Goal: Task Accomplishment & Management: Complete application form

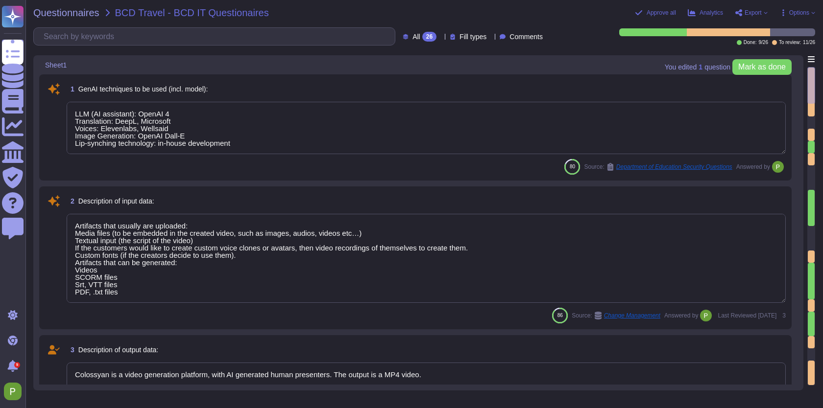
type textarea "LLM (AI assistant): OpenAI 4 Translation: DeepL, Microsoft Voices: Elevenlabs, …"
type textarea "Artifacts that usually are uploaded: Media files (to be embedded in the created…"
type textarea "Colossyan is a video generation platform, with AI generated human presenters. T…"
type textarea "The training data is collected in our recording studio in Budapest, and we use …"
type textarea "The AI system is hosted in the EU region, specifically in Frankfurt, Germany. H…"
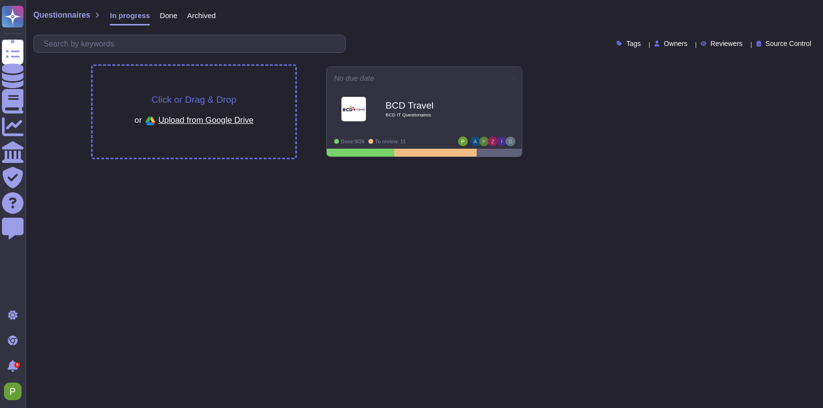
click at [216, 117] on span "Upload from Google Drive" at bounding box center [205, 120] width 95 height 9
click at [225, 116] on span "Upload from Google Drive" at bounding box center [205, 120] width 95 height 9
click at [236, 92] on div "Click or Drag & Drop or Upload from Google Drive" at bounding box center [194, 112] width 203 height 92
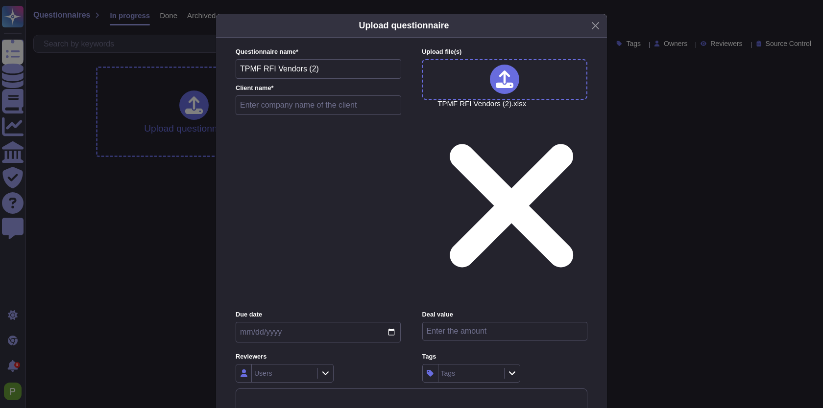
click at [280, 365] on div "Users" at bounding box center [283, 374] width 63 height 18
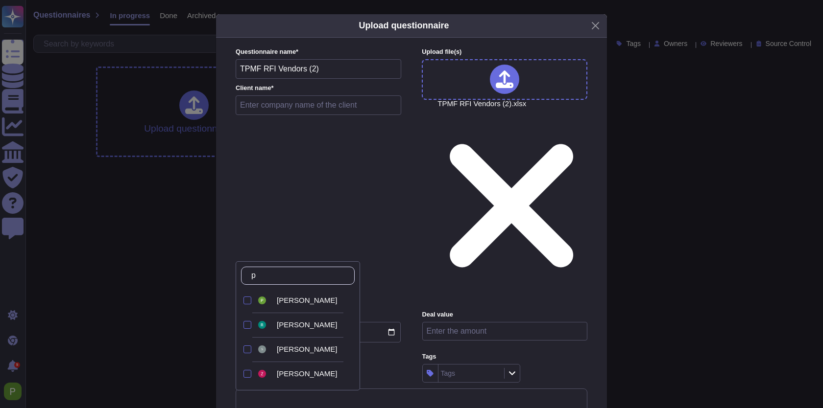
type input "p"
click at [307, 298] on span "Palma Pasztor" at bounding box center [307, 300] width 60 height 9
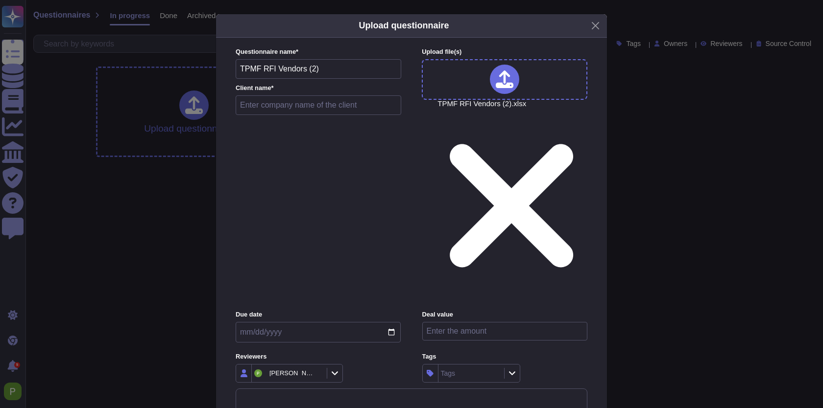
click at [283, 115] on input "text" at bounding box center [319, 105] width 166 height 20
type input "TPMF"
click at [314, 322] on input "date" at bounding box center [318, 332] width 165 height 21
click at [328, 120] on div "Questionnaire name * TPMF RFI Vendors (2) Client name * TPMF" at bounding box center [319, 83] width 166 height 72
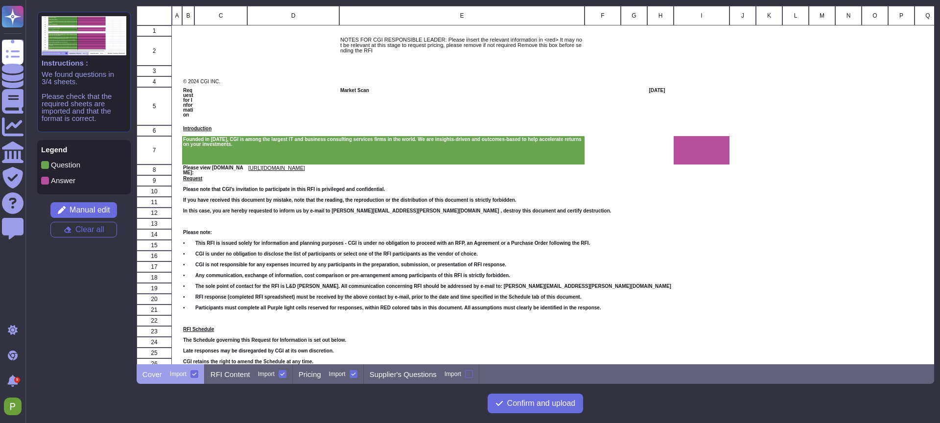
scroll to position [358, 798]
click at [234, 375] on p "RFI Content" at bounding box center [231, 374] width 40 height 7
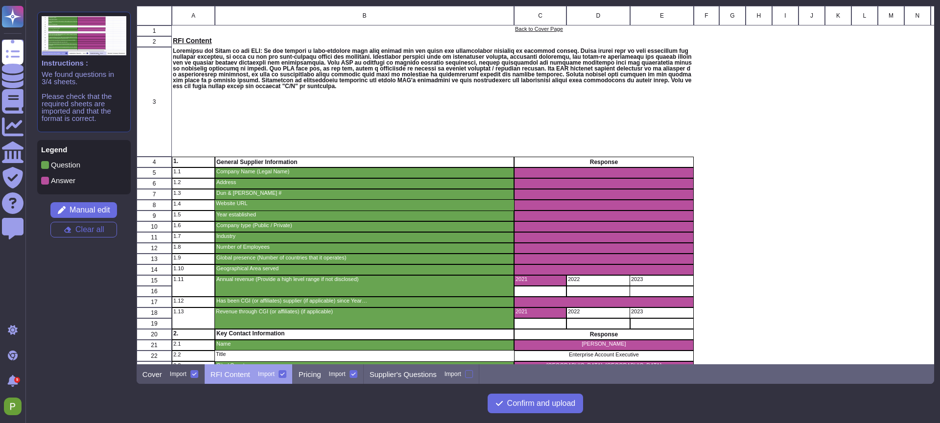
click at [195, 371] on div at bounding box center [194, 374] width 8 height 8
click at [0, 0] on input "Import" at bounding box center [0, 0] width 0 height 0
click at [356, 374] on icon at bounding box center [353, 374] width 5 height 5
click at [0, 0] on input "Import" at bounding box center [0, 0] width 0 height 0
click at [521, 401] on span "Confirm and upload" at bounding box center [541, 404] width 69 height 8
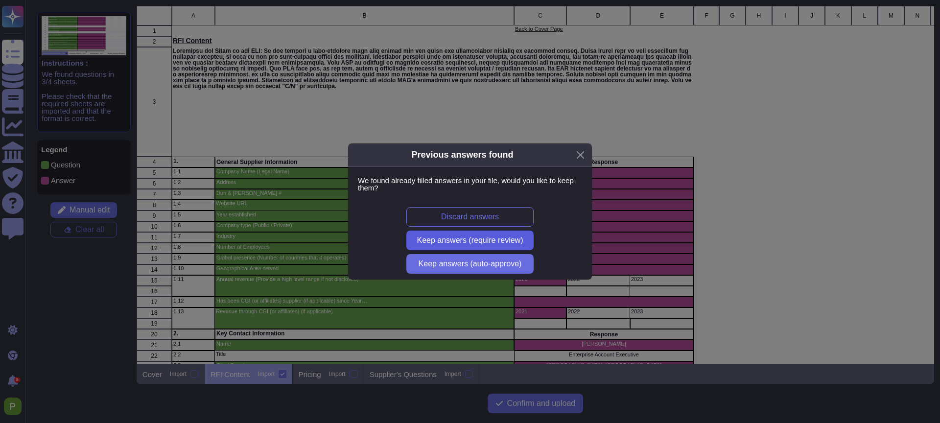
click at [506, 238] on span "Keep answers (require review)" at bounding box center [470, 241] width 106 height 8
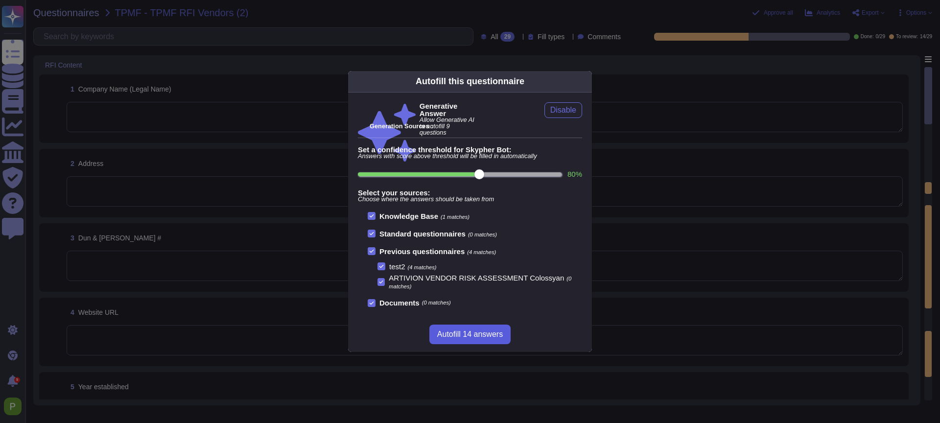
click at [461, 337] on span "Autofill 14 answers" at bounding box center [470, 335] width 66 height 8
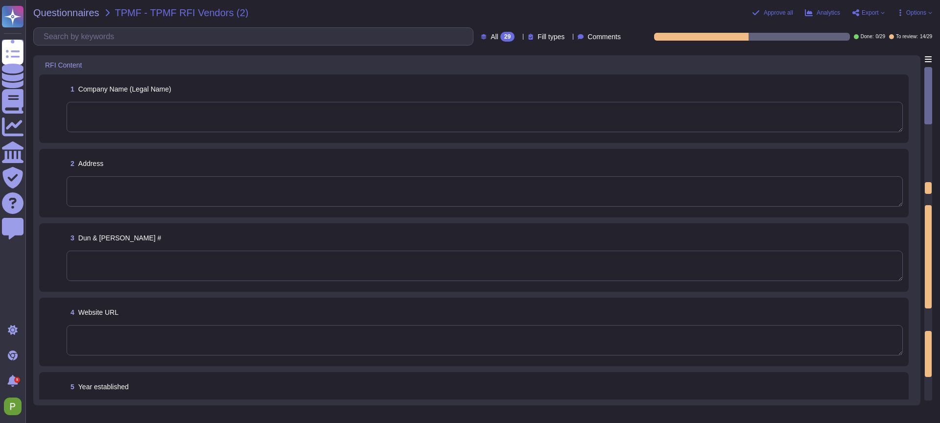
type textarea "Colossyan Inc."
type textarea "Colossyan, Inc 1209 Orange Street City of Wilmington New Castle, Delaware 19801…"
type textarea "support@colossyan.com"
type textarea "colossyan.com"
type textarea "Colossyan Inc was established in 2021."
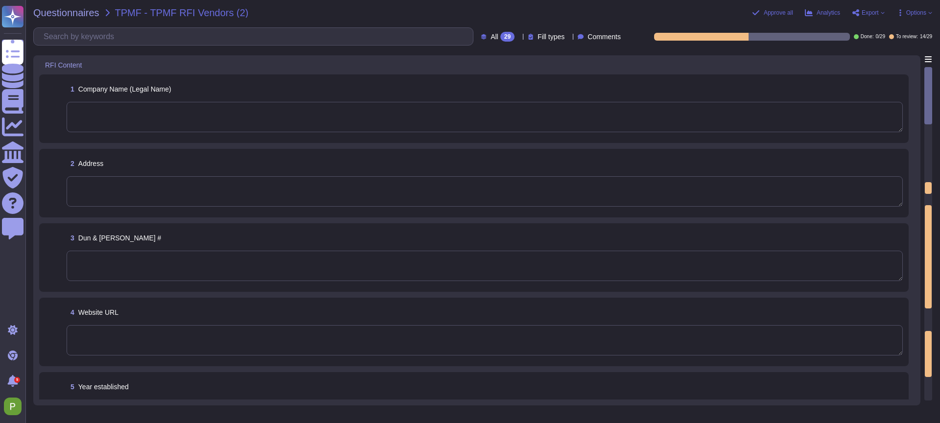
type textarea "Private"
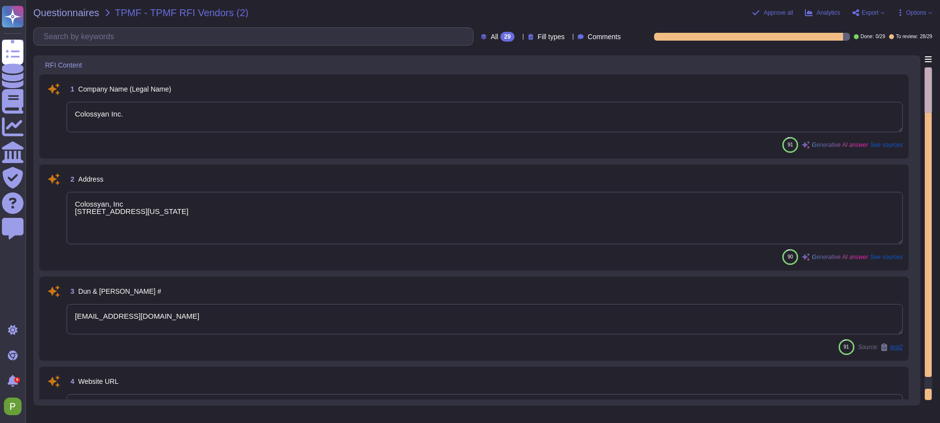
type textarea "Support Team"
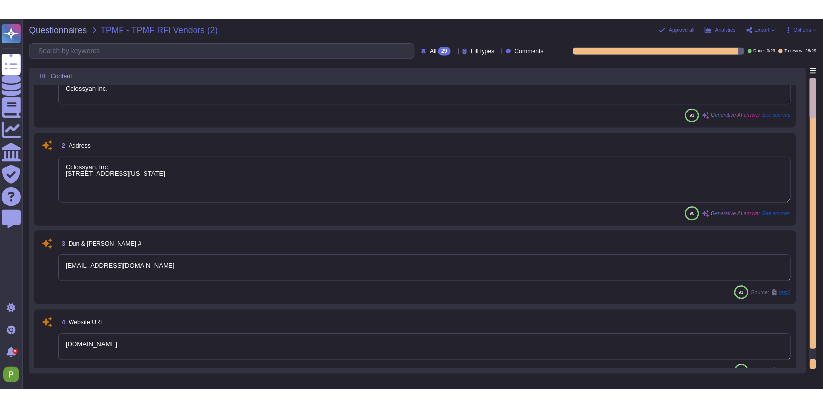
scroll to position [44, 0]
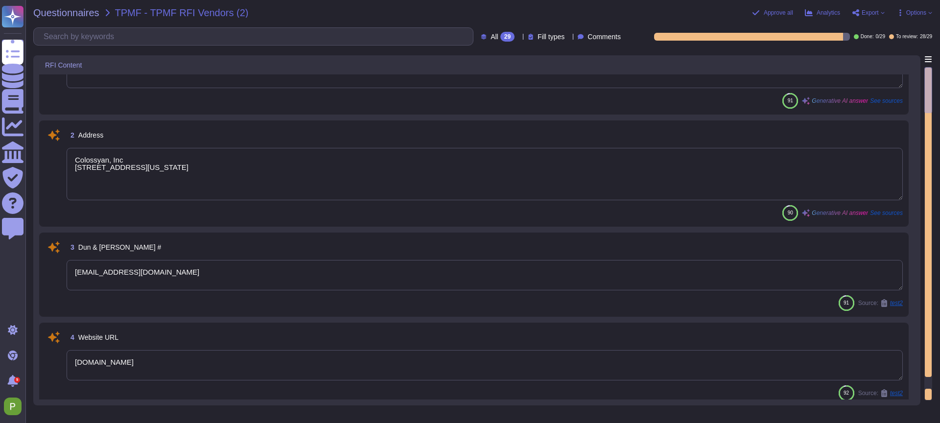
click at [207, 276] on textarea "support@colossyan.com" at bounding box center [485, 275] width 836 height 30
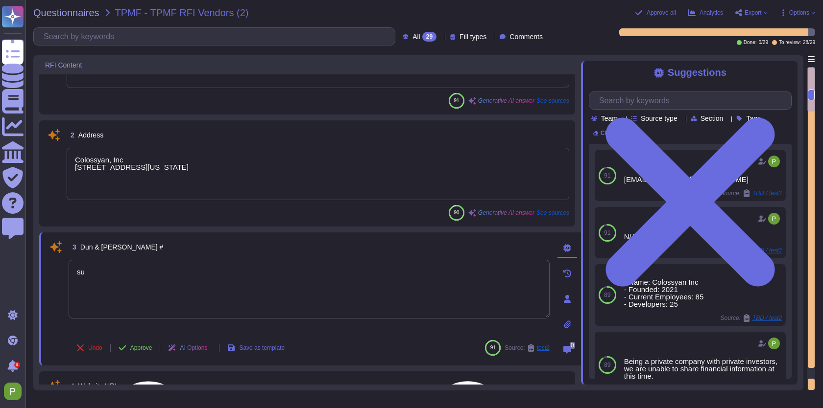
type textarea "s"
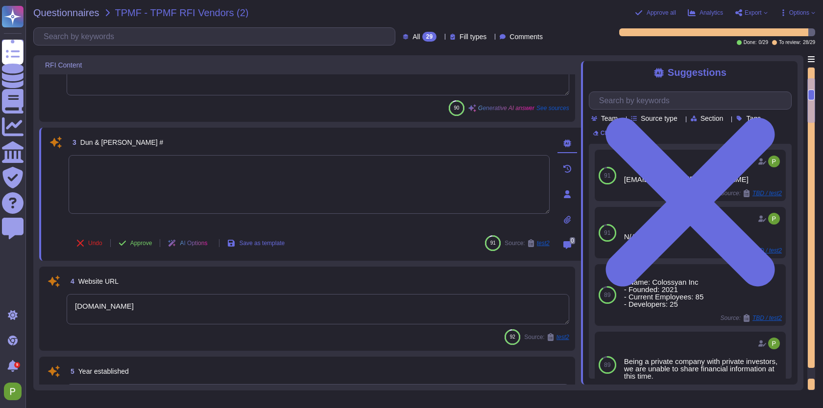
type textarea "Support Team"
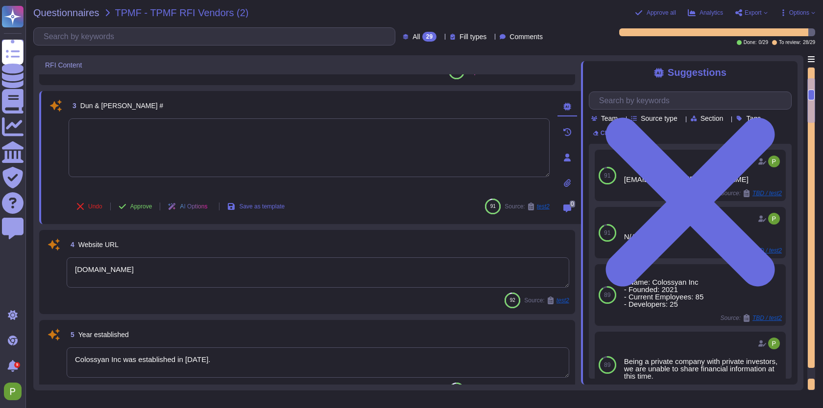
scroll to position [186, 0]
type textarea "Colossyan currently has 85 employees."
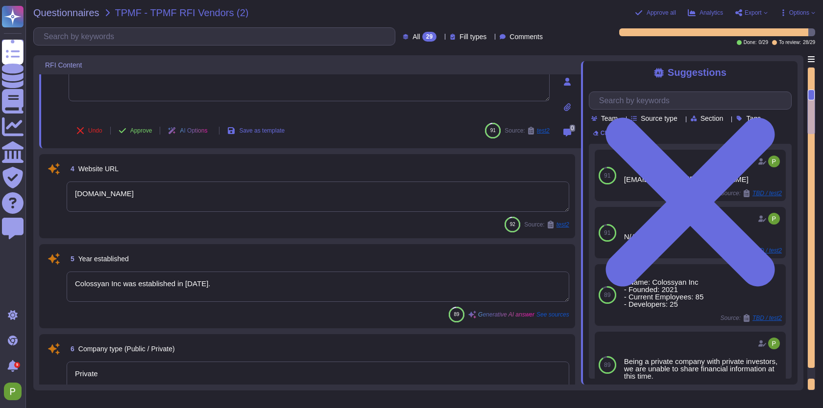
type textarea "Colossyan, Inc operates worldwide, with services provided from Germany (Frankfu…"
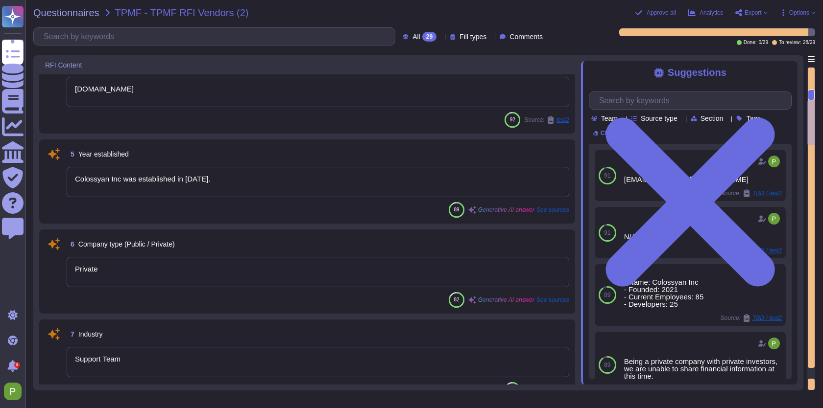
scroll to position [369, 0]
type textarea "Services are provided from Germany (Frankfurt) and the UK (London). The data ce…"
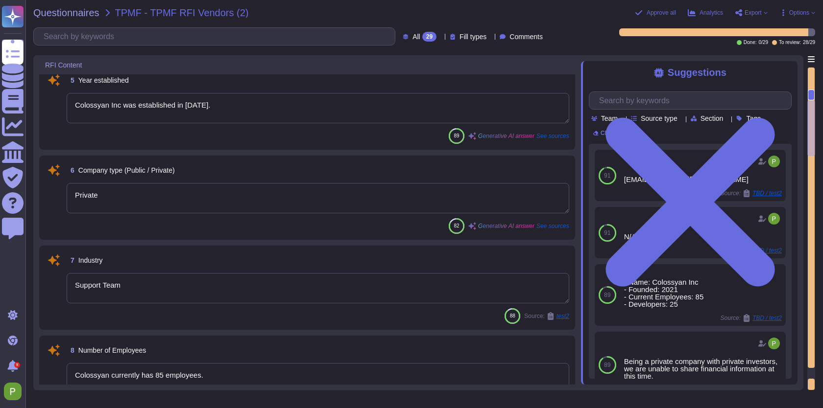
type textarea "2021"
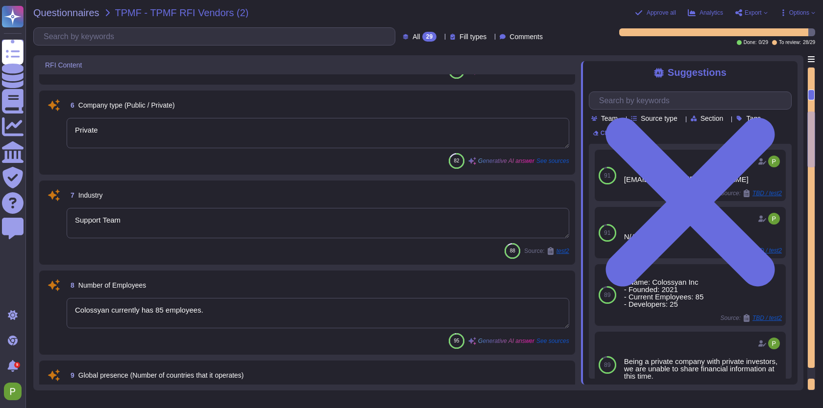
type textarea "No acquisitions since 2020."
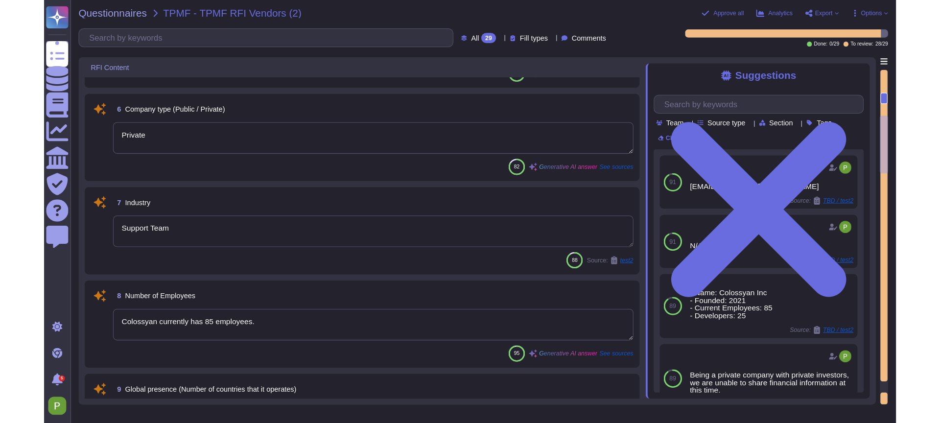
scroll to position [502, 0]
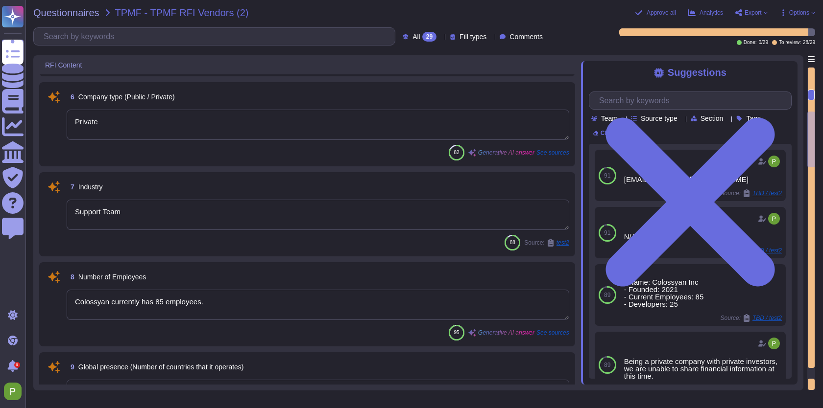
click at [229, 220] on textarea "Support Team" at bounding box center [318, 215] width 502 height 30
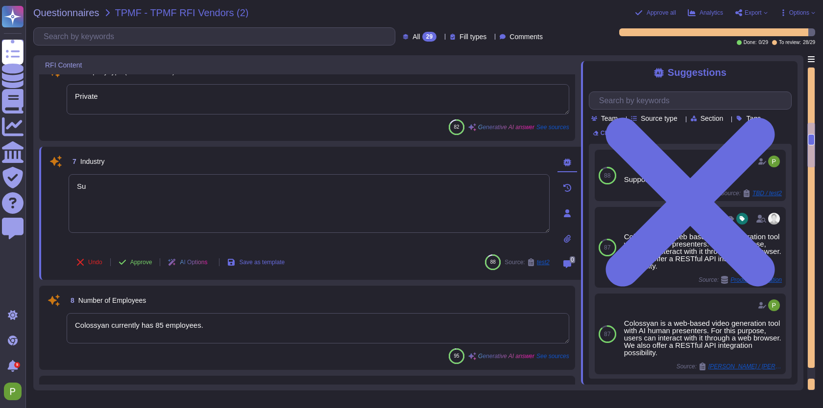
type textarea "S"
type textarea "A"
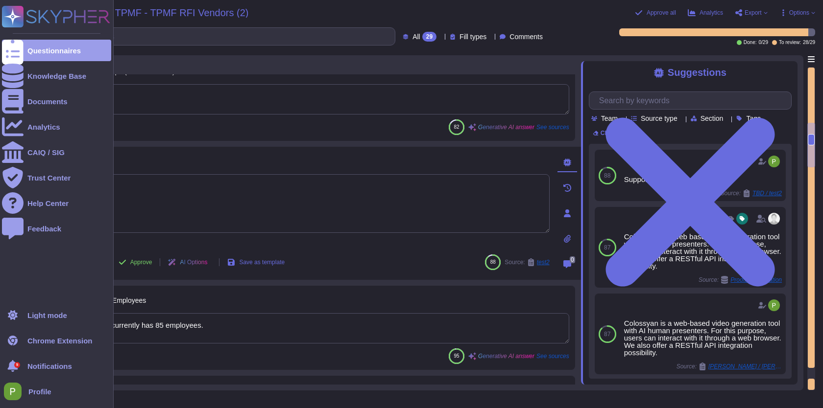
type textarea "AI"
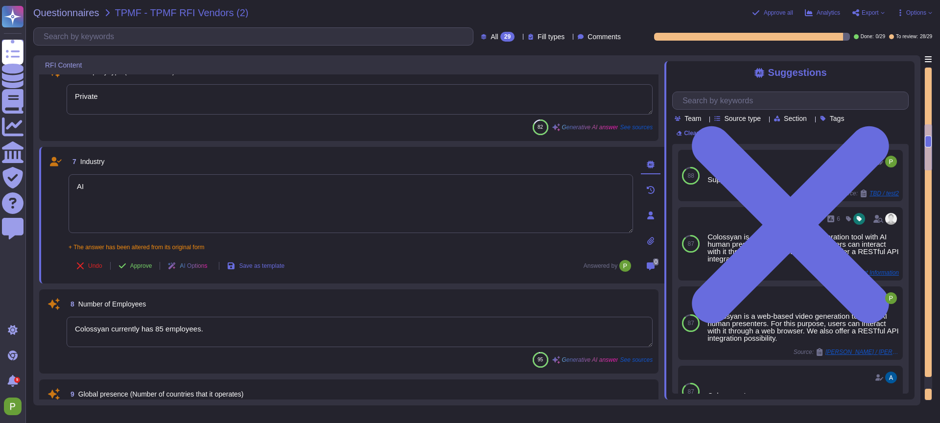
type textarea "No acquisitions since 2020."
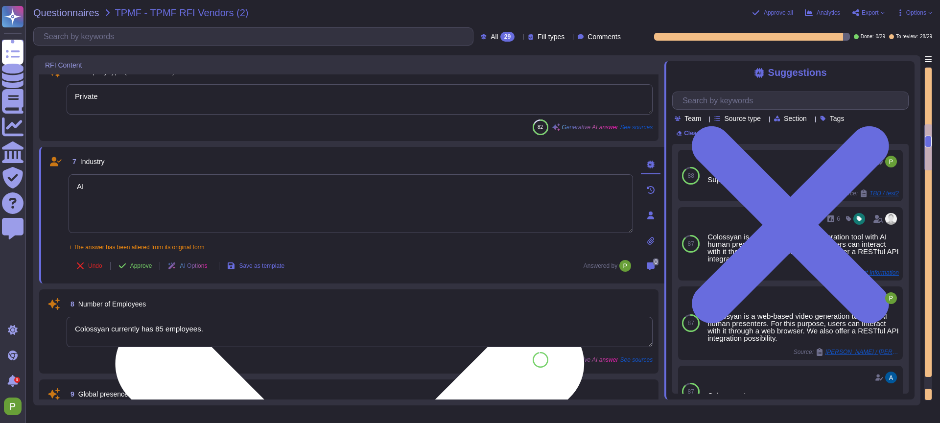
click at [116, 185] on textarea "AI" at bounding box center [351, 203] width 565 height 59
type textarea "A"
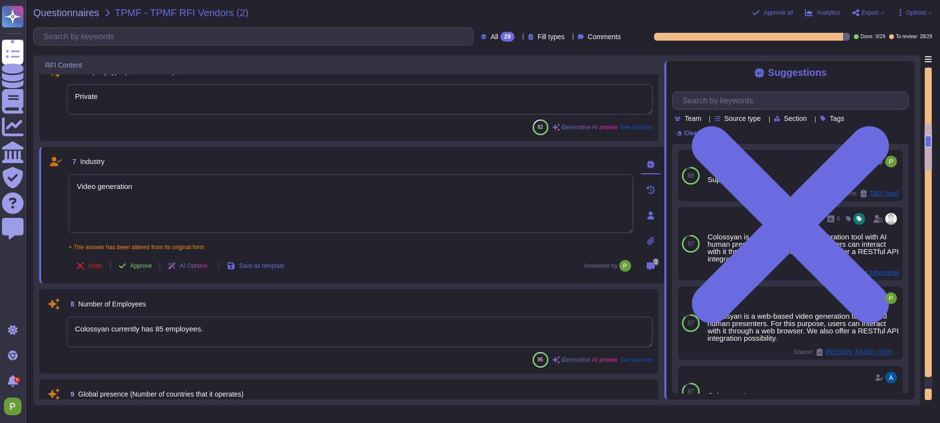
type textarea "Video generation"
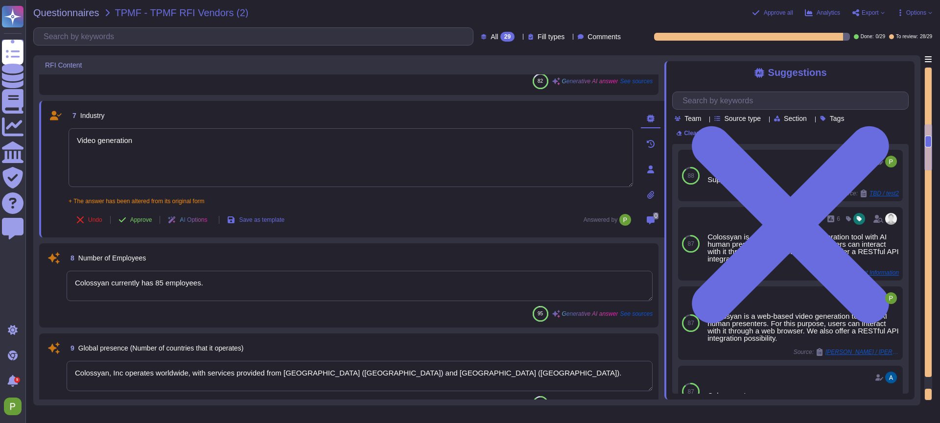
scroll to position [565, 0]
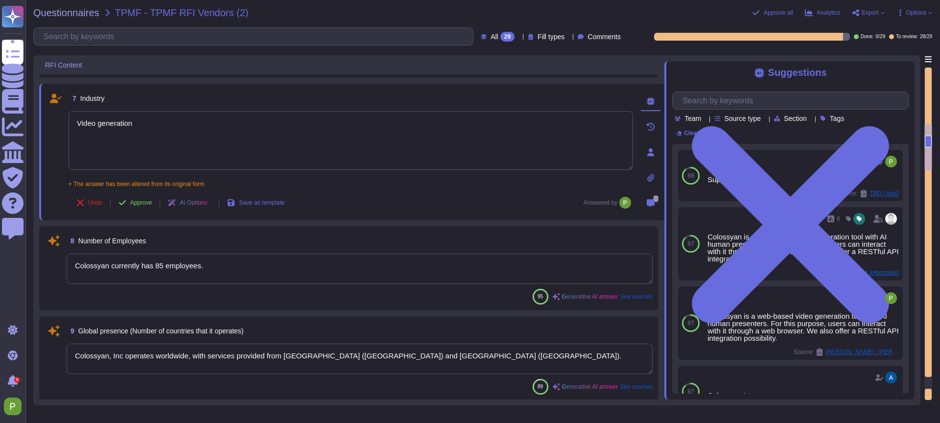
click at [248, 267] on textarea "Colossyan currently has 85 employees." at bounding box center [360, 269] width 586 height 30
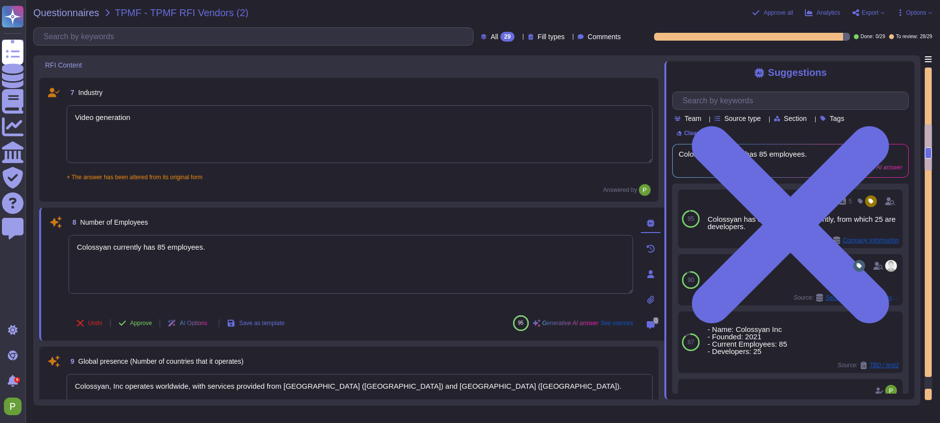
drag, startPoint x: 248, startPoint y: 248, endPoint x: -92, endPoint y: 231, distance: 340.8
click at [0, 231] on html "Questionnaires Knowledge Base Documents Analytics CAIQ / SIG Trust Center Help …" at bounding box center [470, 211] width 940 height 423
click at [114, 259] on textarea at bounding box center [351, 264] width 565 height 59
paste textarea "119040980"
type textarea "119040980"
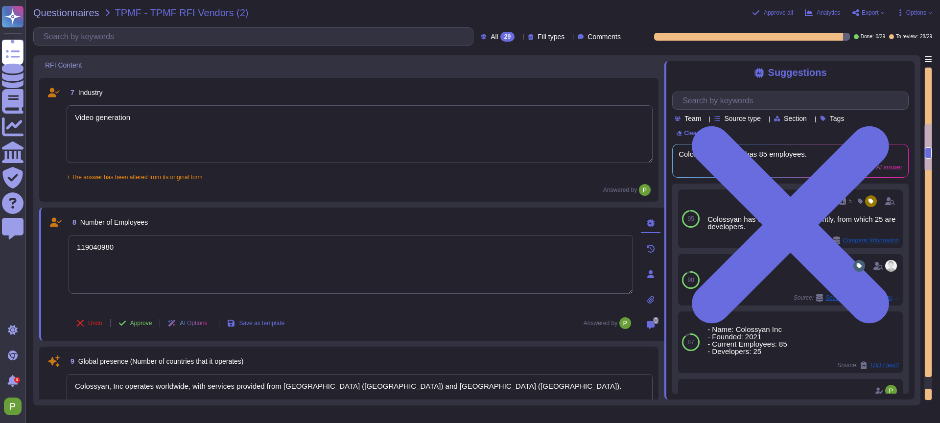
click at [95, 250] on textarea "119040980" at bounding box center [351, 264] width 565 height 59
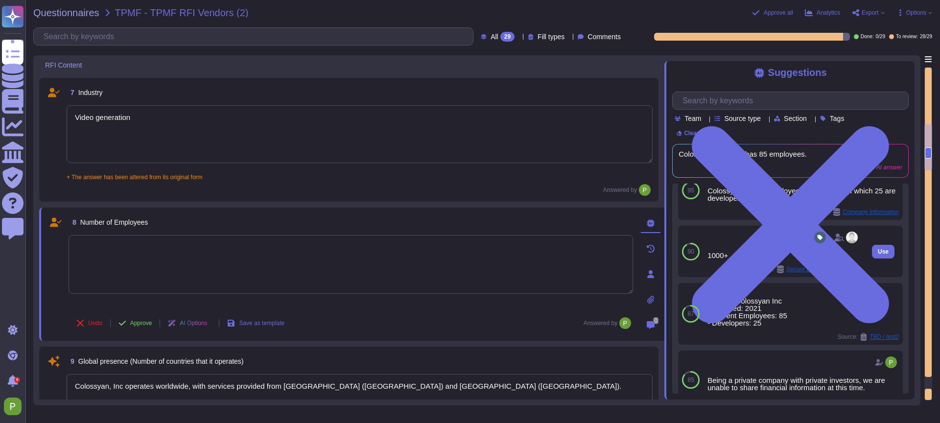
scroll to position [0, 0]
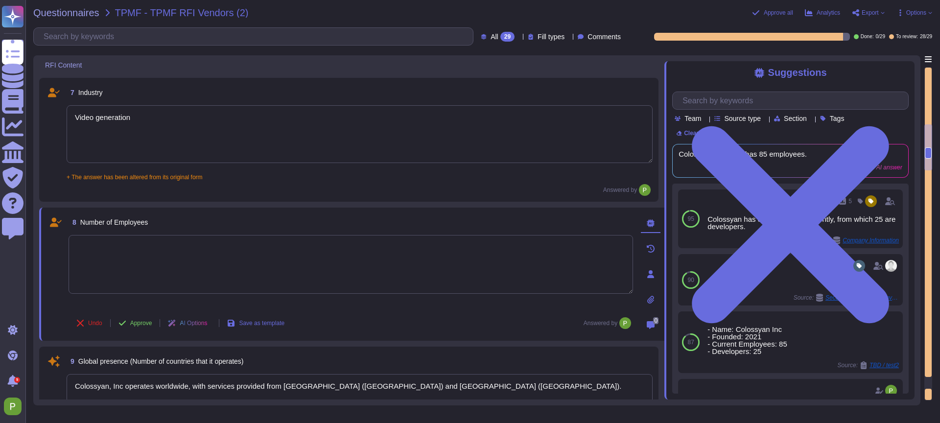
click at [115, 258] on textarea at bounding box center [351, 264] width 565 height 59
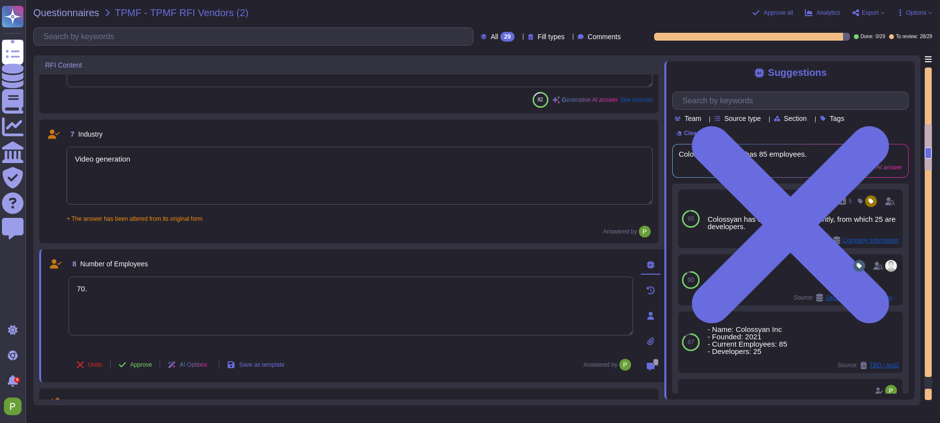
scroll to position [515, 0]
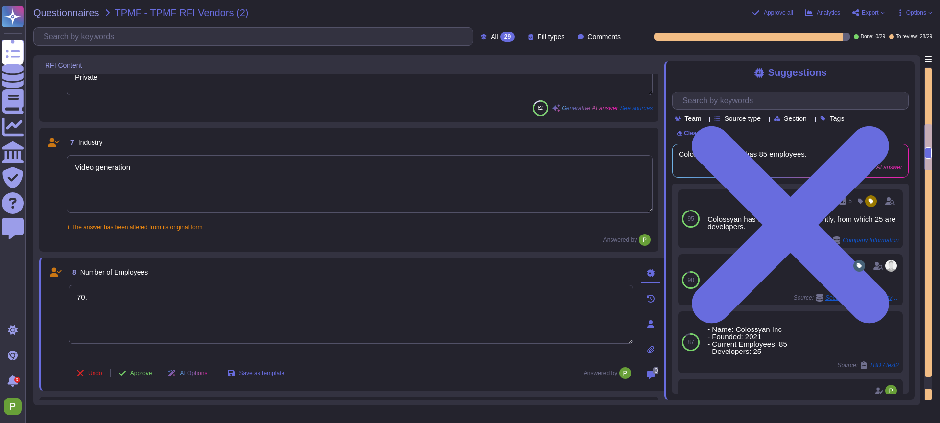
click at [157, 167] on textarea "Video generation" at bounding box center [360, 184] width 586 height 58
type textarea "70."
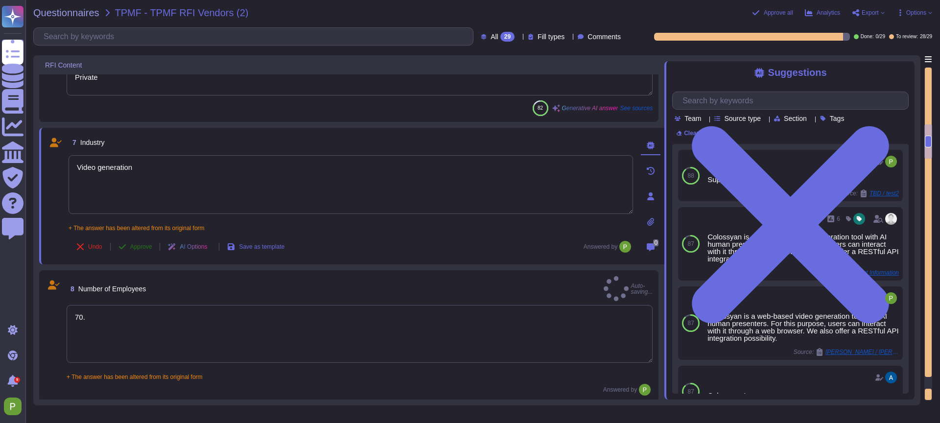
click at [149, 247] on span "Approve" at bounding box center [141, 247] width 22 height 6
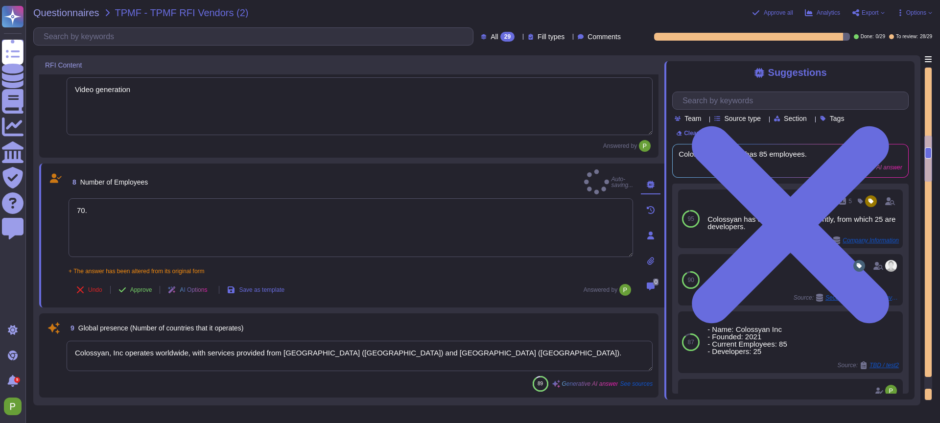
type textarea "2021"
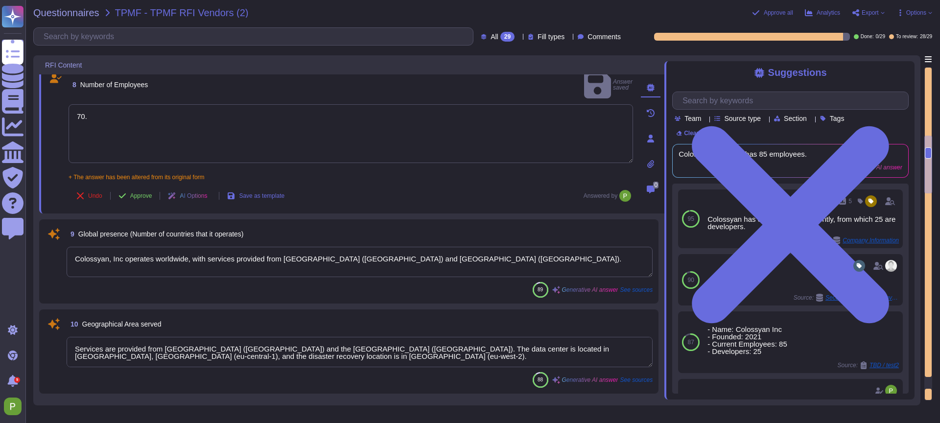
type textarea "Nick Ramsay"
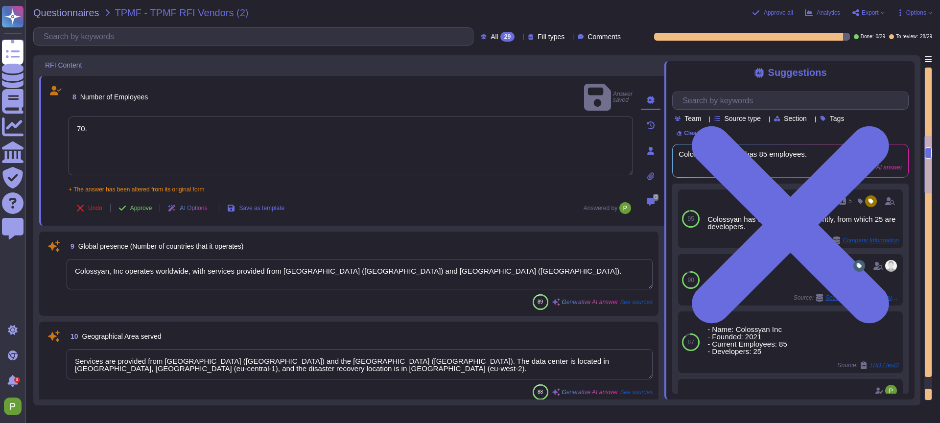
scroll to position [659, 0]
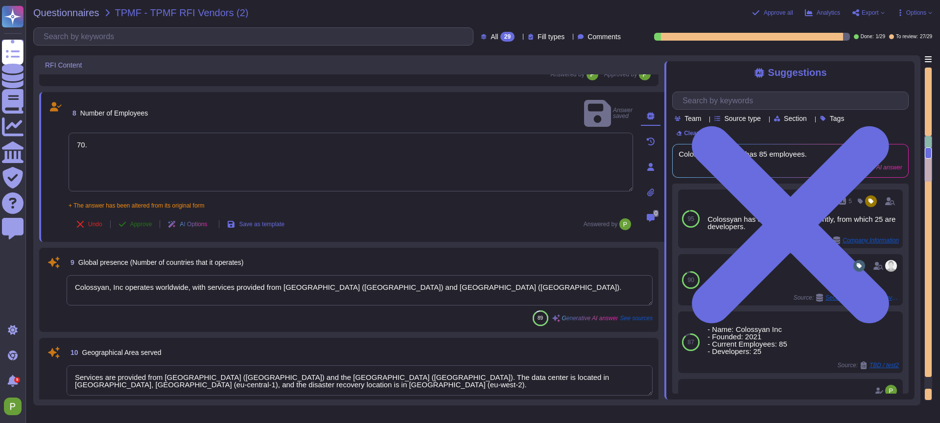
click at [139, 221] on span "Approve" at bounding box center [141, 224] width 22 height 6
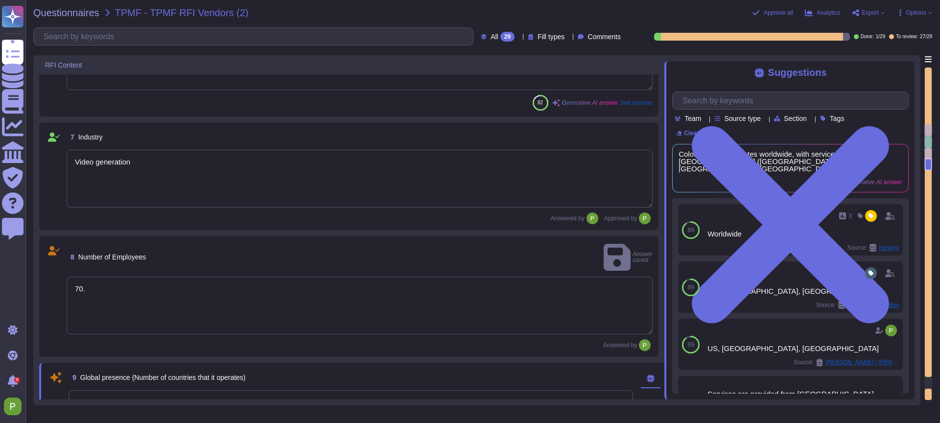
type textarea "colossyan.com"
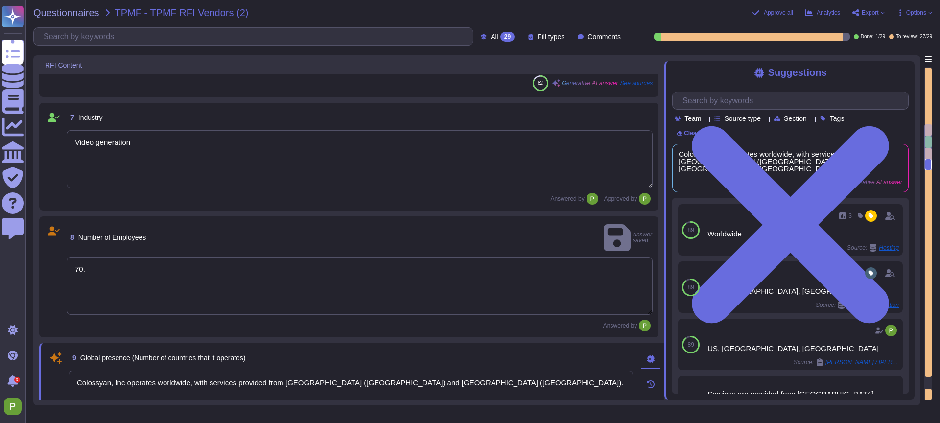
type textarea "No acquisitions since 2020."
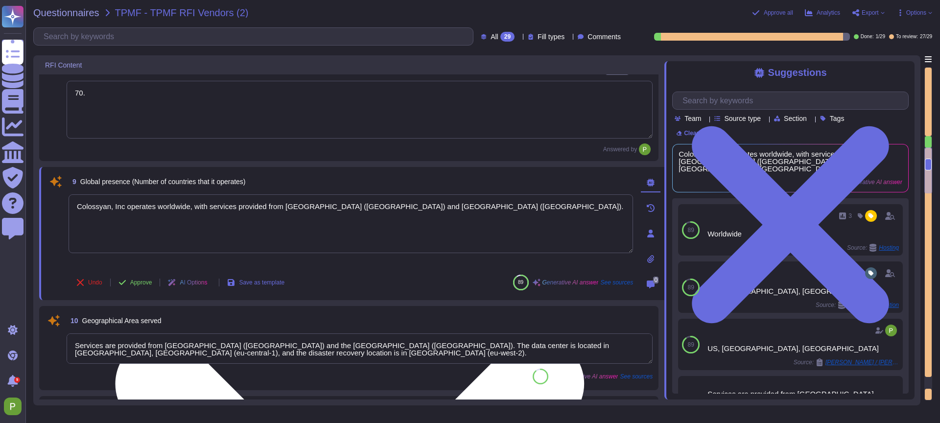
type textarea "2021"
type textarea "Nick Ramsay"
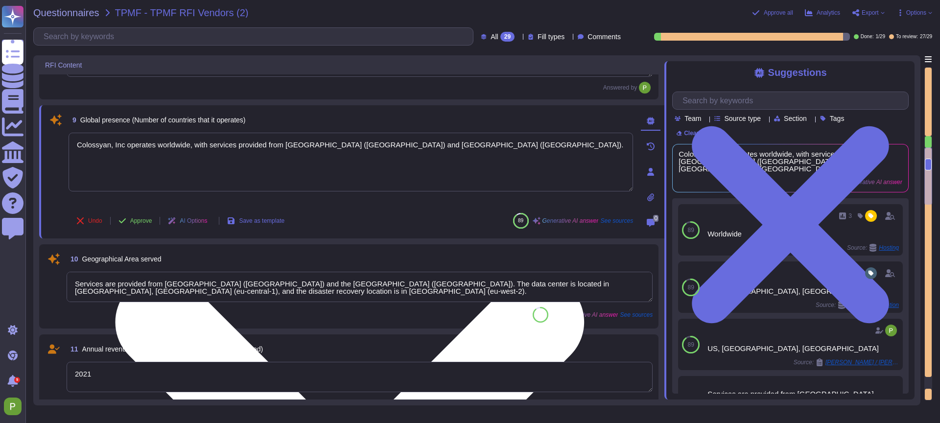
type textarea "Glasgow, United Kingdom"
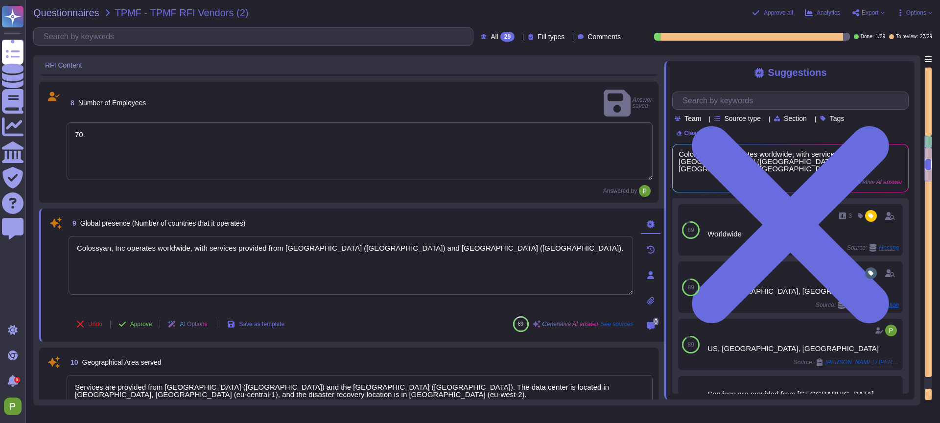
scroll to position [635, 0]
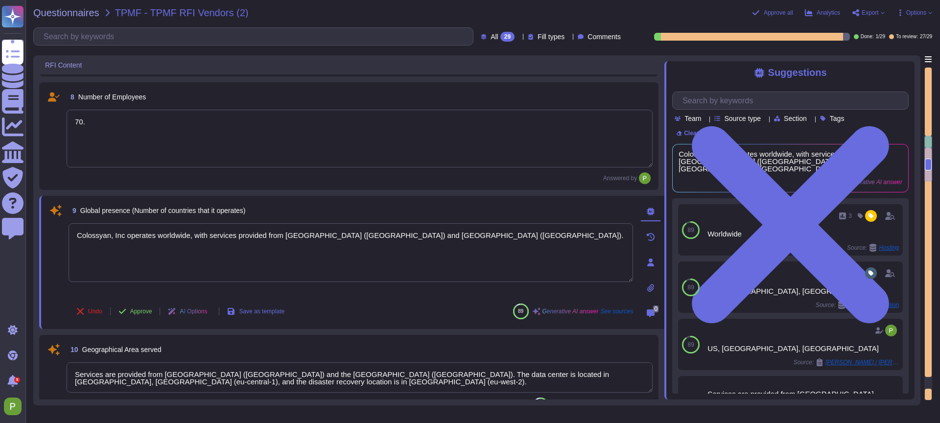
click at [129, 120] on textarea "70." at bounding box center [360, 139] width 586 height 58
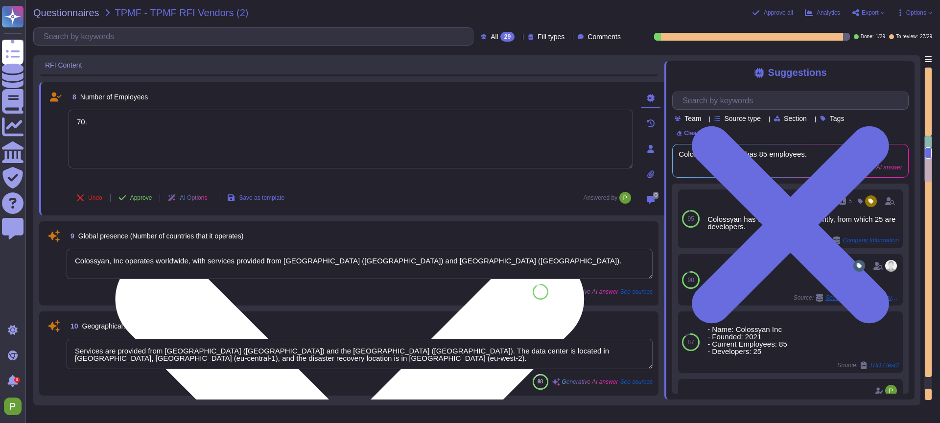
type textarea "70"
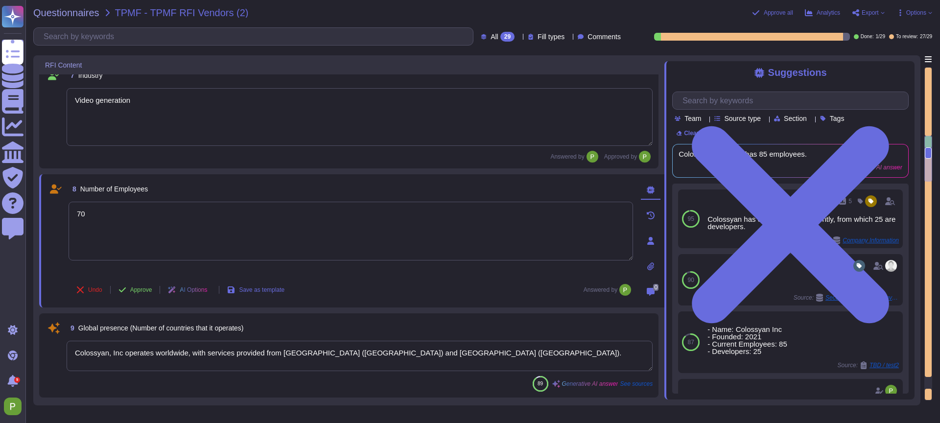
scroll to position [528, 0]
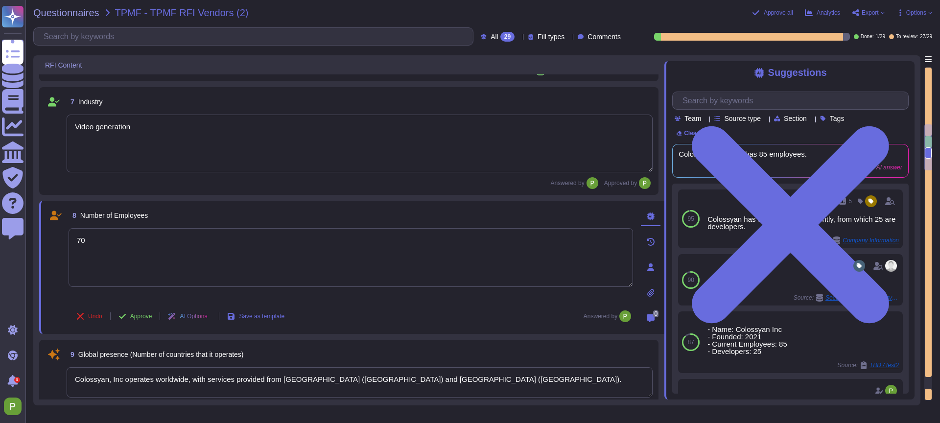
type textarea "colossyan.com"
type textarea "Colossyan Inc was established in 2021."
type textarea "70"
click at [136, 316] on span "Approve" at bounding box center [141, 316] width 22 height 6
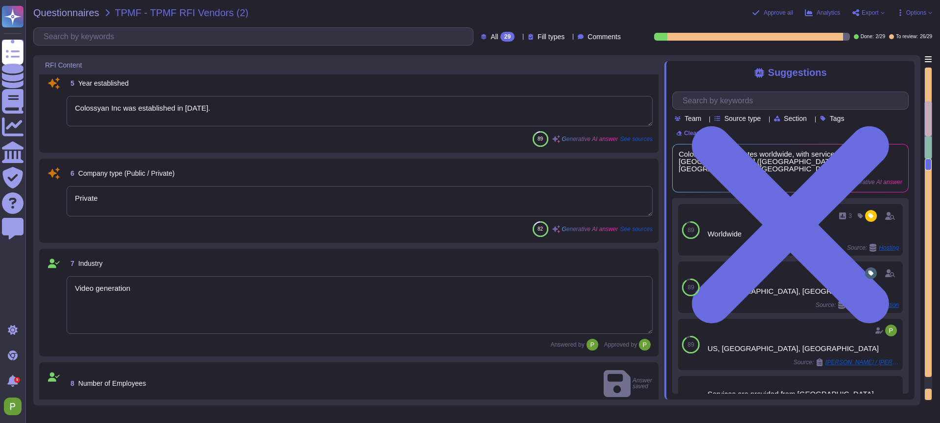
type textarea "Colossyan, Inc 1209 Orange Street City of Wilmington New Castle, Delaware 19801…"
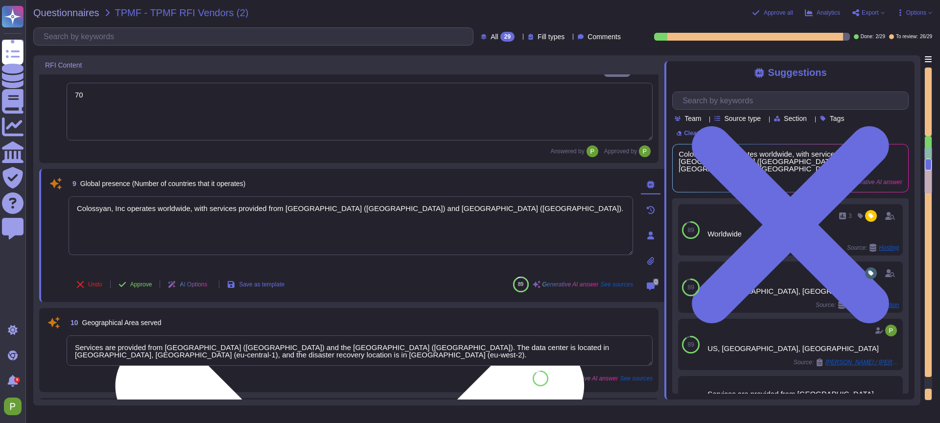
type textarea "2021"
type textarea "No acquisitions since 2020."
type textarea "2021"
type textarea "Nick Ramsay"
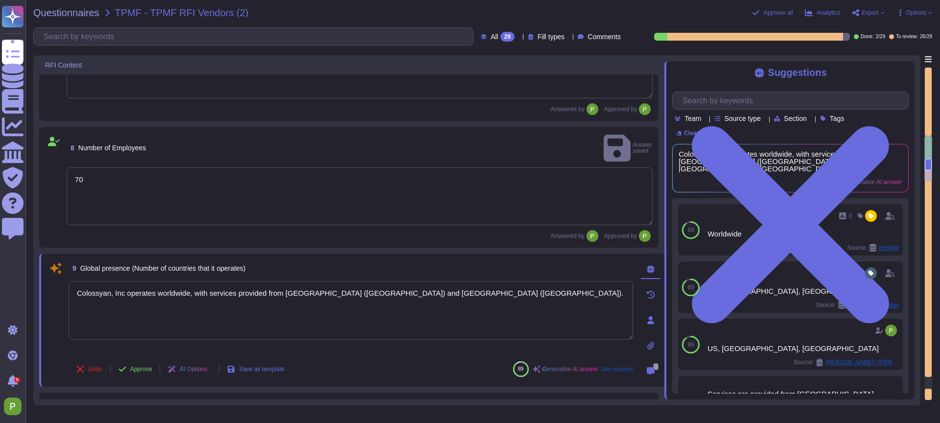
type textarea "Colossyan Inc was established in 2021."
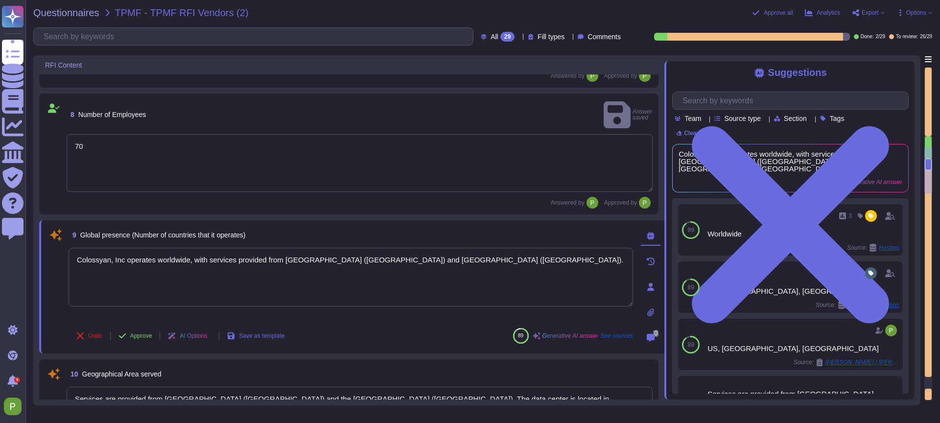
type textarea "Nick Ramsay"
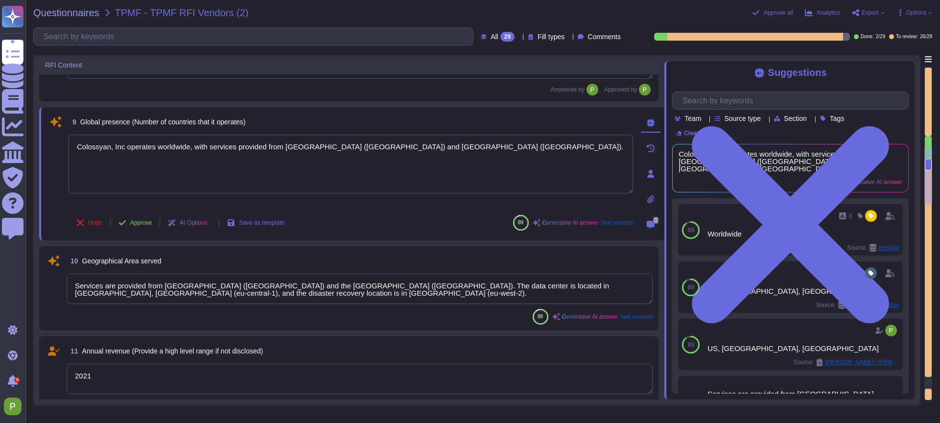
type textarea "Glasgow, United Kingdom"
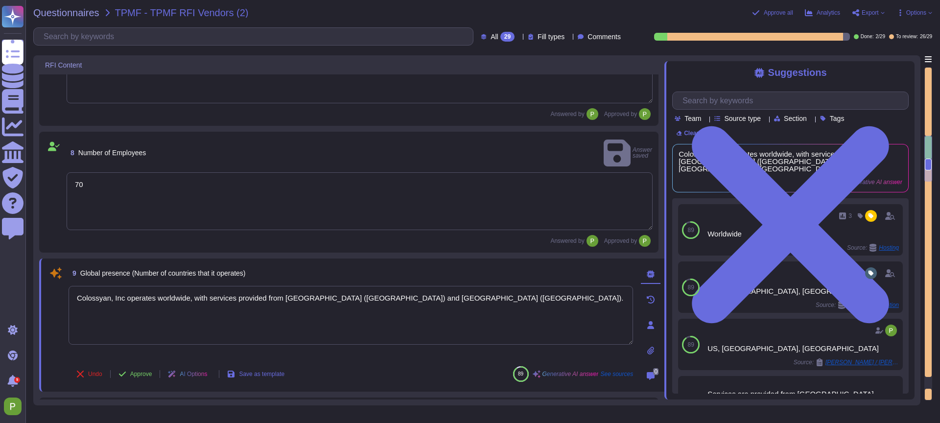
type textarea "Colossyan Inc was established in 2021."
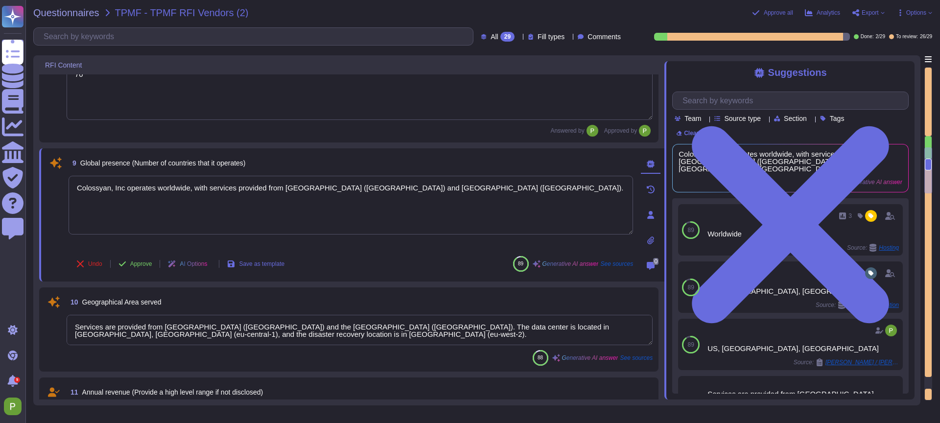
type textarea "Nick Ramsay"
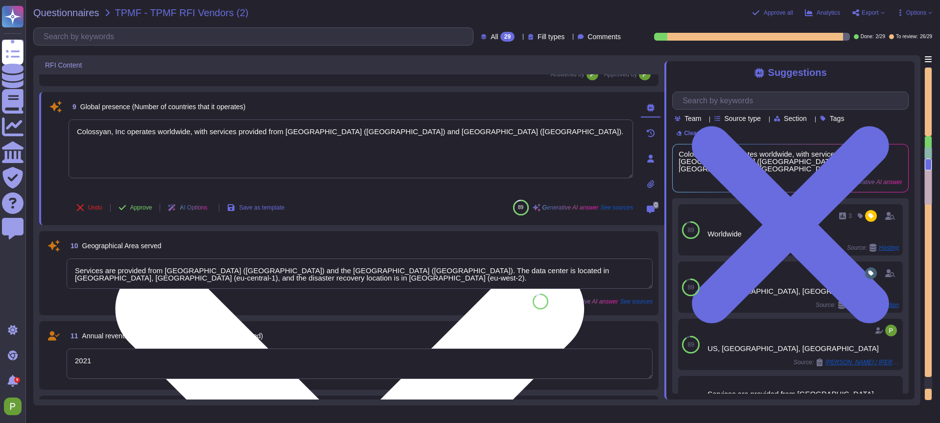
type textarea "Glasgow, United Kingdom"
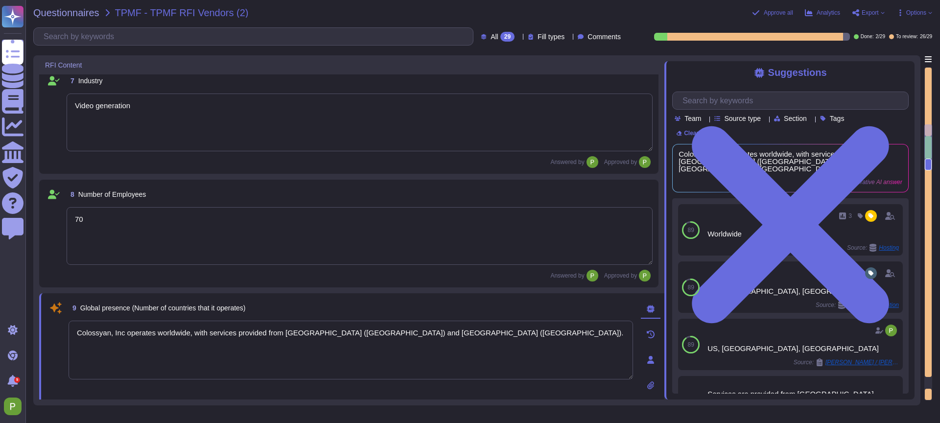
type textarea "colossyan.com"
type textarea "Colossyan Inc was established in 2021."
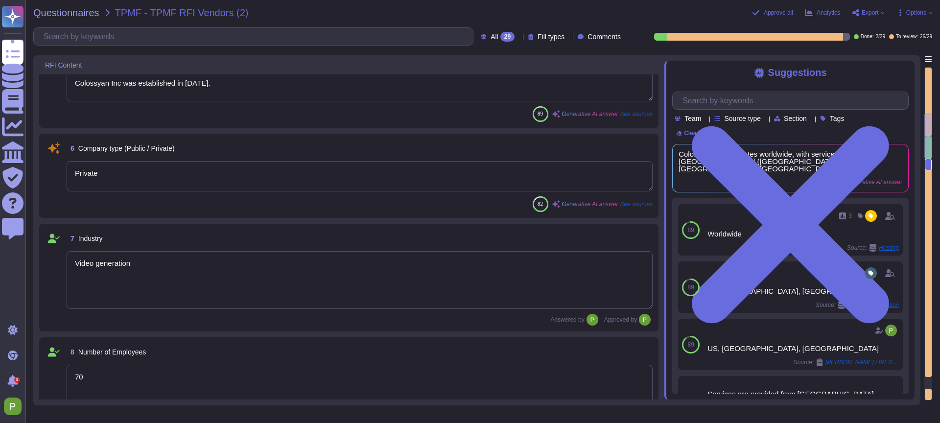
scroll to position [392, 0]
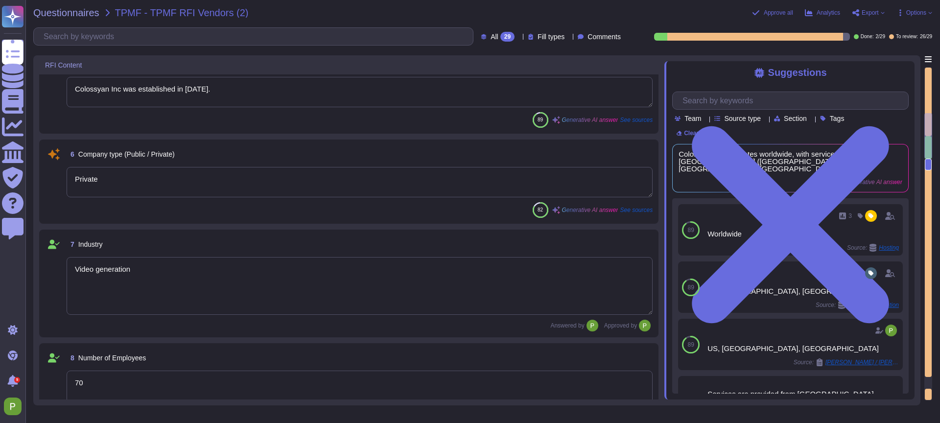
click at [152, 157] on span "Company type (Public / Private)" at bounding box center [126, 154] width 96 height 8
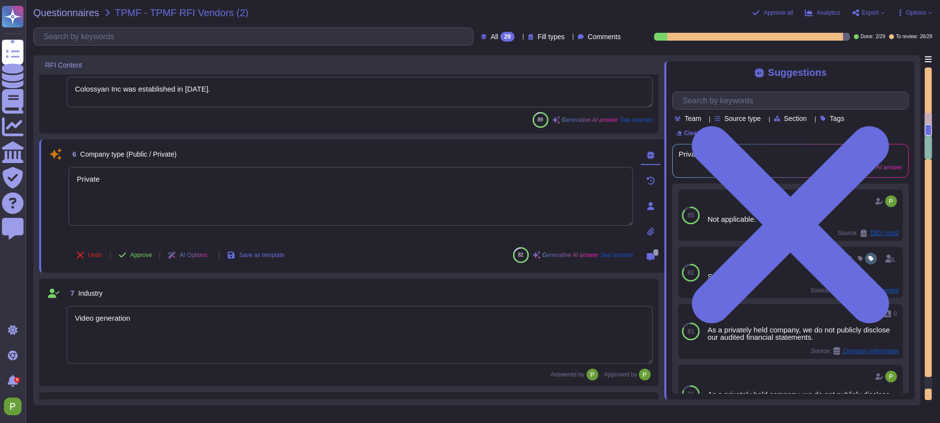
drag, startPoint x: 127, startPoint y: 258, endPoint x: 133, endPoint y: 255, distance: 5.9
click at [130, 257] on button "Approve" at bounding box center [135, 255] width 49 height 20
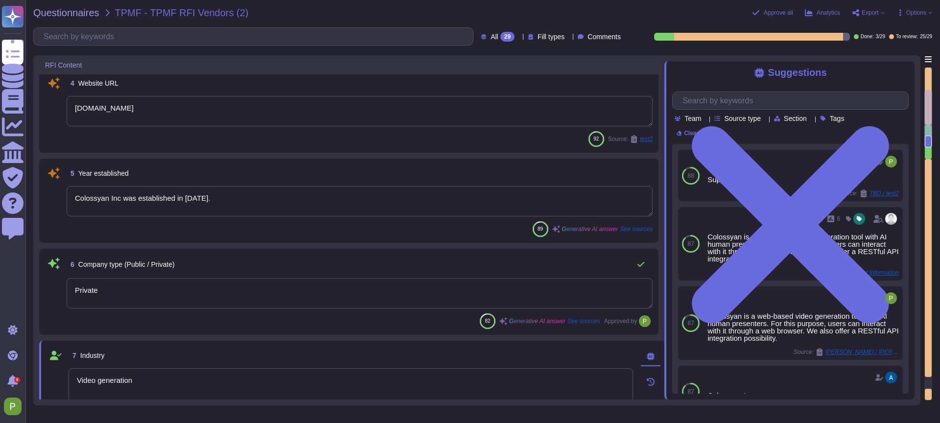
type textarea "Colossyan, Inc 1209 Orange Street City of Wilmington New Castle, Delaware 19801…"
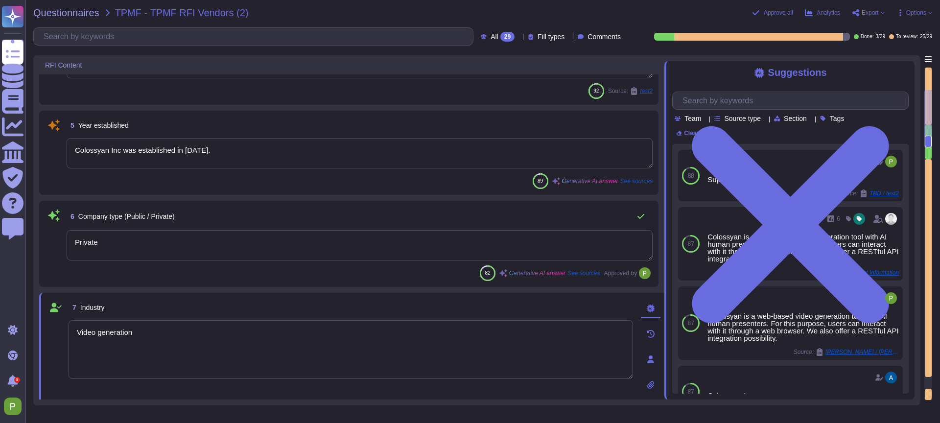
click at [138, 169] on div "Colossyan Inc was established in 2021." at bounding box center [360, 153] width 586 height 31
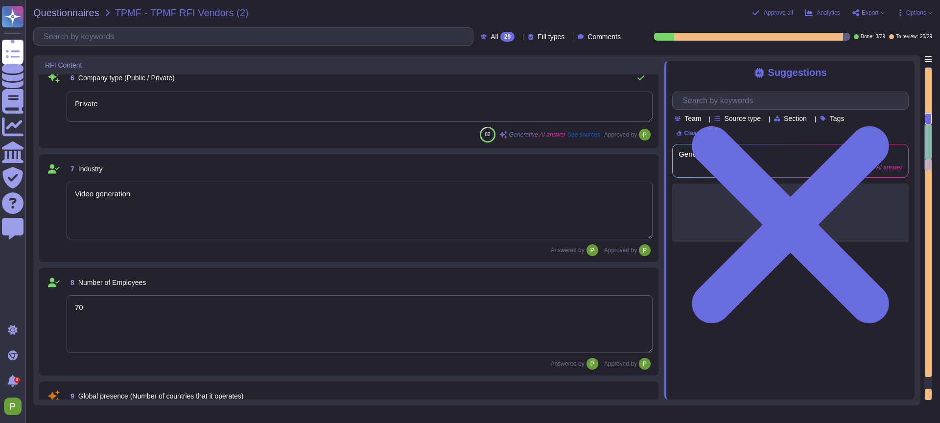
type textarea "2021"
type textarea "No acquisitions since 2020."
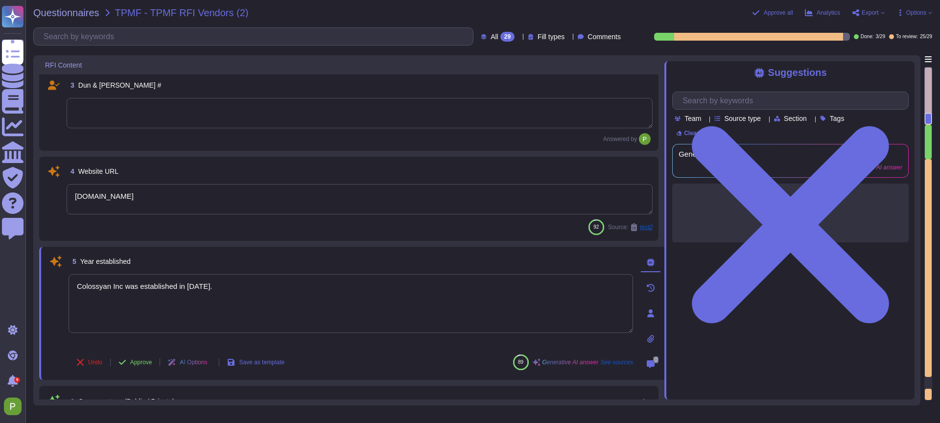
type textarea "Colossyan Inc."
type textarea "Colossyan, Inc 1209 Orange Street City of Wilmington New Castle, Delaware 19801…"
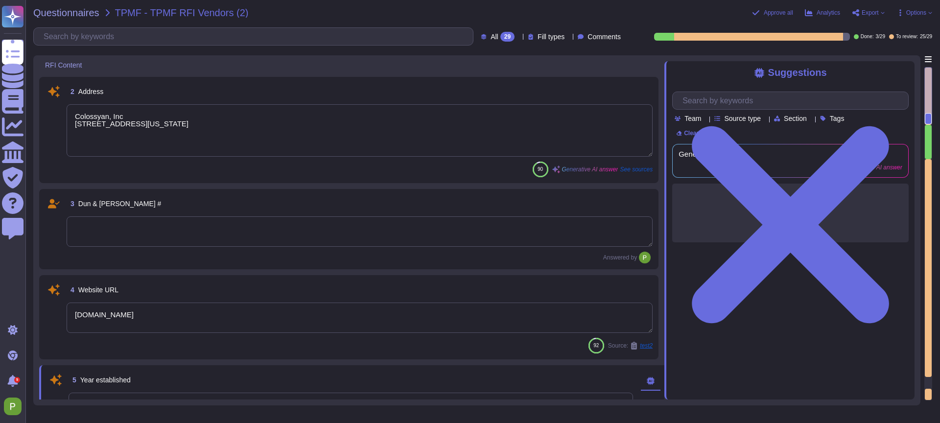
scroll to position [75, 0]
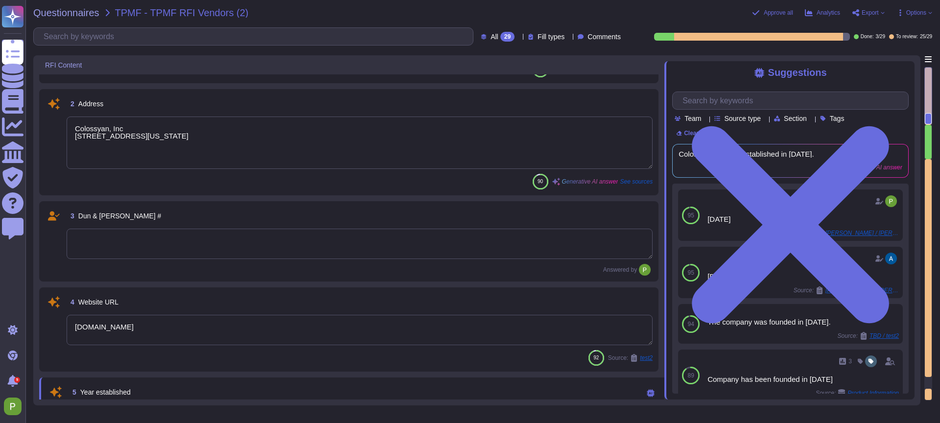
click at [139, 235] on textarea at bounding box center [360, 244] width 586 height 30
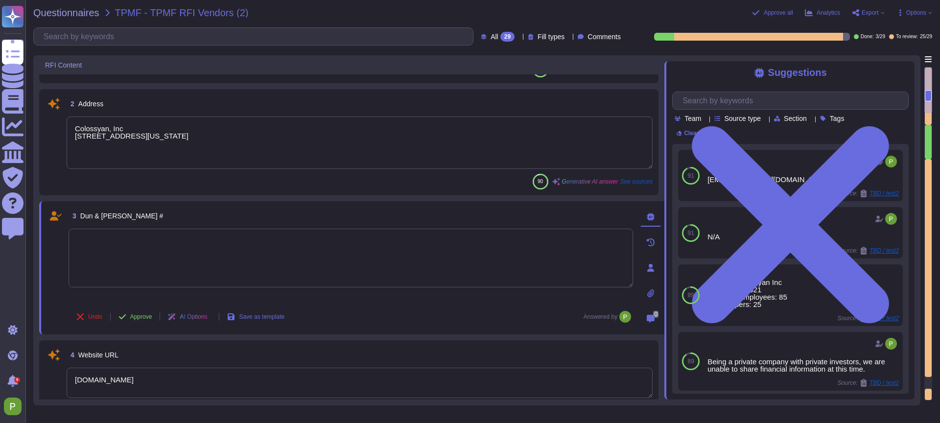
paste textarea "119040980"
type textarea "119040980"
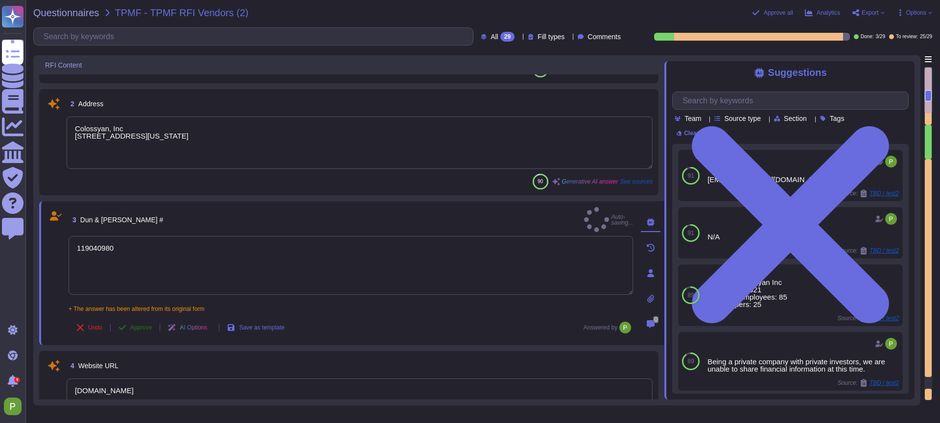
click at [137, 318] on button "Approve" at bounding box center [135, 328] width 49 height 20
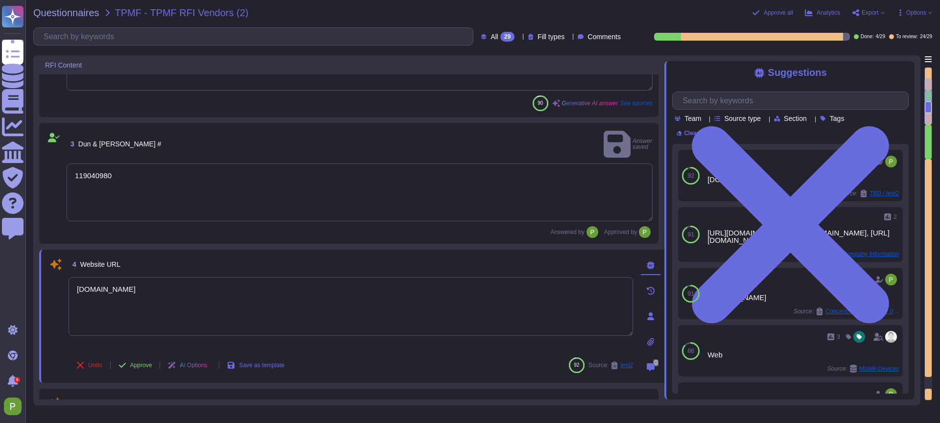
type textarea "Video generation"
type textarea "70"
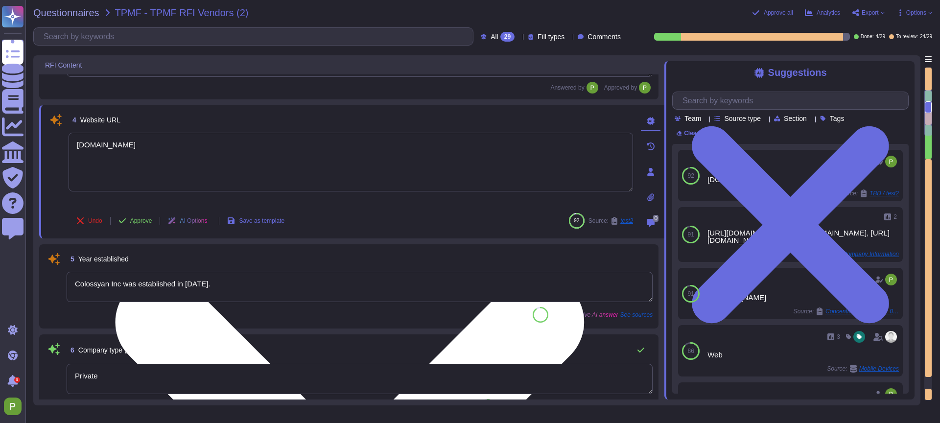
type textarea "Colossyan, Inc operates worldwide, with services provided from Germany (Frankfu…"
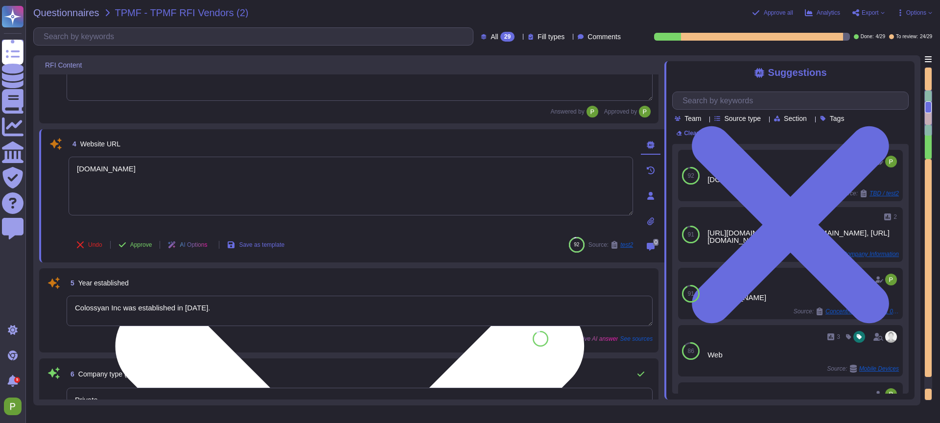
scroll to position [272, 0]
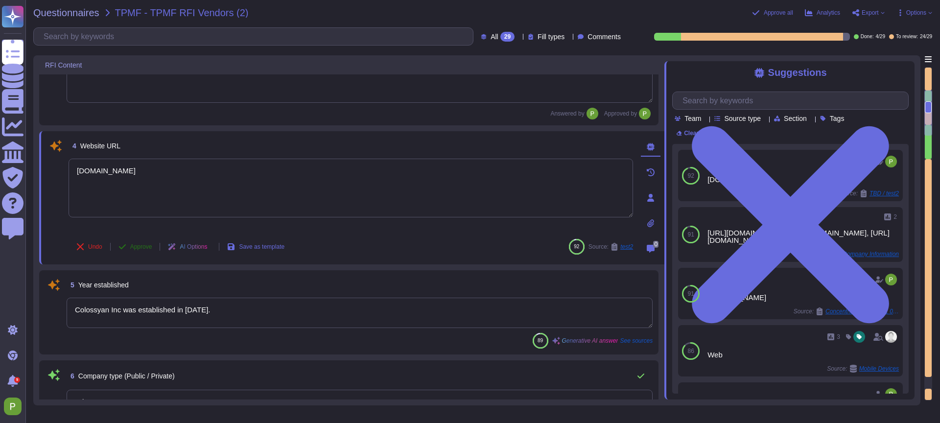
click at [131, 244] on span "Approve" at bounding box center [141, 247] width 22 height 6
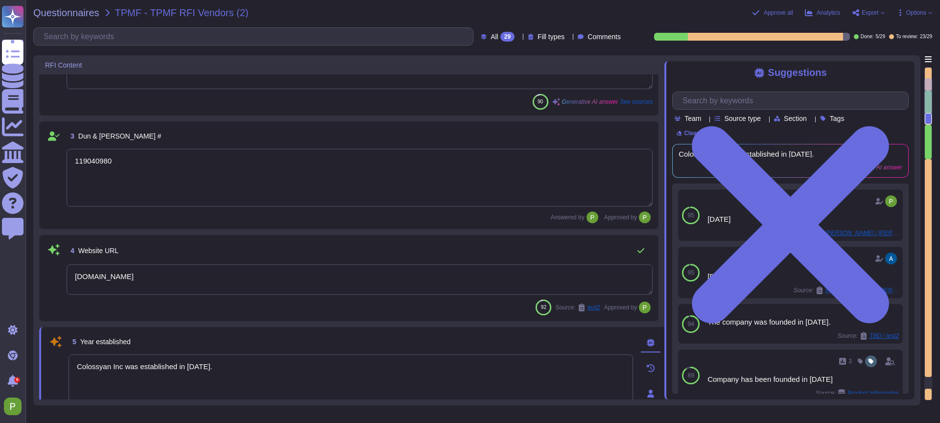
type textarea "70"
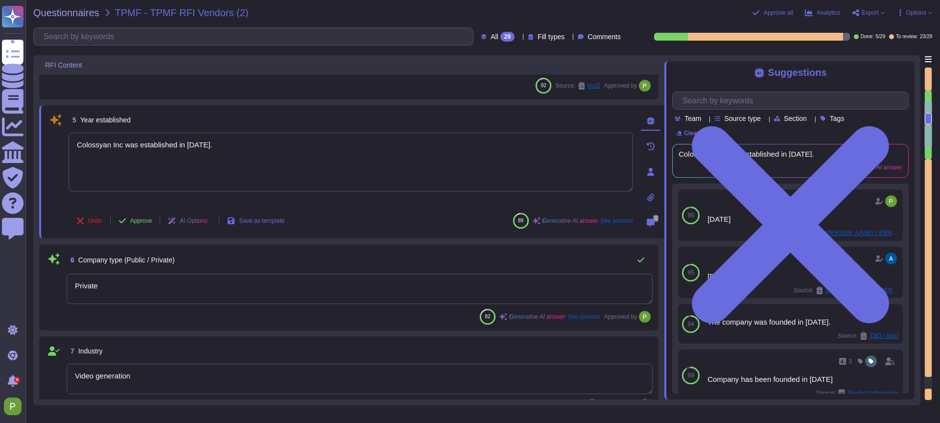
type textarea "Colossyan, Inc operates worldwide, with services provided from Germany (Frankfu…"
type textarea "Services are provided from Germany (Frankfurt) and the UK (London). The data ce…"
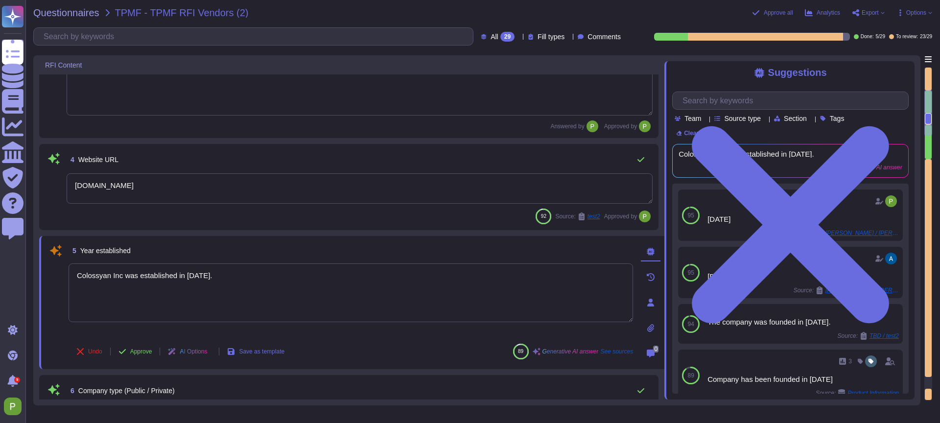
type textarea "Colossyan Inc."
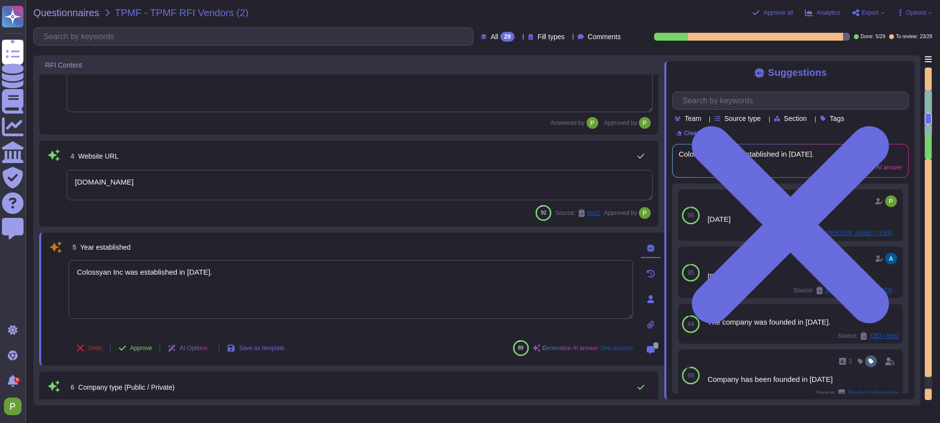
drag, startPoint x: 218, startPoint y: 273, endPoint x: -23, endPoint y: 258, distance: 240.9
click at [0, 258] on html "Questionnaires Knowledge Base Documents Analytics CAIQ / SIG Trust Center Help …" at bounding box center [470, 211] width 940 height 423
type textarea "2021"
click at [145, 348] on span "Approve" at bounding box center [141, 348] width 22 height 6
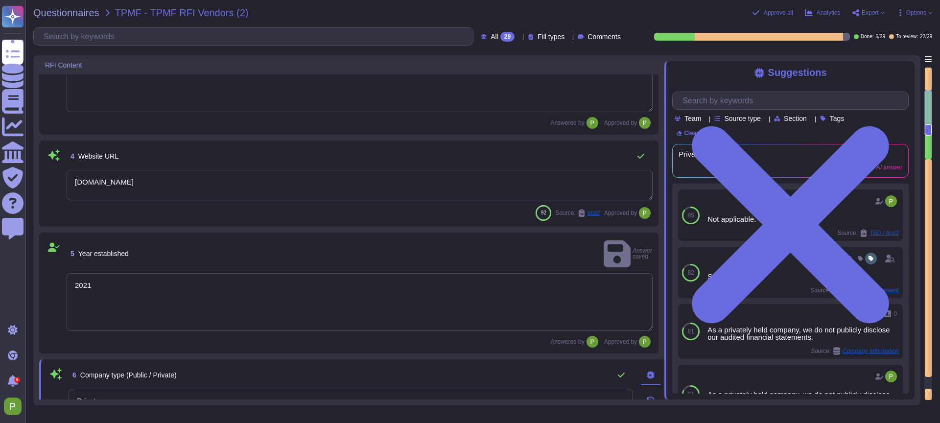
type textarea "Colossyan, Inc operates worldwide, with services provided from Germany (Frankfu…"
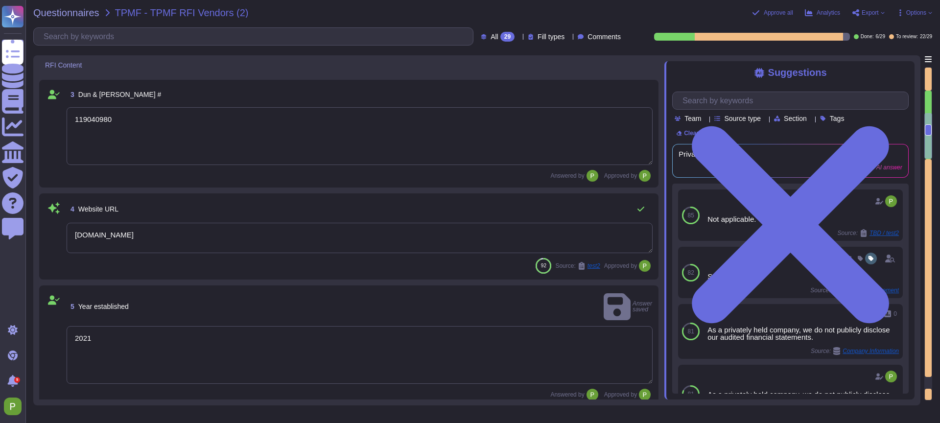
type textarea "Video generation"
type textarea "70"
type textarea "Colossyan, Inc operates worldwide, with services provided from Germany (Frankfu…"
type textarea "Services are provided from Germany (Frankfurt) and the UK (London). The data ce…"
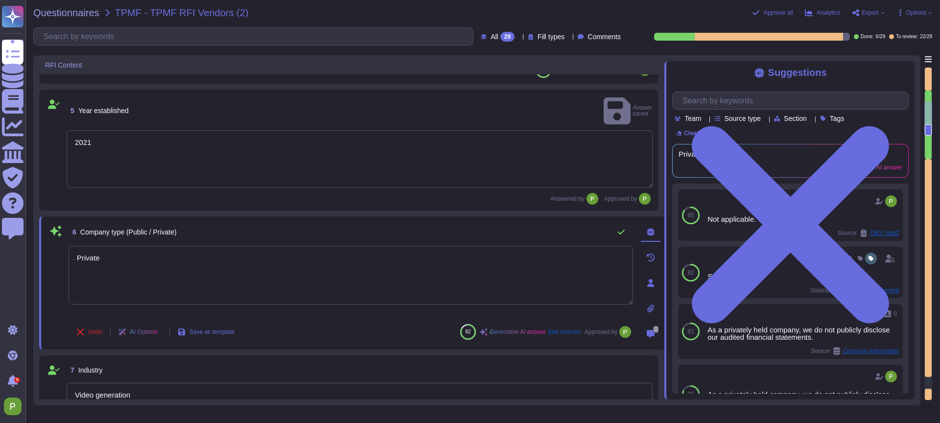
type textarea "Colossyan, Inc 1209 Orange Street City of Wilmington New Castle, Delaware 19801…"
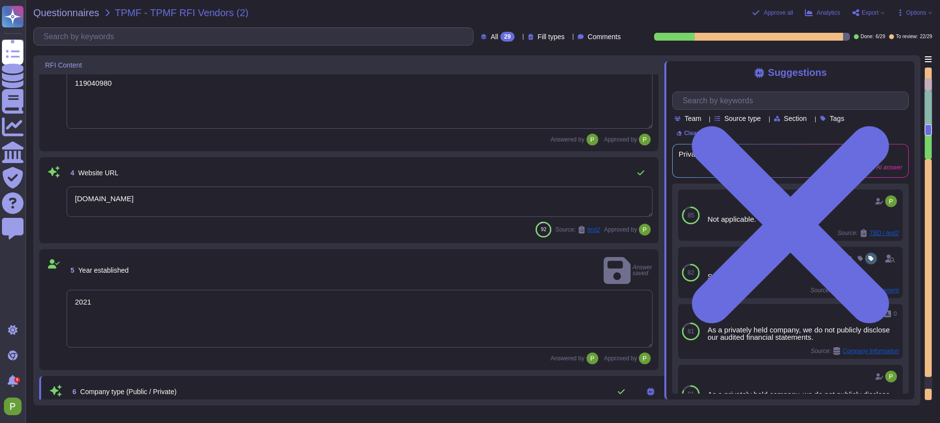
type textarea "Colossyan Inc."
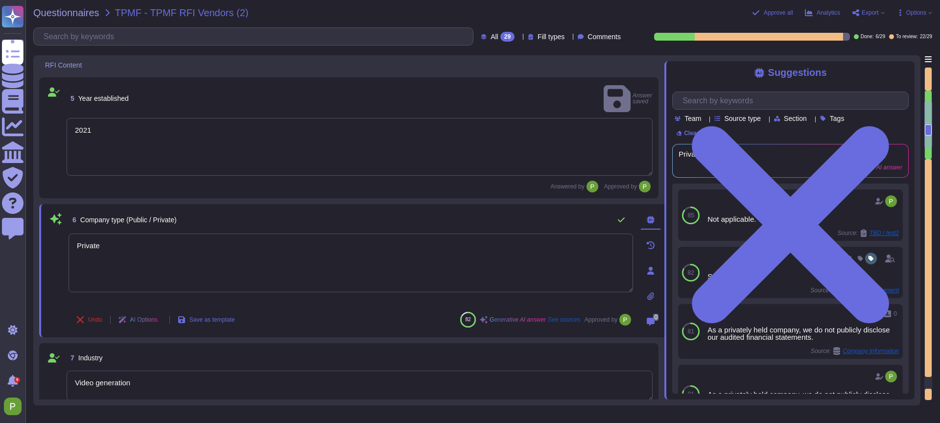
type textarea "70"
type textarea "Colossyan, Inc operates worldwide, with services provided from Germany (Frankfu…"
type textarea "Services are provided from Germany (Frankfurt) and the UK (London). The data ce…"
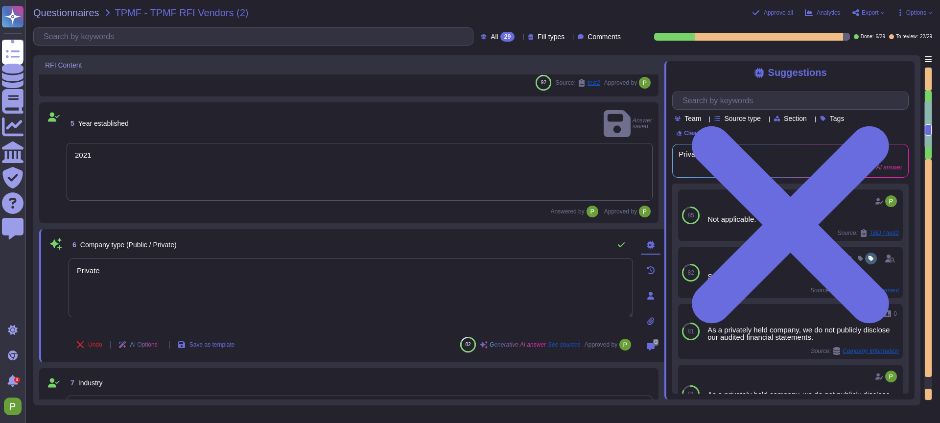
type textarea "Colossyan, Inc 1209 Orange Street City of Wilmington New Castle, Delaware 19801…"
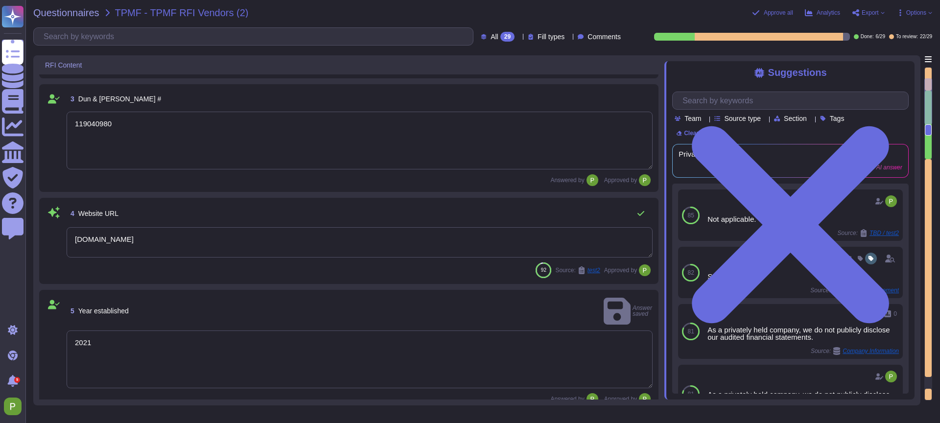
type textarea "Colossyan Inc."
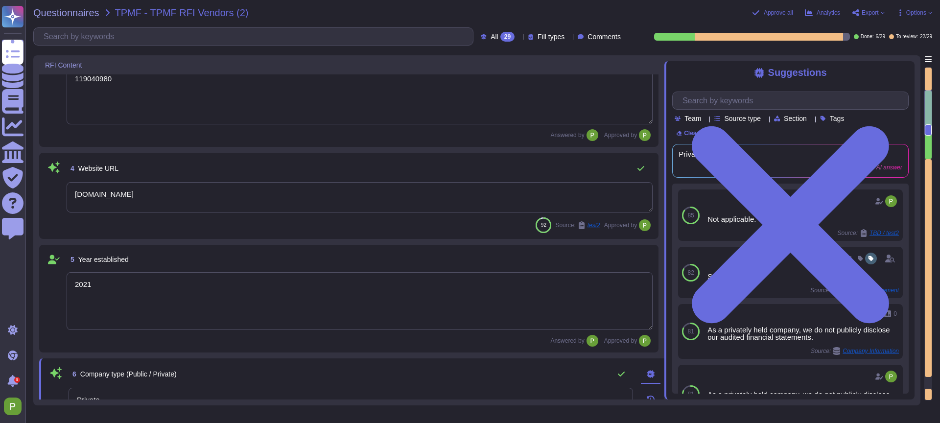
type textarea "70"
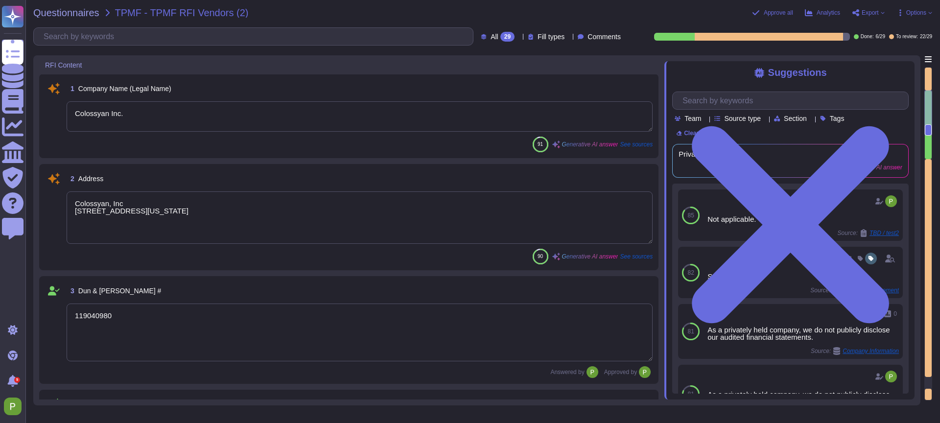
scroll to position [0, 0]
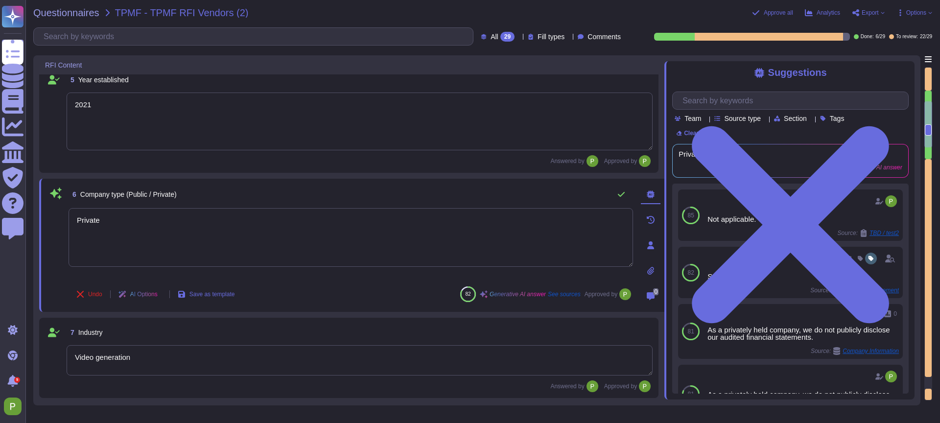
type textarea "Video generation"
type textarea "70"
type textarea "Colossyan, Inc operates worldwide, with services provided from Germany (Frankfu…"
type textarea "Services are provided from Germany (Frankfurt) and the UK (London). The data ce…"
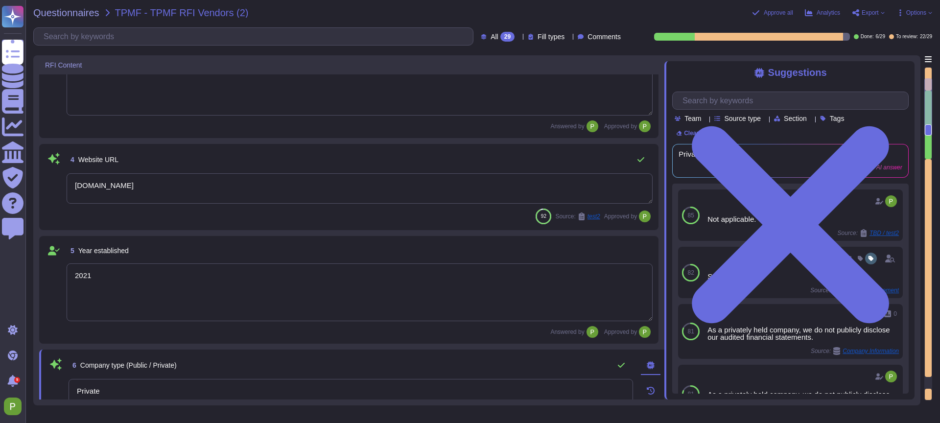
type textarea "Colossyan Inc."
type textarea "Colossyan, Inc 1209 Orange Street City of Wilmington New Castle, Delaware 19801…"
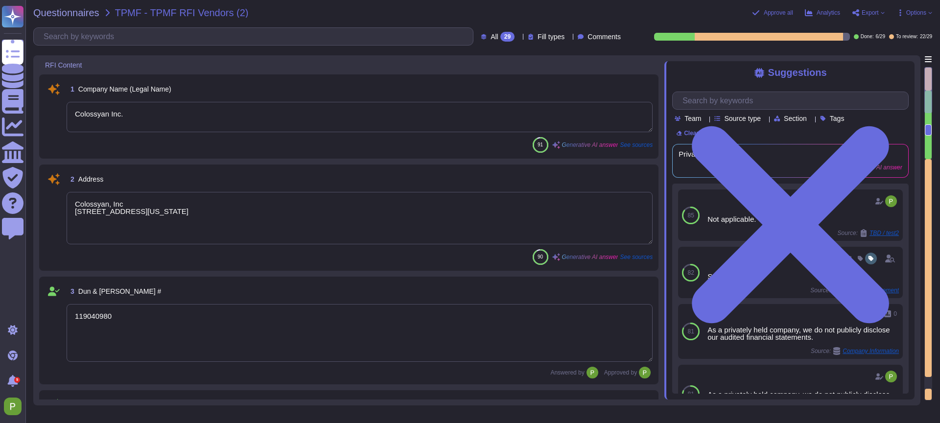
click at [151, 117] on textarea "Colossyan Inc." at bounding box center [360, 117] width 586 height 30
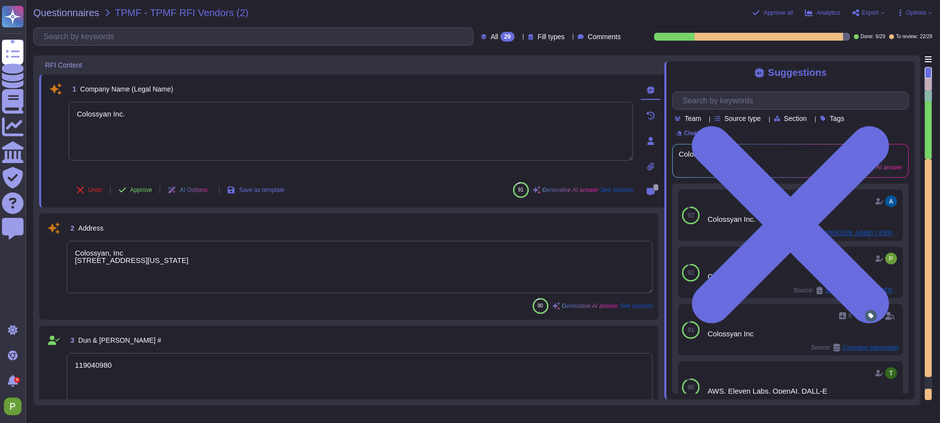
click at [130, 189] on button "Approve" at bounding box center [135, 190] width 49 height 20
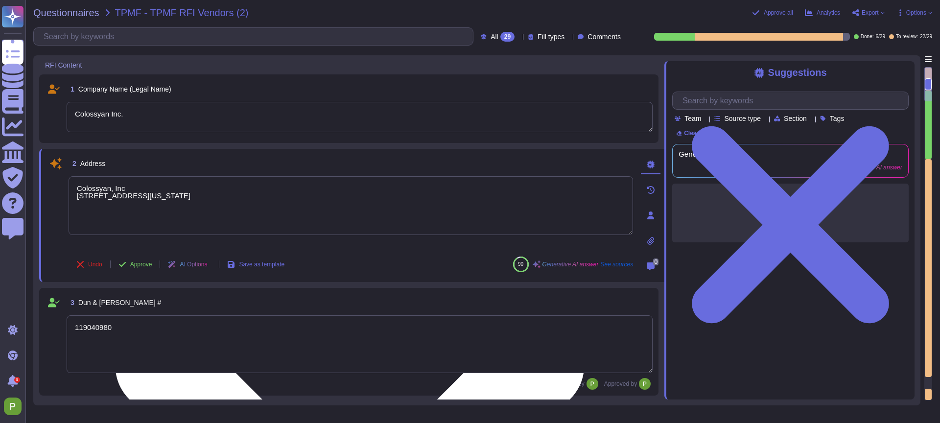
type textarea "Private"
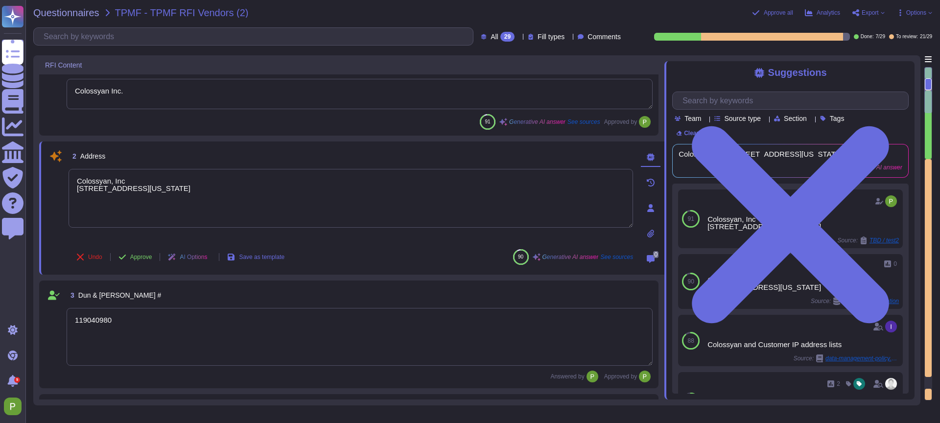
type textarea "Private"
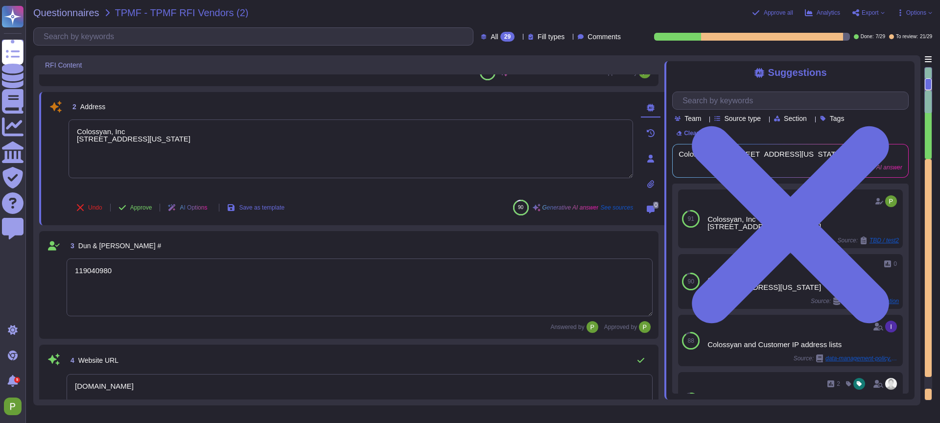
scroll to position [86, 0]
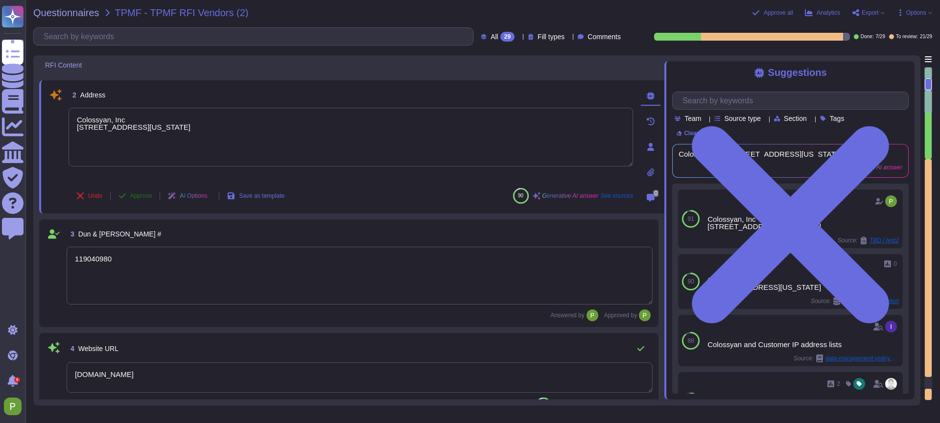
click at [138, 193] on span "Approve" at bounding box center [141, 196] width 22 height 6
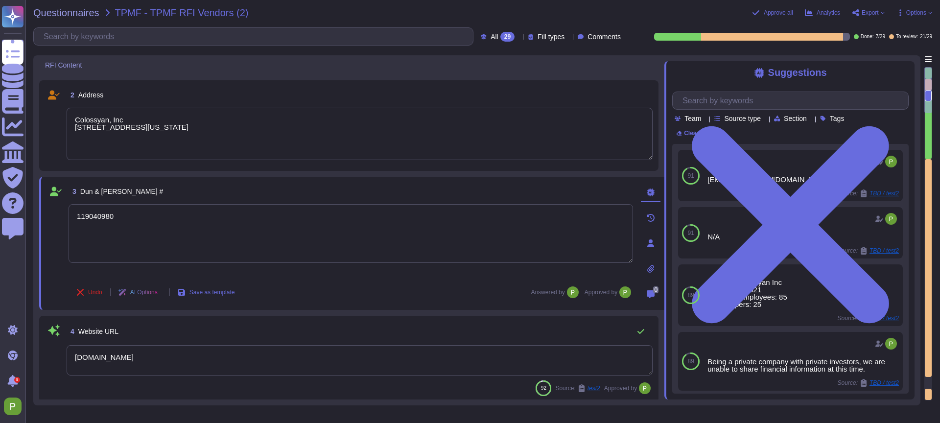
type textarea "Video generation"
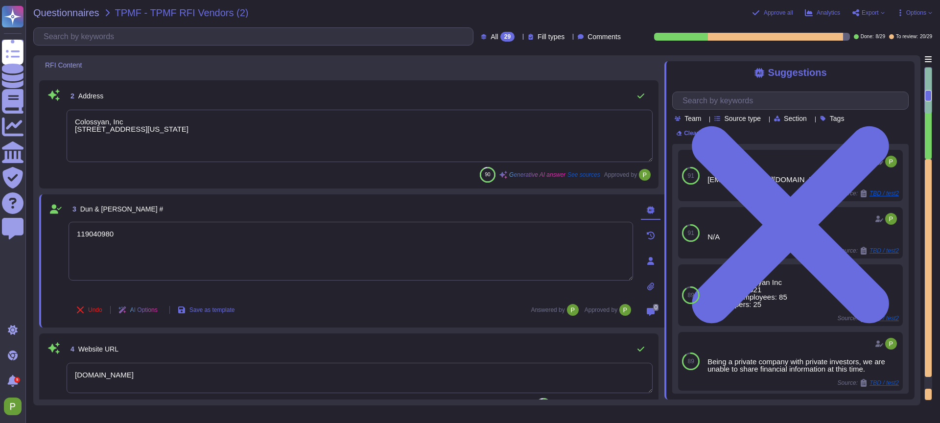
type textarea "Video generation"
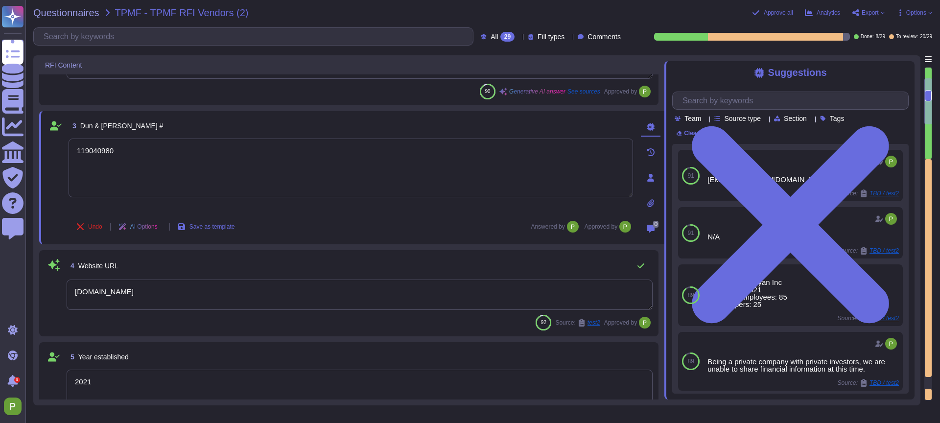
type textarea "70"
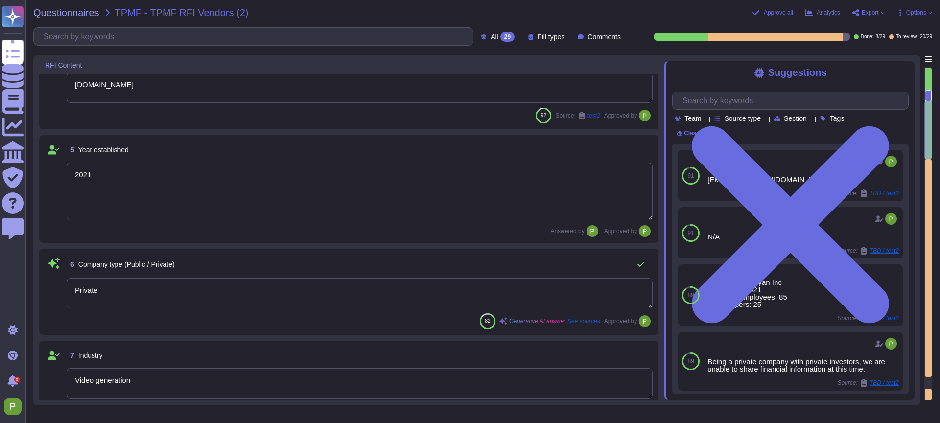
type textarea "Colossyan, Inc operates worldwide, with services provided from Germany (Frankfu…"
type textarea "Services are provided from Germany (Frankfurt) and the UK (London). The data ce…"
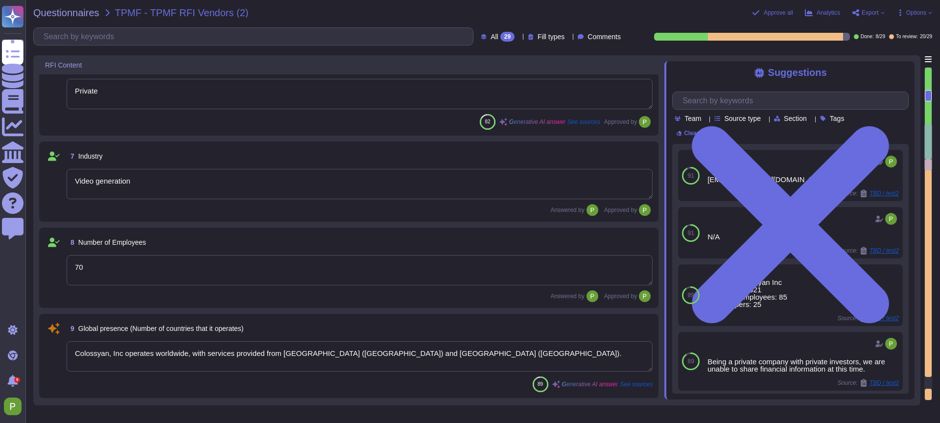
type textarea "2021"
type textarea "No acquisitions since 2020."
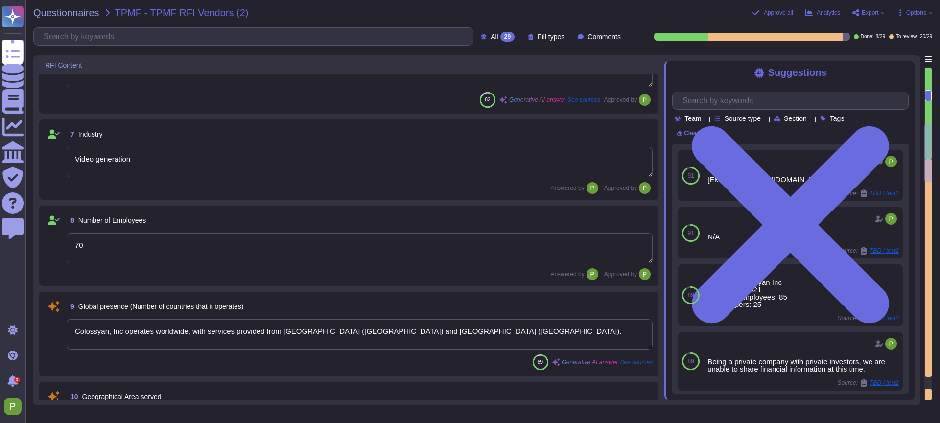
type textarea "2021"
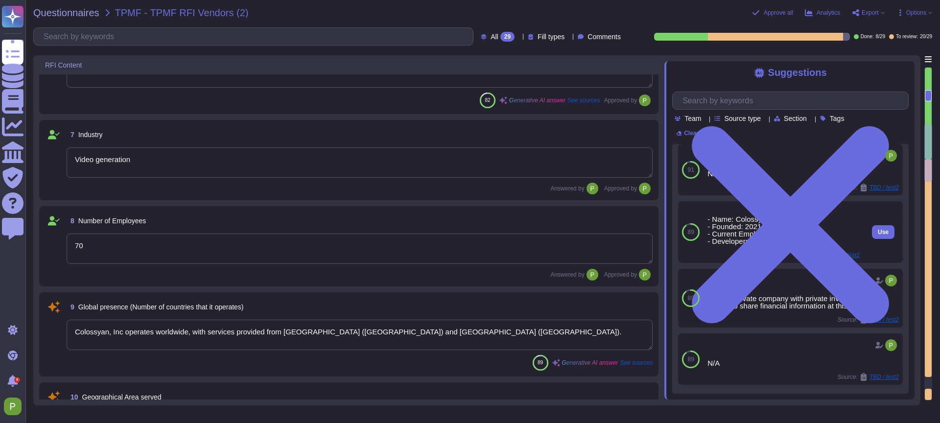
scroll to position [87, 0]
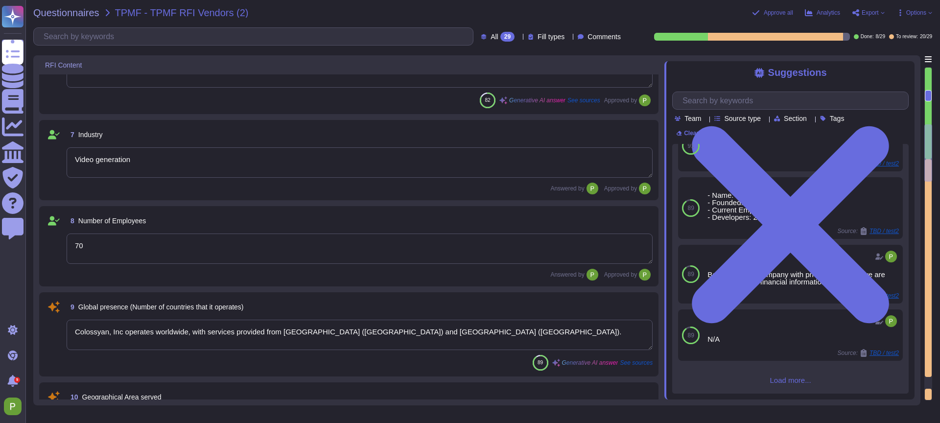
click at [278, 332] on textarea "Colossyan, Inc operates worldwide, with services provided from Germany (Frankfu…" at bounding box center [360, 335] width 586 height 30
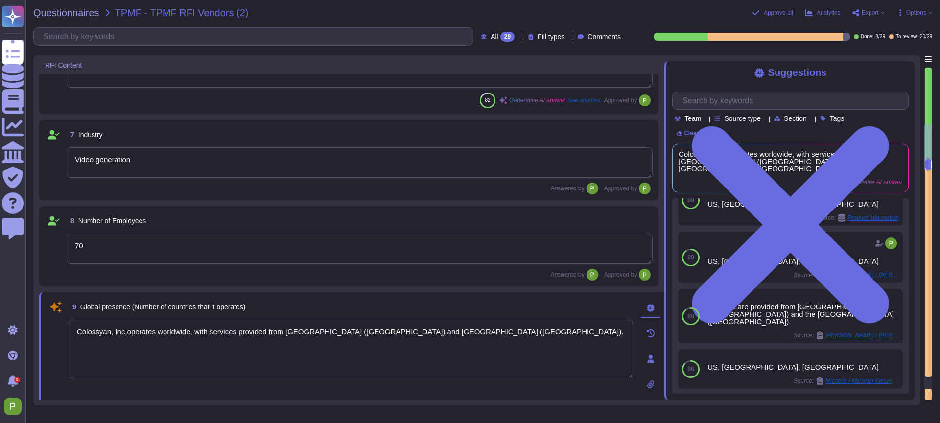
scroll to position [0, 0]
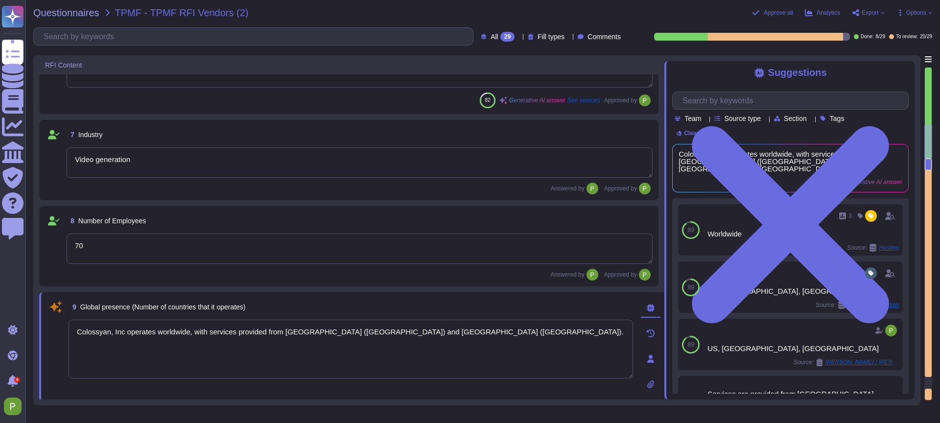
drag, startPoint x: 479, startPoint y: 334, endPoint x: 139, endPoint y: 313, distance: 341.0
click at [0, 295] on html "Questionnaires Knowledge Base Documents Analytics CAIQ / SIG Trust Center Help …" at bounding box center [470, 211] width 940 height 423
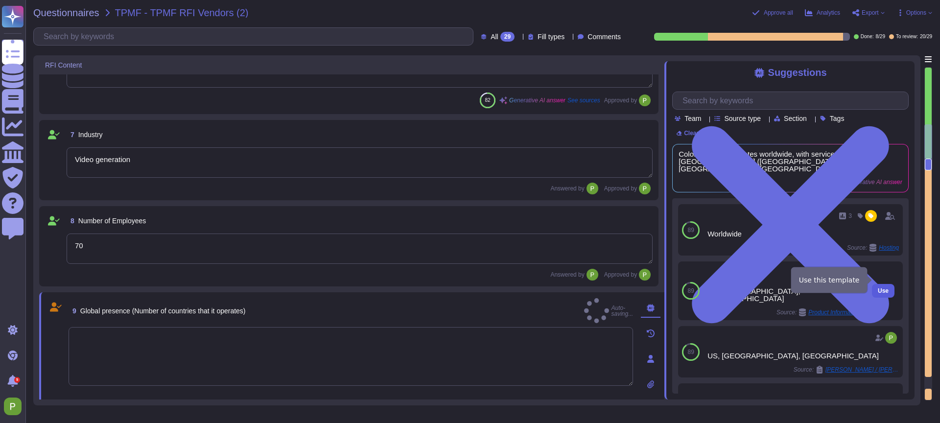
click at [822, 288] on span "Use" at bounding box center [883, 291] width 11 height 6
type textarea "US, UK, Hungary"
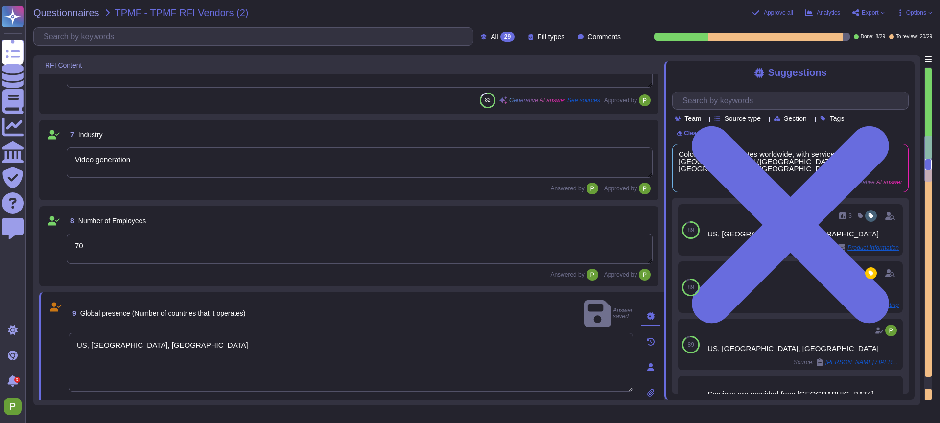
type textarea "2021"
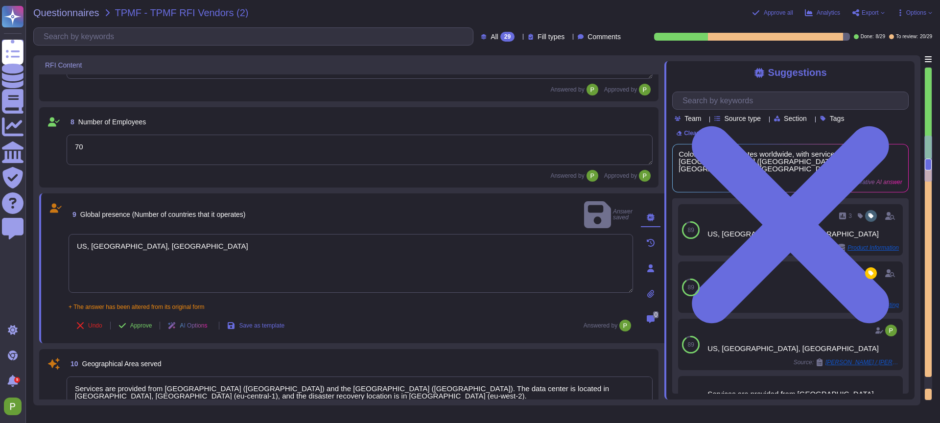
scroll to position [692, 0]
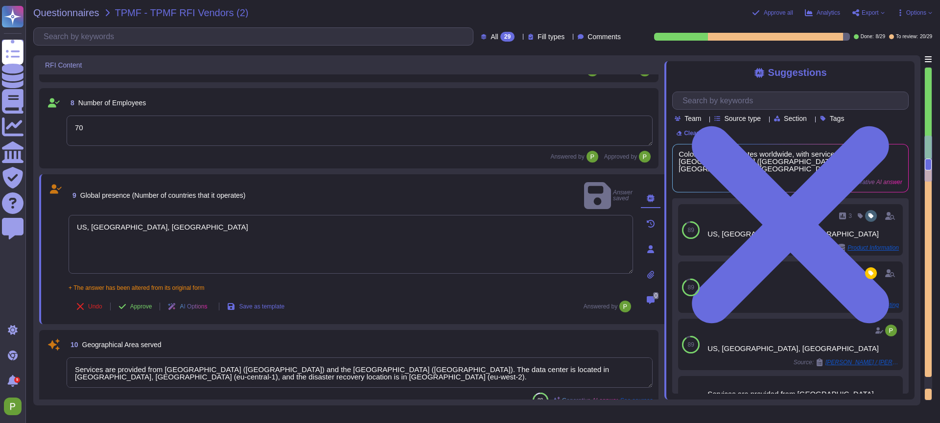
type textarea "Nick Ramsay"
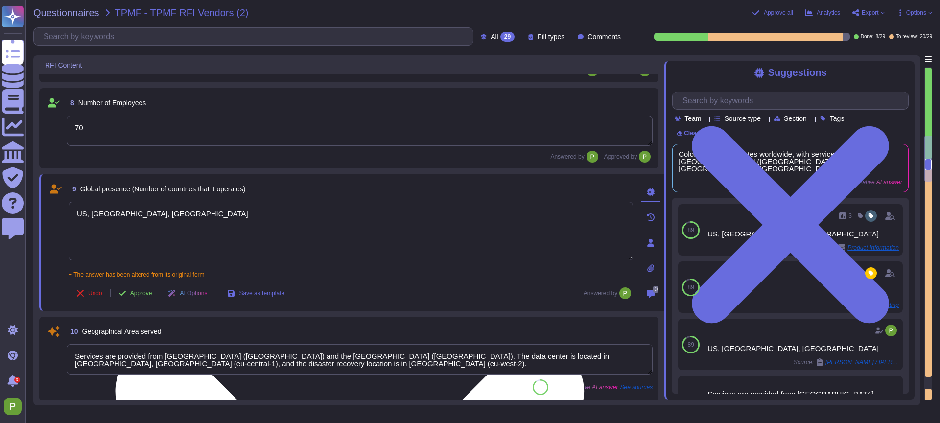
click at [157, 219] on textarea "US, UK, Hungary" at bounding box center [351, 231] width 565 height 59
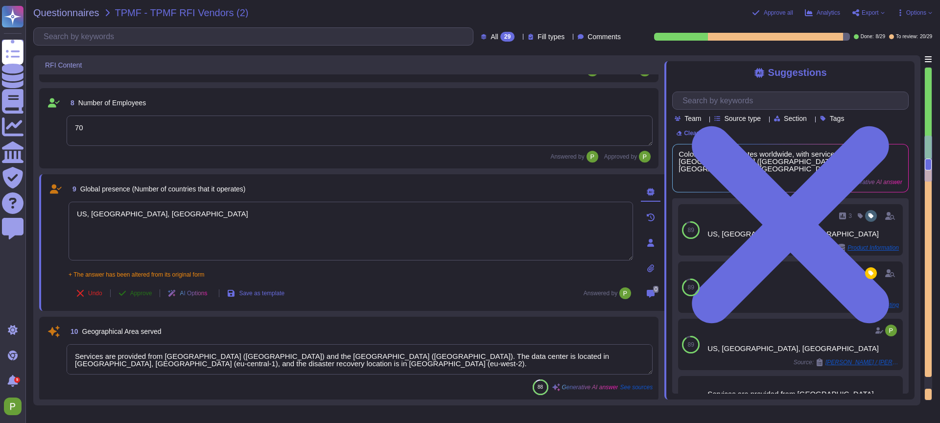
click at [144, 294] on span "Approve" at bounding box center [141, 293] width 22 height 6
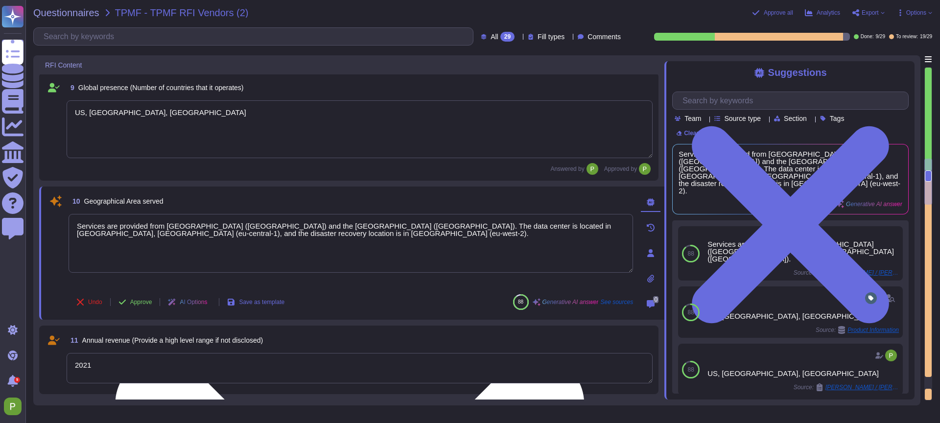
type textarea "Nick Ramsay"
type textarea "Glasgow, United Kingdom"
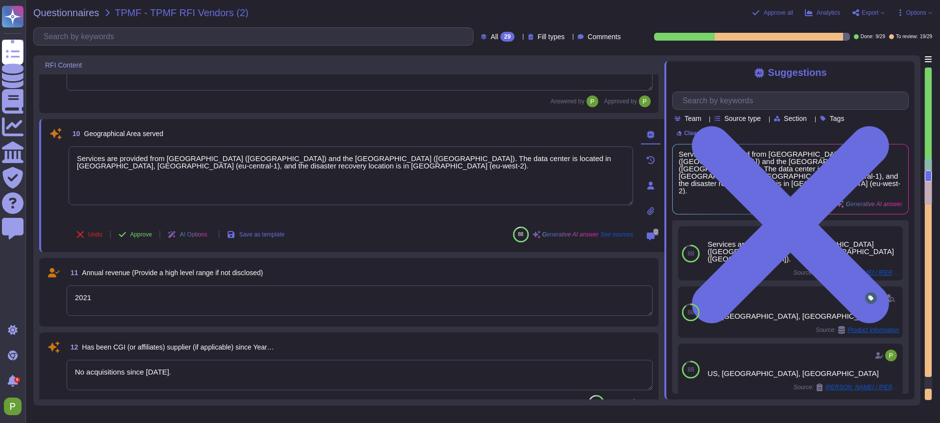
scroll to position [876, 0]
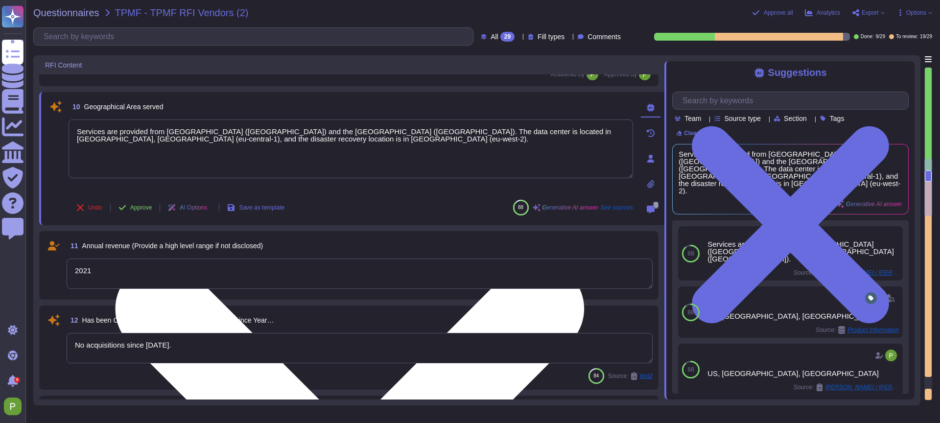
type textarea "447903319015"
click at [203, 143] on textarea "Services are provided from Germany (Frankfurt) and the UK (London). The data ce…" at bounding box center [351, 148] width 565 height 59
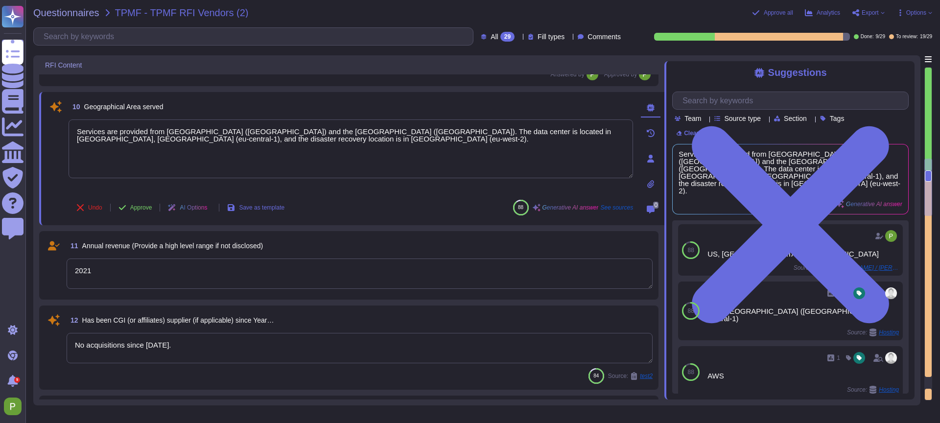
scroll to position [0, 0]
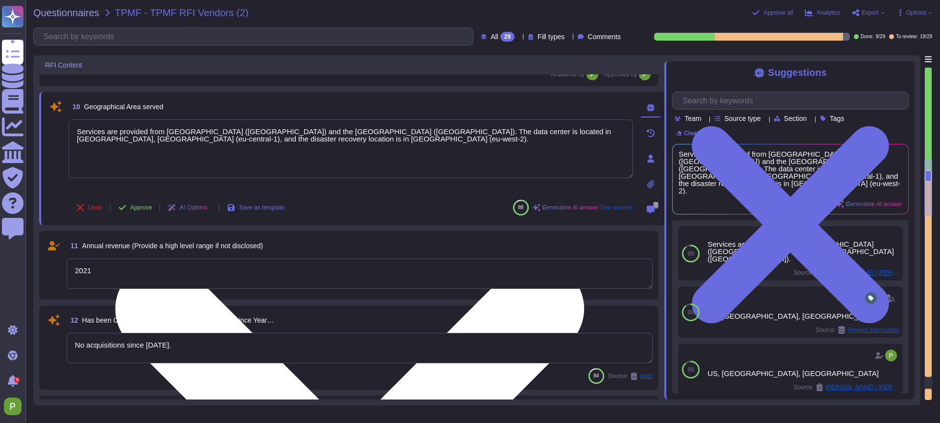
click at [307, 149] on textarea "Services are provided from Germany (Frankfurt) and the UK (London). The data ce…" at bounding box center [351, 148] width 565 height 59
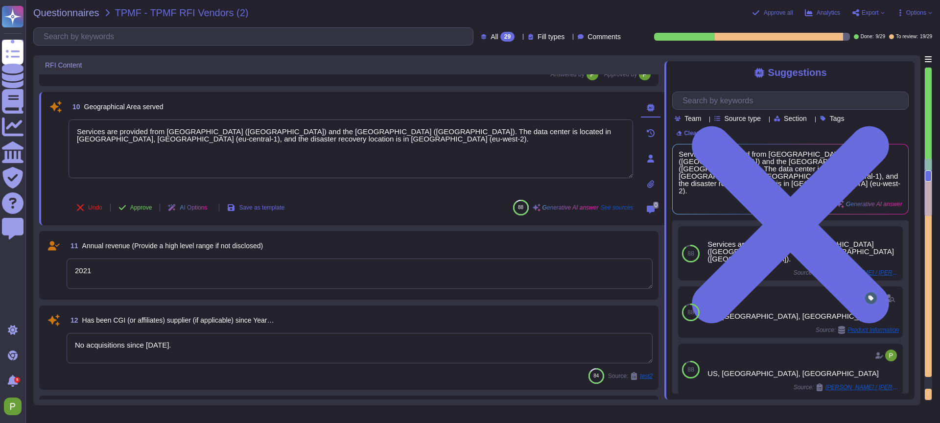
drag, startPoint x: 224, startPoint y: 146, endPoint x: -42, endPoint y: 110, distance: 267.8
click at [0, 110] on html "Questionnaires Knowledge Base Documents Analytics CAIQ / SIG Trust Center Help …" at bounding box center [470, 211] width 940 height 423
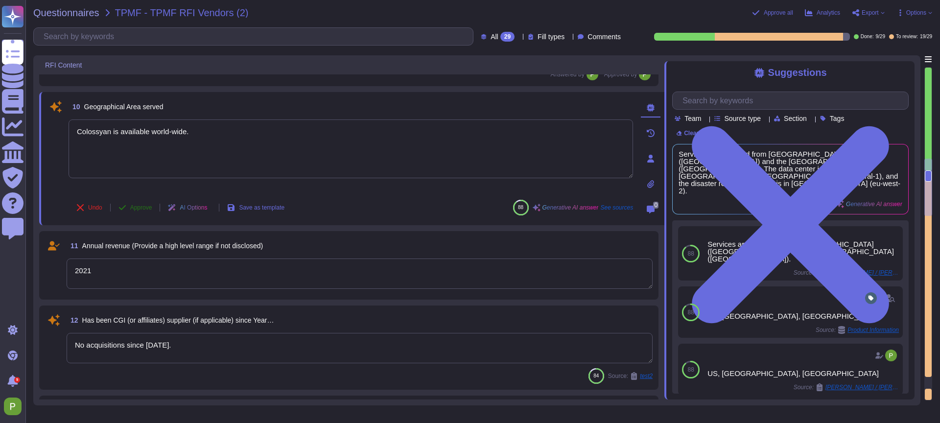
type textarea "Colossyan is available world-wide."
click at [135, 206] on button "Approve" at bounding box center [135, 208] width 49 height 20
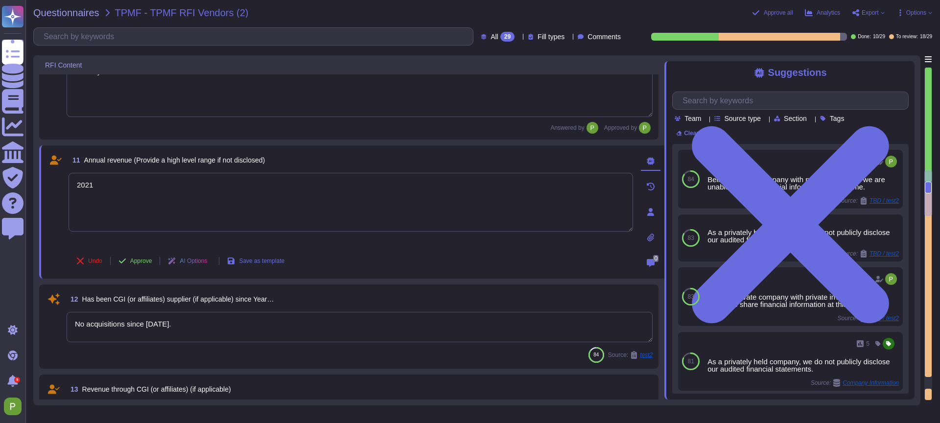
type textarea "447903319015"
type textarea "nick.ramsay@colossyan.com"
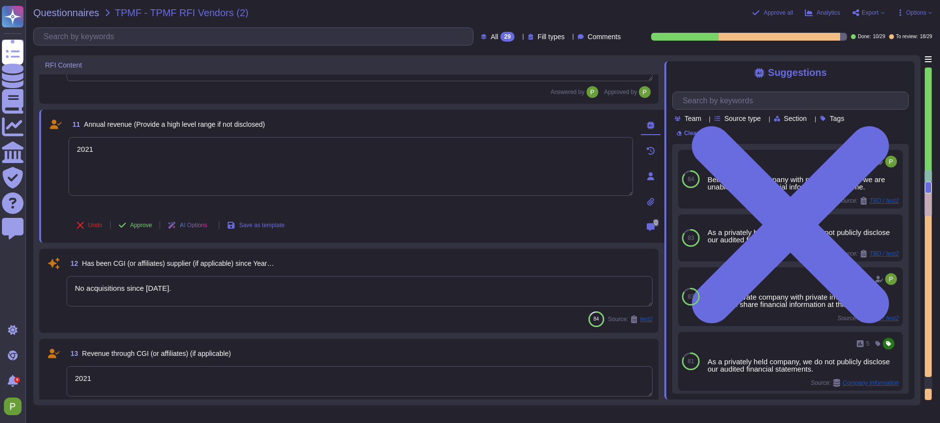
scroll to position [984, 0]
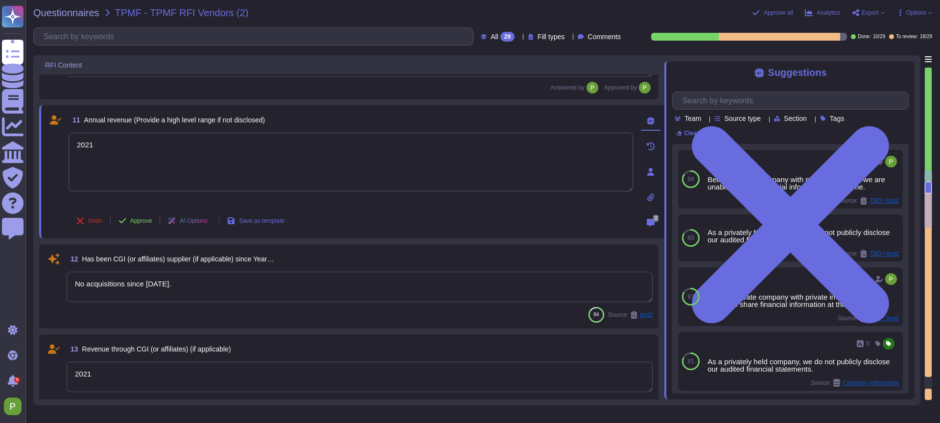
click at [204, 272] on textarea "No acquisitions since 2020." at bounding box center [360, 287] width 586 height 30
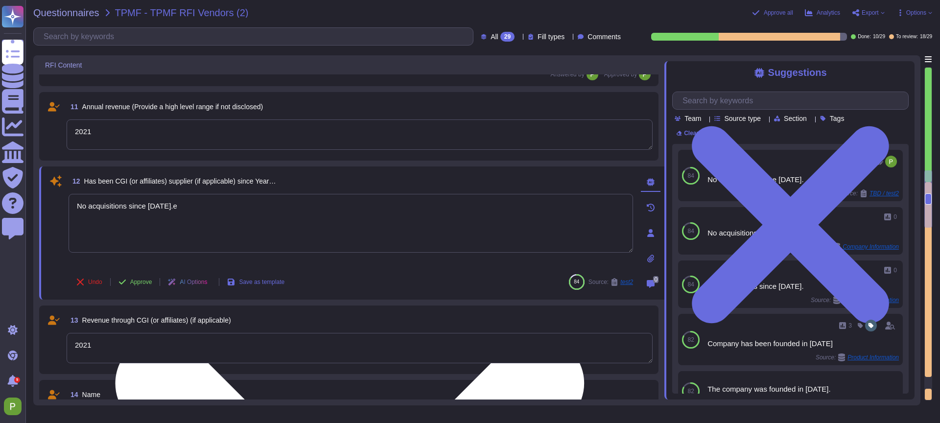
type textarea "No acquisitions since 2020."
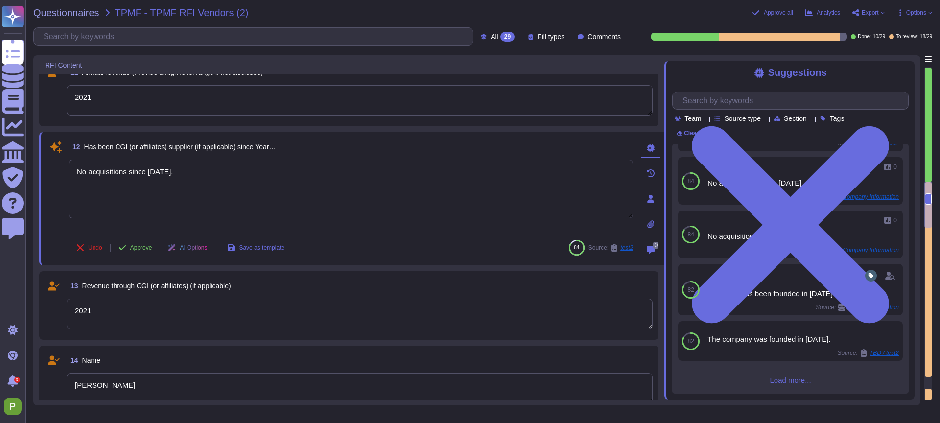
scroll to position [1016, 0]
type textarea "Ryan Pastian, Global Head of Sales"
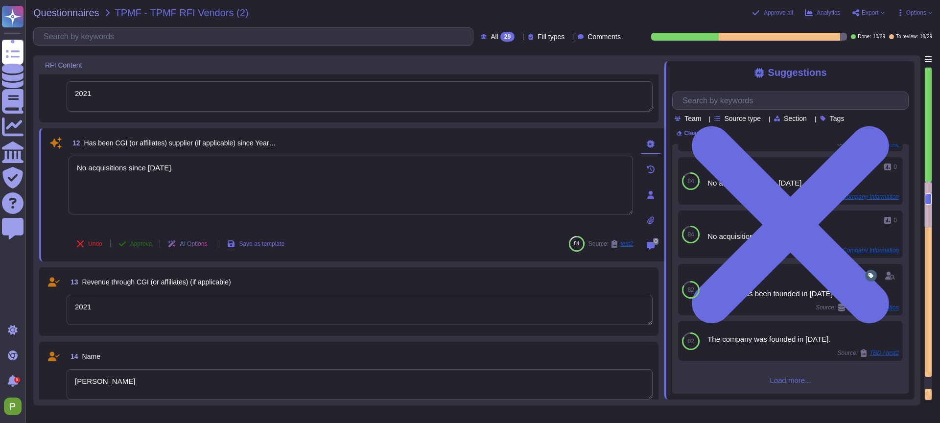
click at [139, 242] on span "Approve" at bounding box center [141, 244] width 22 height 6
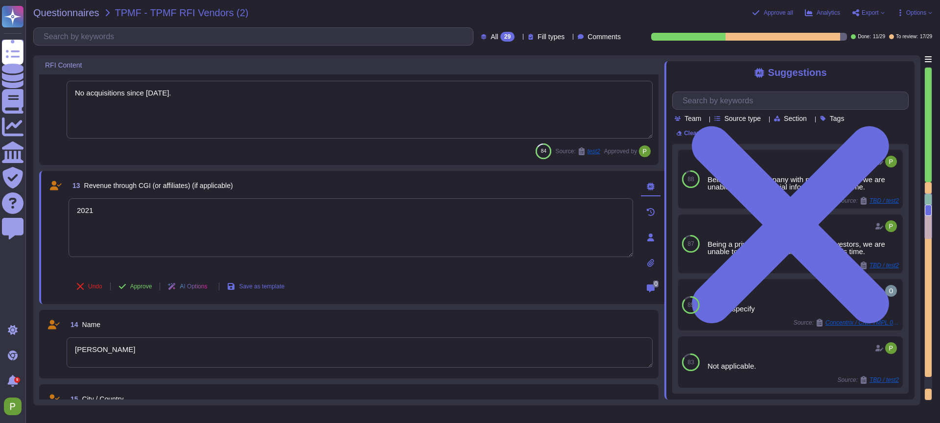
scroll to position [1166, 0]
type textarea "Ryan Pastian, Global Head of Sales"
type textarea "Yes"
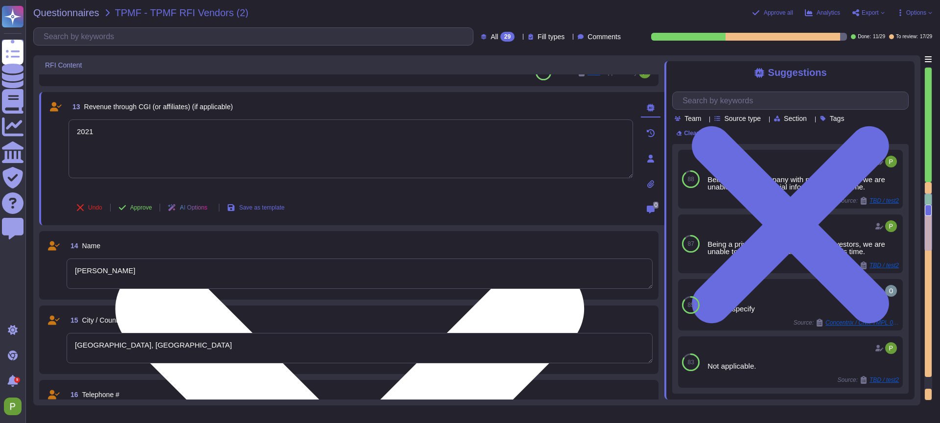
click at [181, 143] on textarea "2021" at bounding box center [351, 148] width 565 height 59
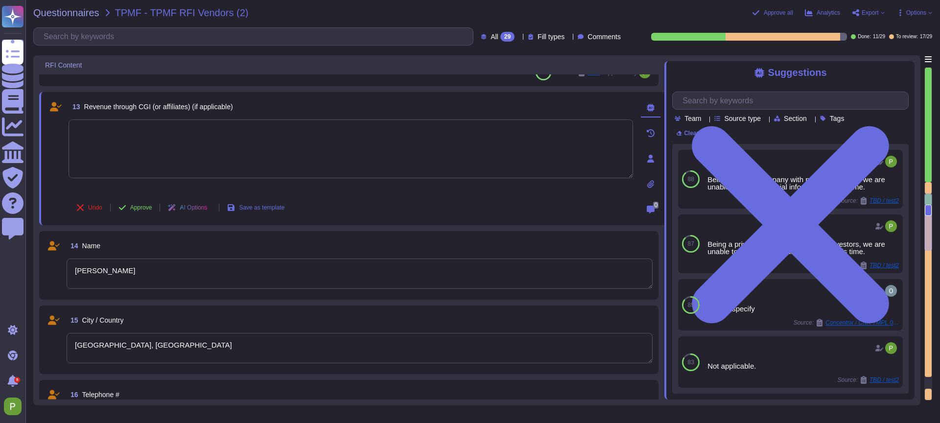
scroll to position [84, 0]
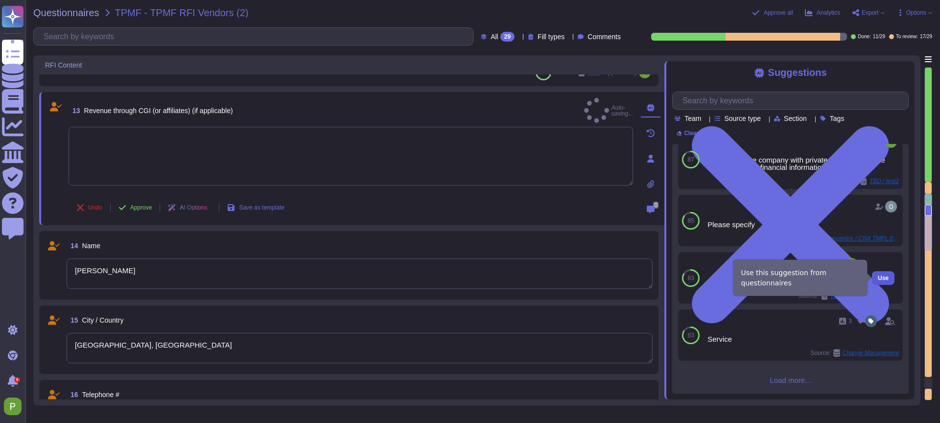
click at [822, 277] on span "Use" at bounding box center [883, 278] width 11 height 6
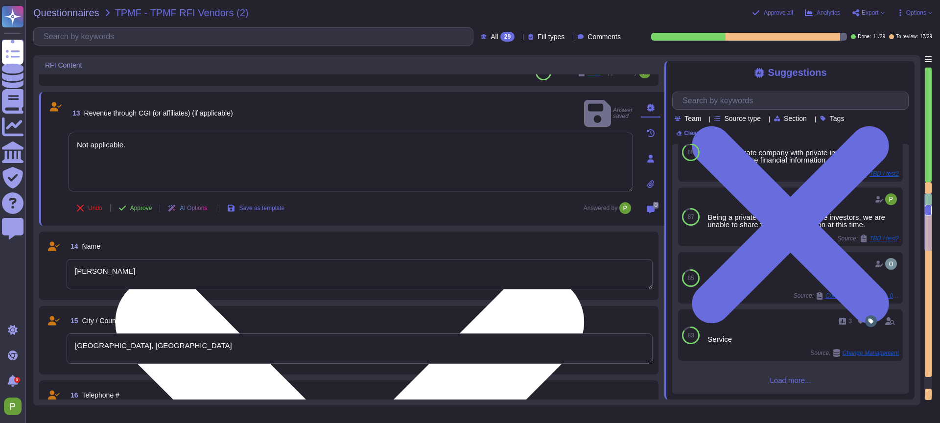
click at [140, 139] on textarea "Not applicable." at bounding box center [351, 162] width 565 height 59
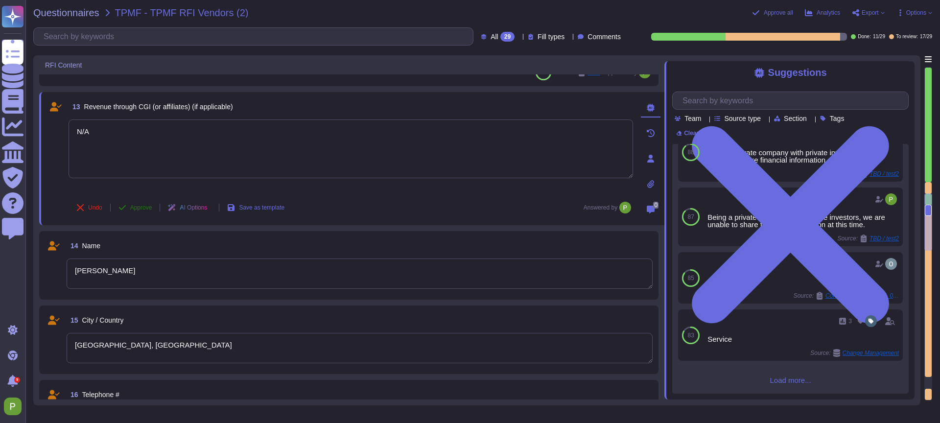
click at [142, 208] on span "Approve" at bounding box center [141, 208] width 22 height 6
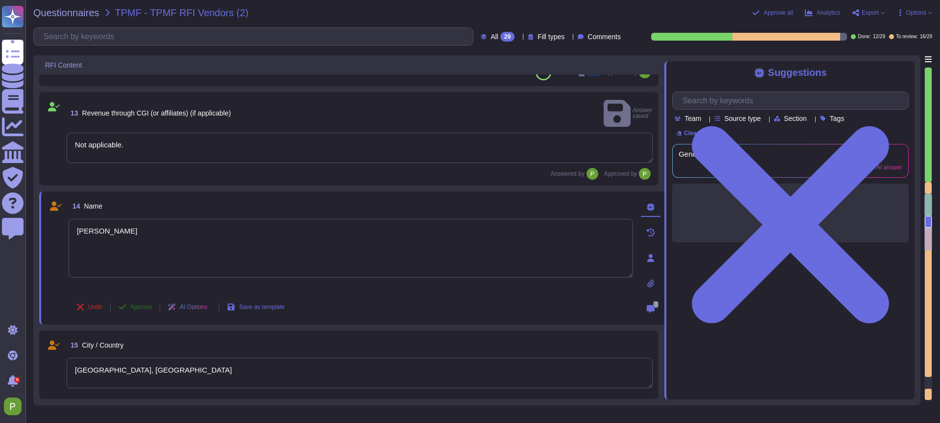
type textarea "N/A"
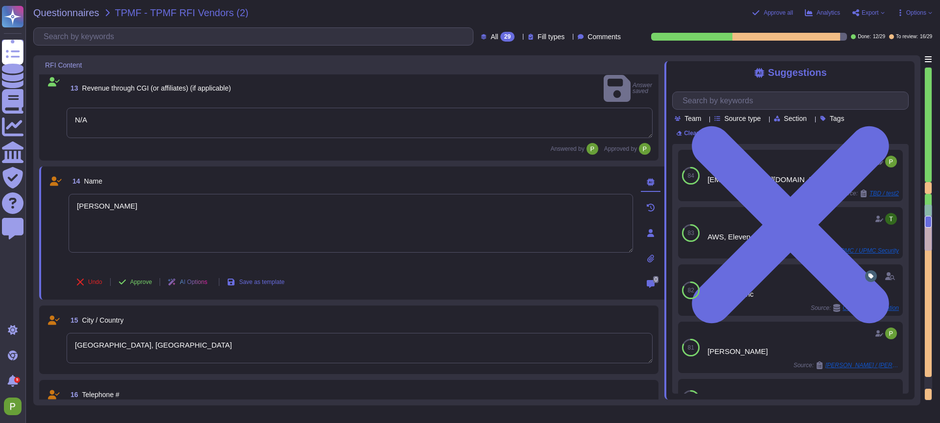
scroll to position [1246, 0]
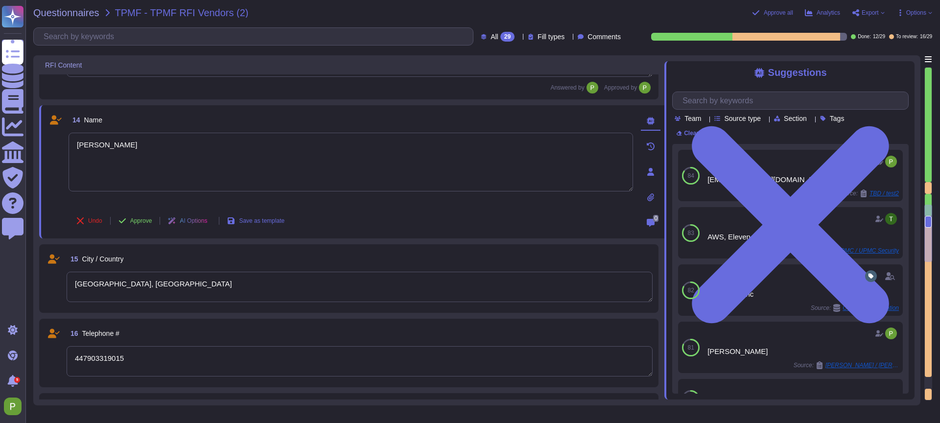
type textarea "Colossyan offers enterprise organisations a scalable, AI-powered video creation…"
click at [143, 218] on span "Approve" at bounding box center [141, 221] width 22 height 6
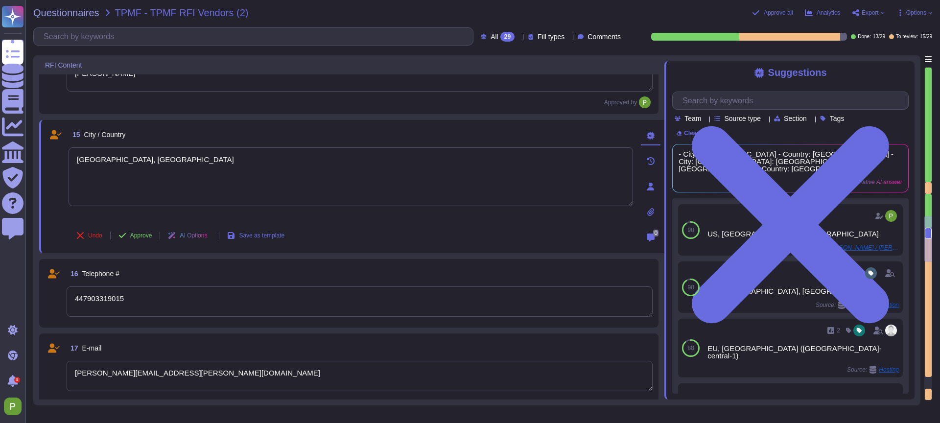
scroll to position [1326, 0]
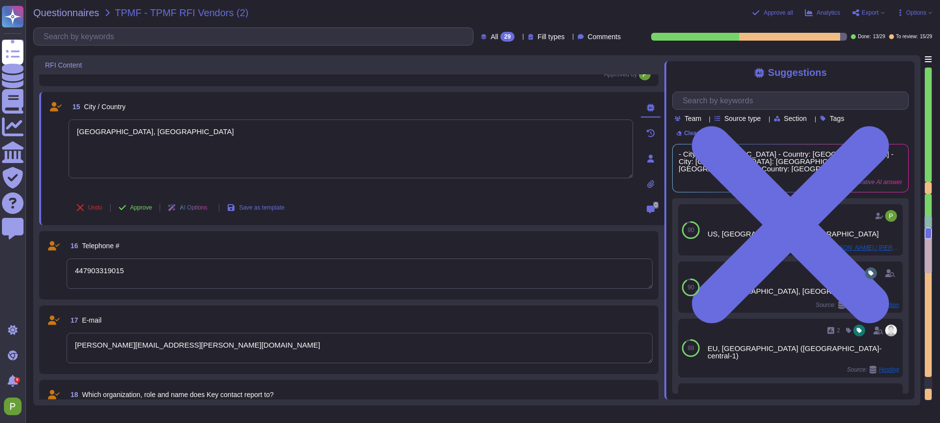
type textarea "Colossyan is the leading AI video platform purpose-built for learning and knowl…"
click at [135, 207] on span "Approve" at bounding box center [141, 208] width 22 height 6
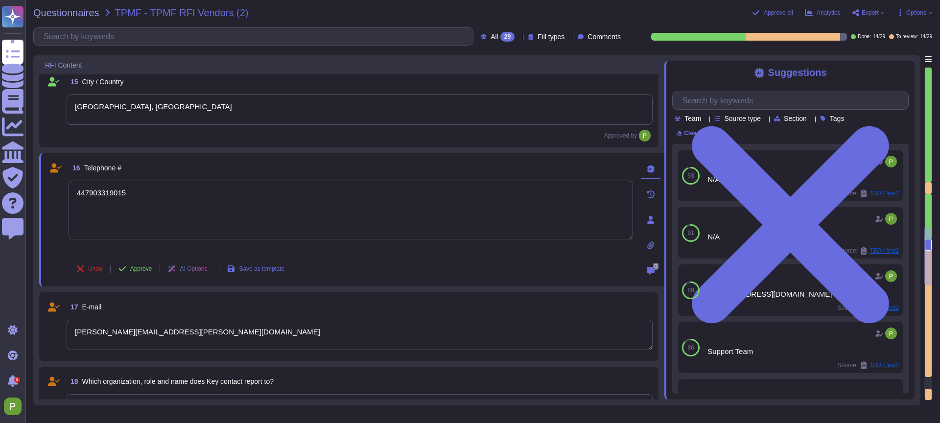
type textarea "Colossyan is the leading AI video platform purpose-built for learning and knowl…"
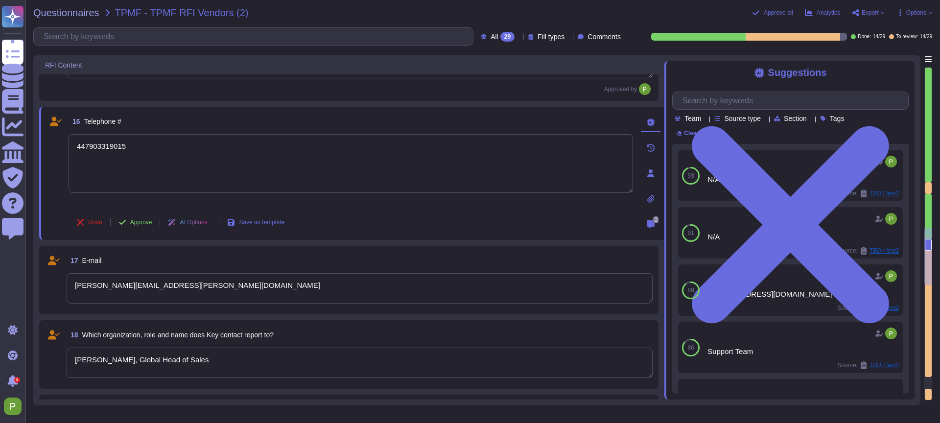
scroll to position [1407, 0]
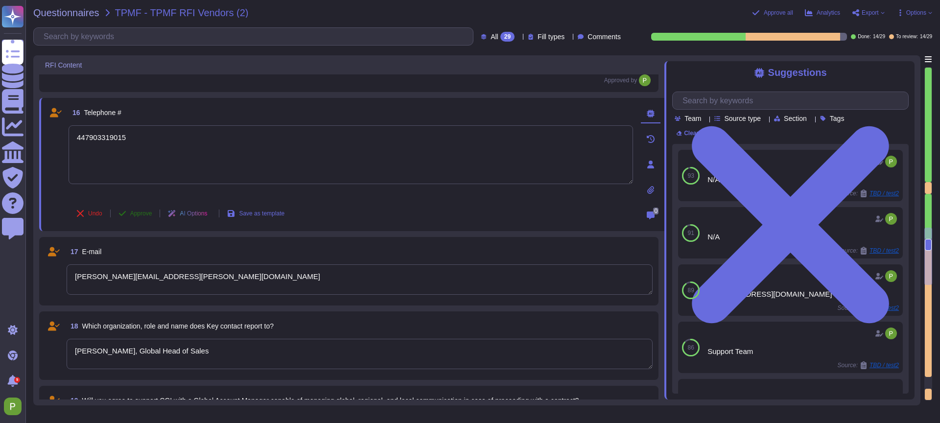
click at [130, 211] on button "Approve" at bounding box center [135, 214] width 49 height 20
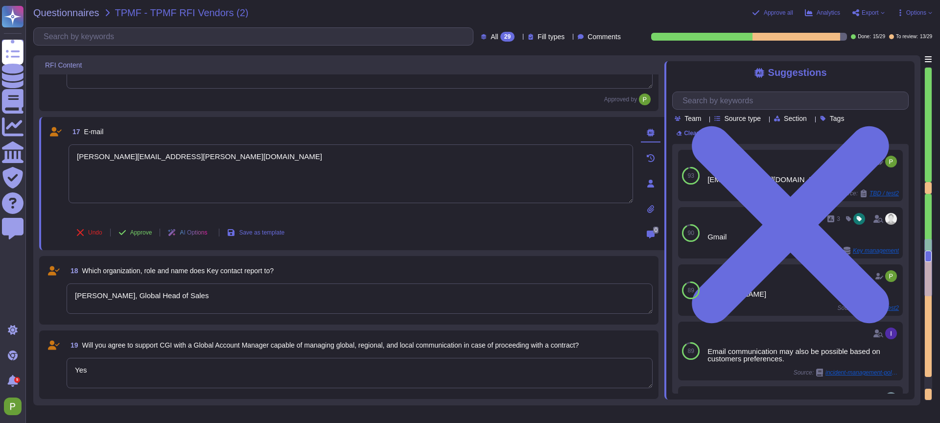
scroll to position [1487, 0]
type textarea "Colossyan's internal privacy organization is structured with a Compliance repre…"
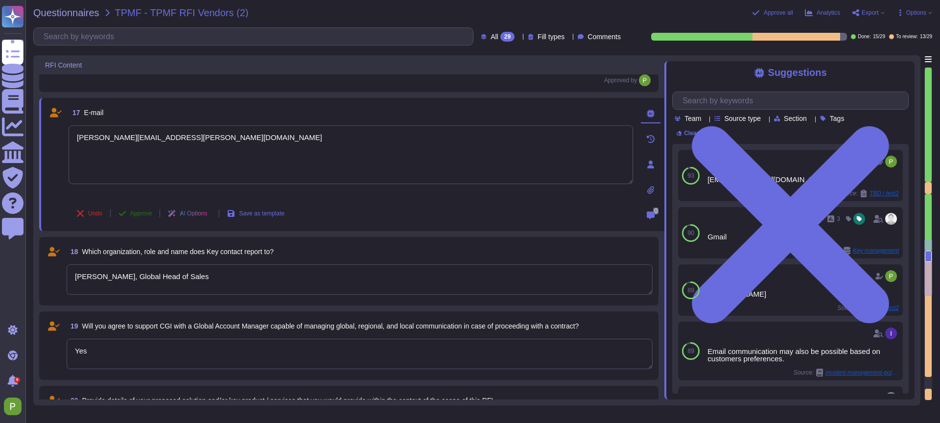
click at [137, 211] on span "Approve" at bounding box center [141, 214] width 22 height 6
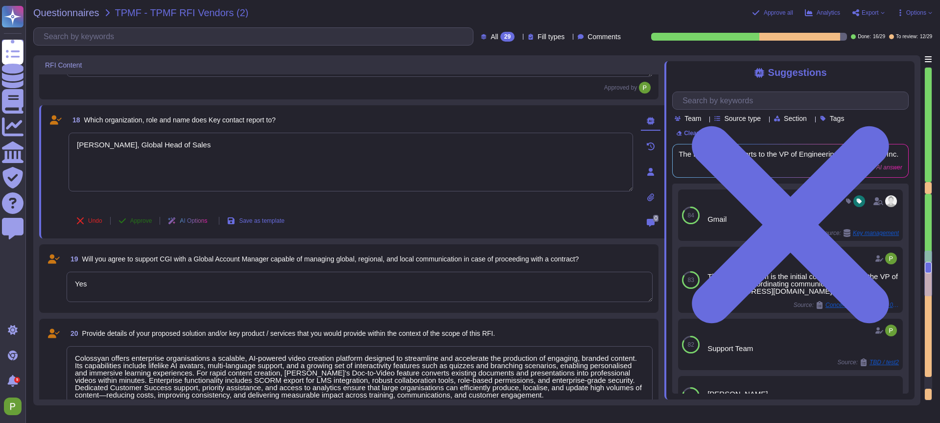
scroll to position [1567, 0]
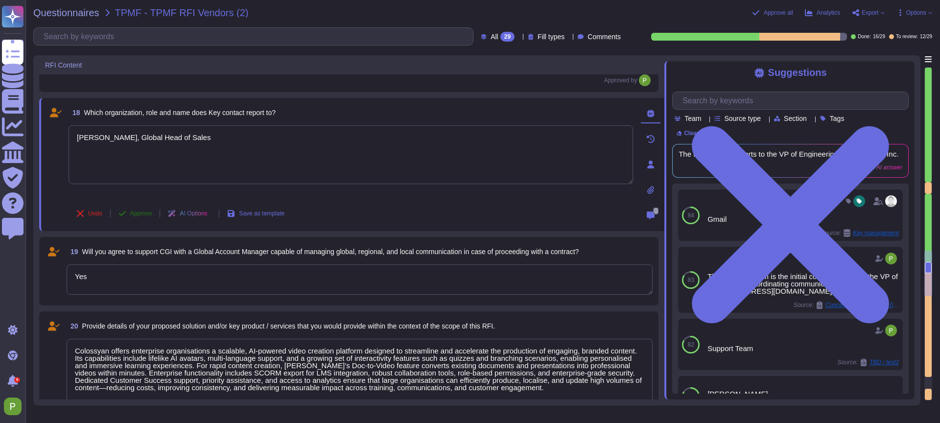
click at [142, 215] on span "Approve" at bounding box center [141, 214] width 22 height 6
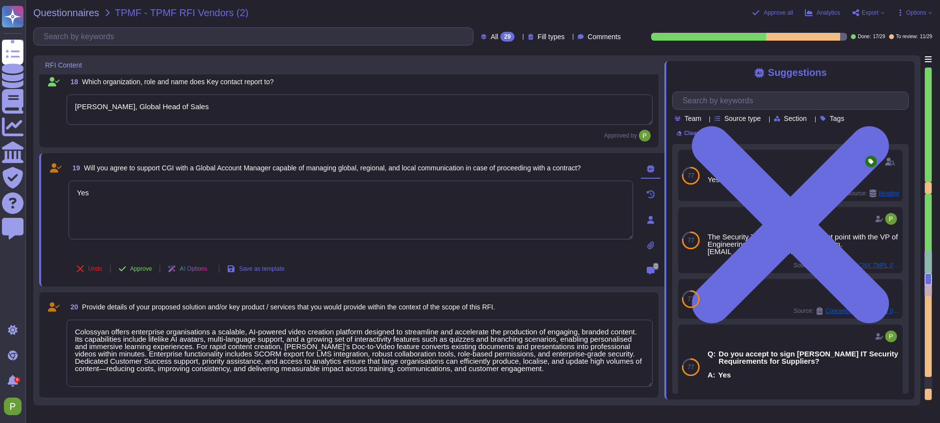
type textarea "Our security organization is structured with a hierarchical management system t…"
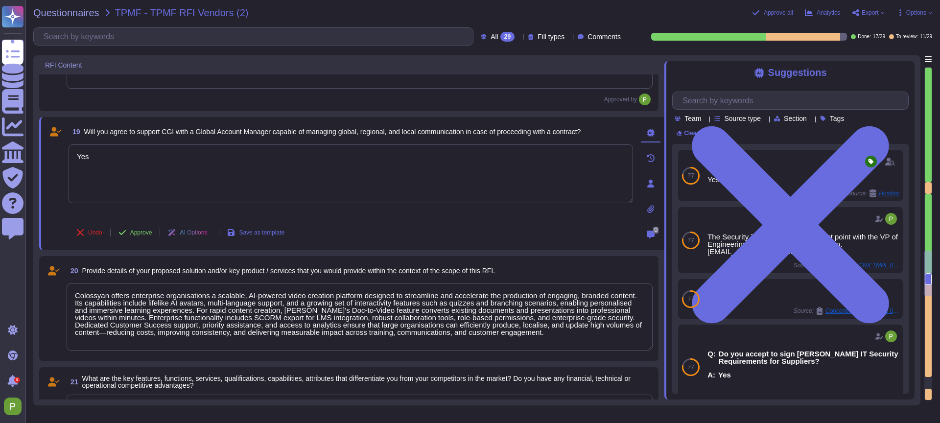
scroll to position [1648, 0]
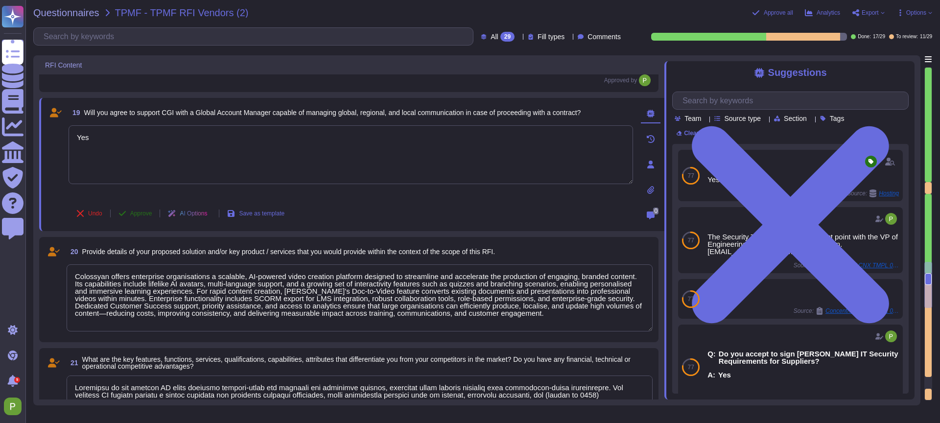
click at [142, 211] on span "Approve" at bounding box center [141, 214] width 22 height 6
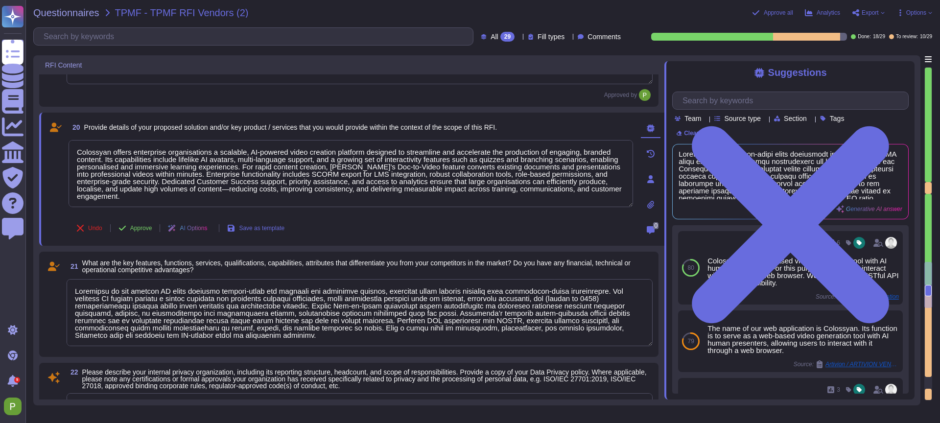
scroll to position [1728, 0]
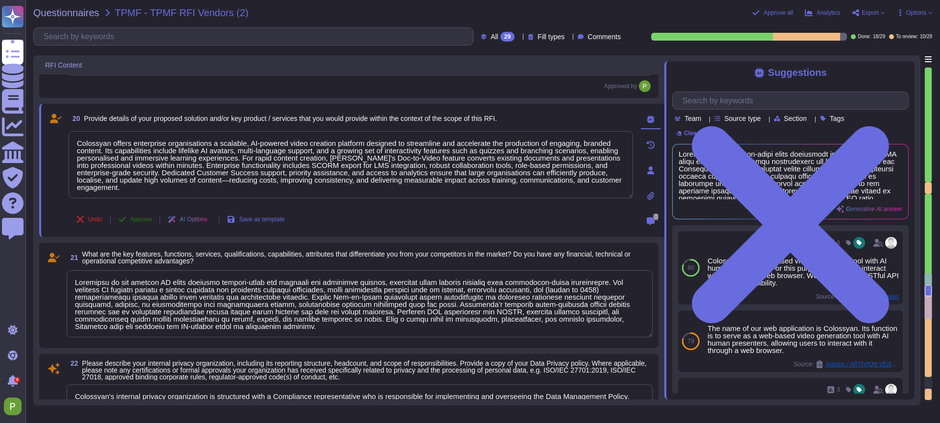
click at [132, 220] on span "Approve" at bounding box center [141, 219] width 22 height 6
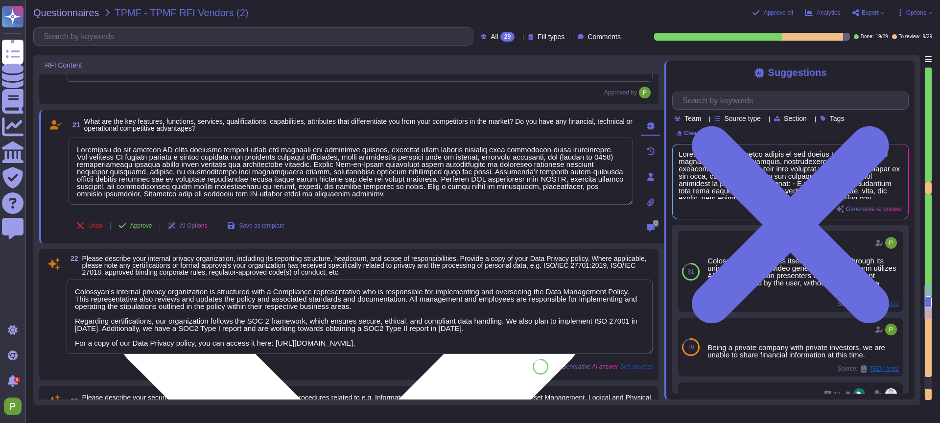
scroll to position [1845, 0]
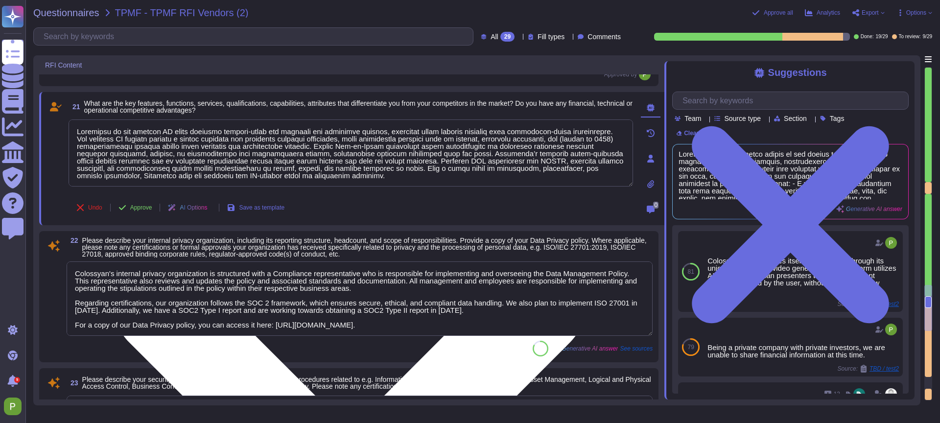
type textarea "Provide response in relevant tab"
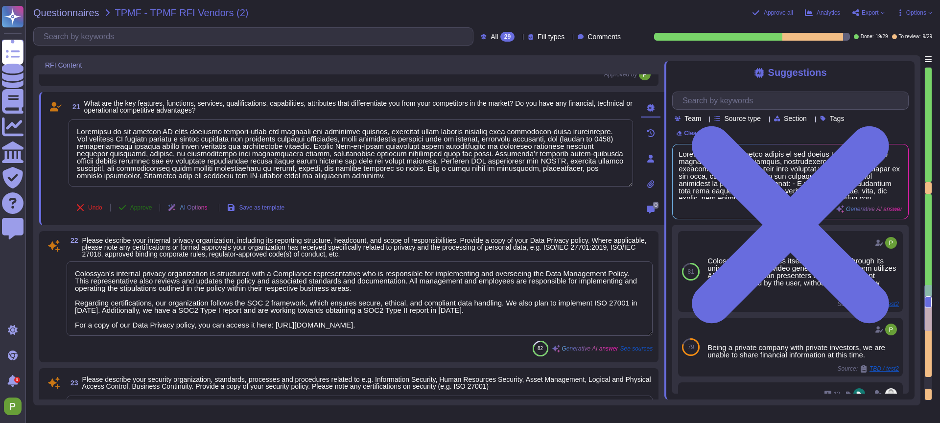
click at [145, 208] on span "Approve" at bounding box center [141, 208] width 22 height 6
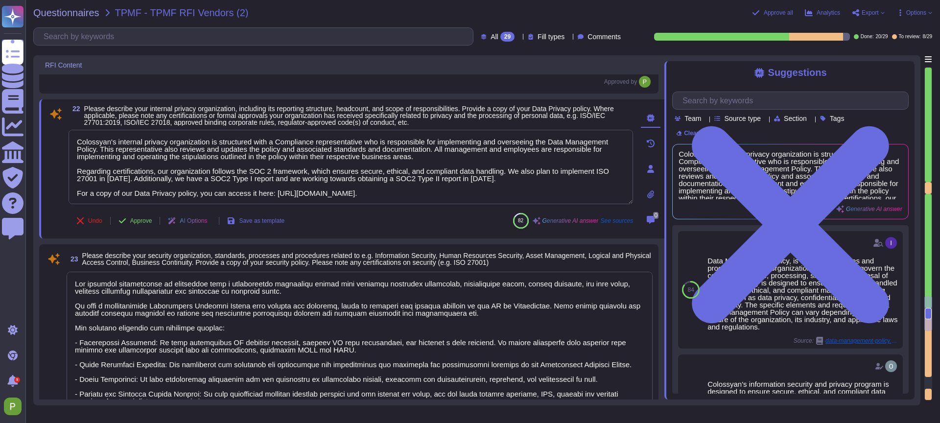
scroll to position [1962, 0]
type textarea "We have no agreement in place currently with CGI"
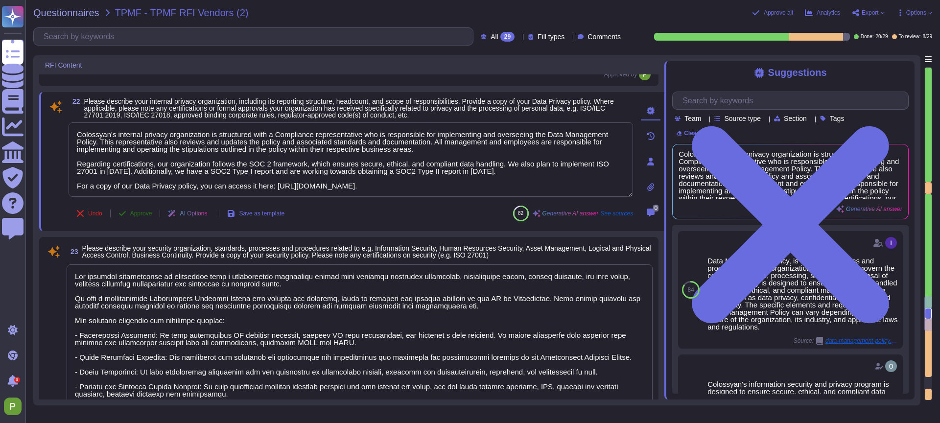
click at [143, 213] on span "Approve" at bounding box center [141, 214] width 22 height 6
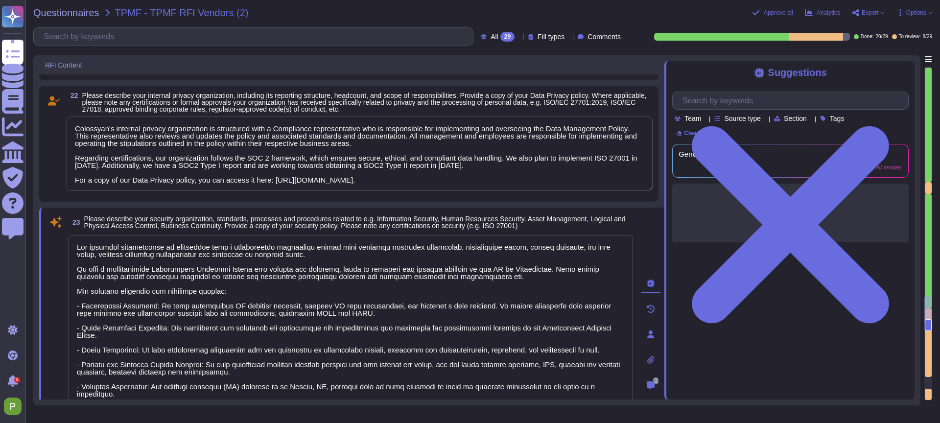
type textarea "Accepted"
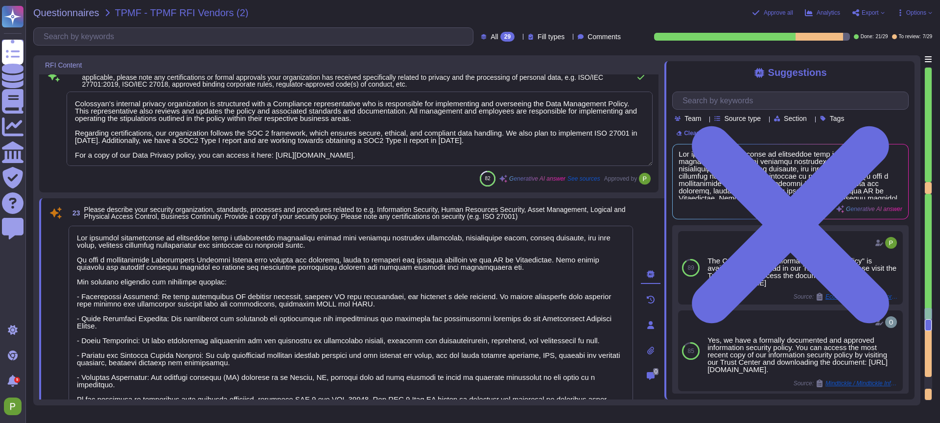
type textarea "Accepted"
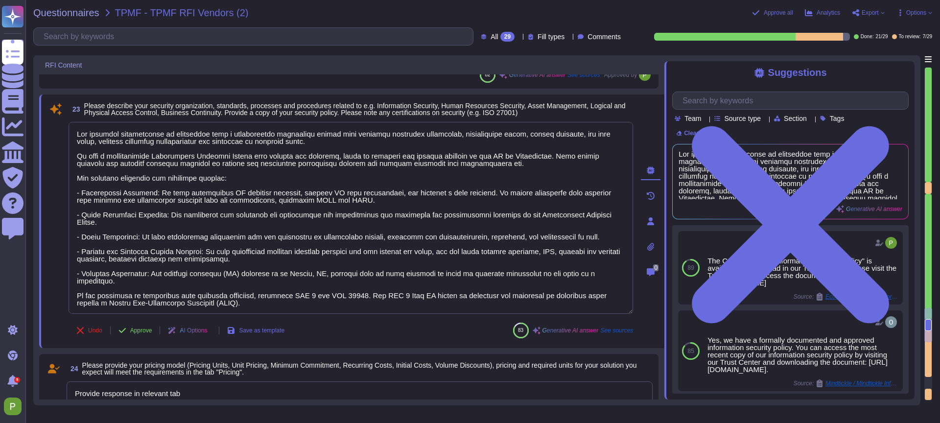
type textarea "Link to CGI Third Party Code of Ethics"
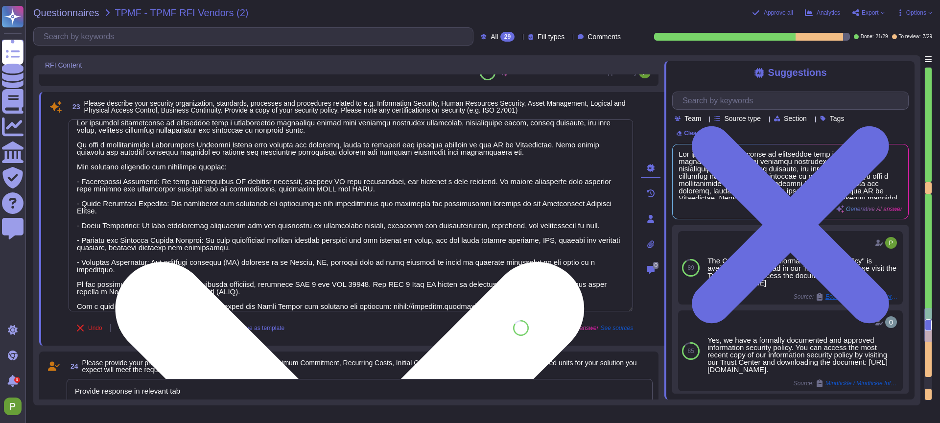
scroll to position [16, 0]
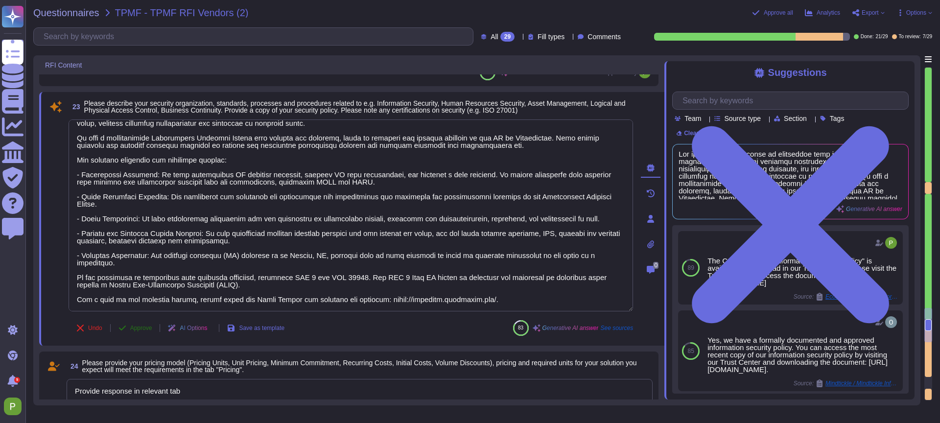
click at [148, 327] on span "Approve" at bounding box center [141, 328] width 22 height 6
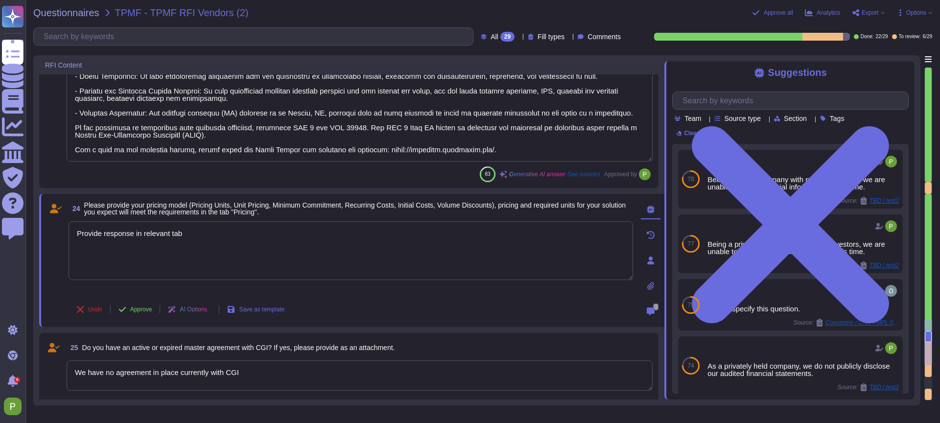
type textarea "No"
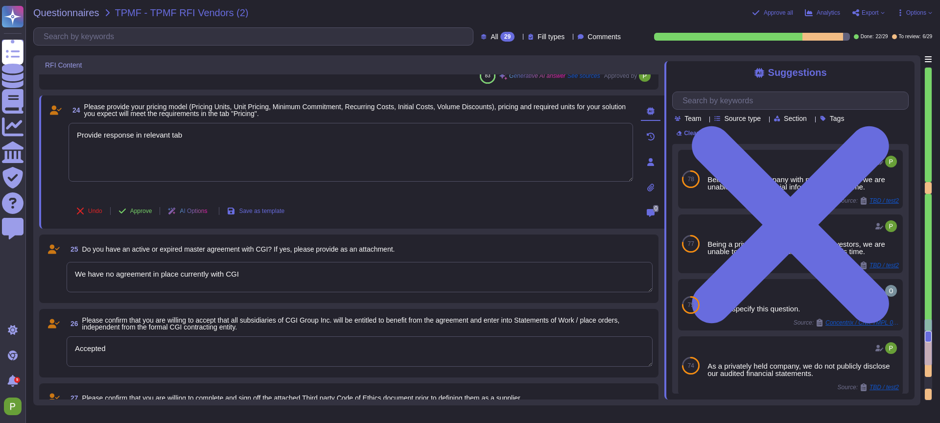
scroll to position [2341, 0]
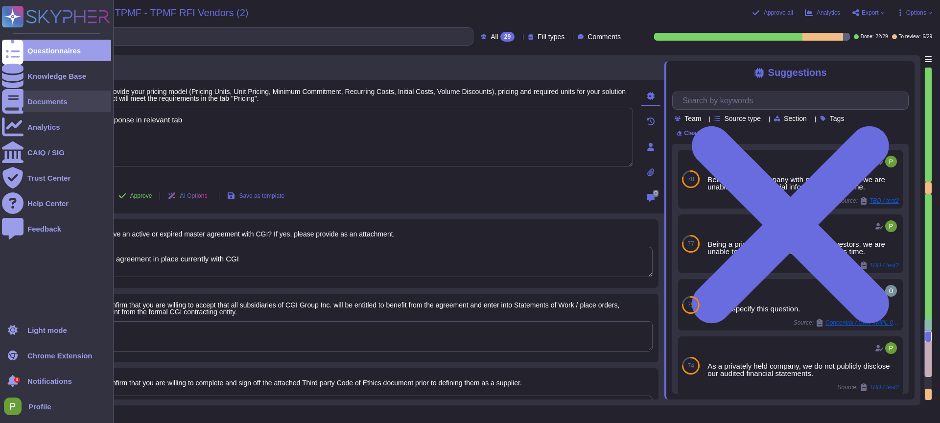
drag, startPoint x: 206, startPoint y: 121, endPoint x: 4, endPoint y: 111, distance: 202.0
click at [4, 111] on div "Questionnaires Knowledge Base Documents Analytics CAIQ / SIG Trust Center Help …" at bounding box center [470, 211] width 940 height 423
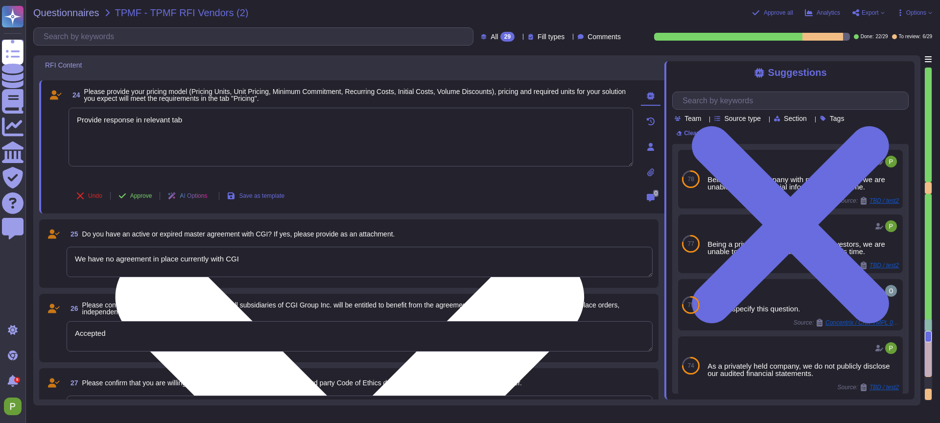
click at [322, 147] on textarea "Provide response in relevant tab" at bounding box center [351, 137] width 565 height 59
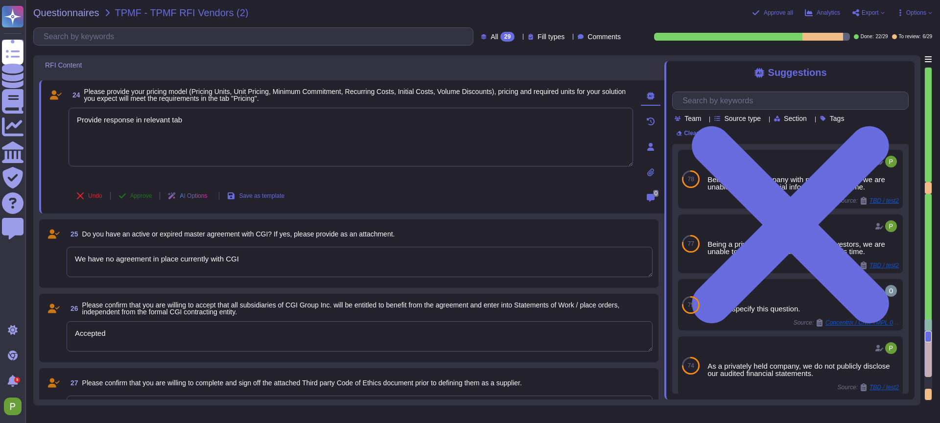
click at [148, 198] on span "Approve" at bounding box center [141, 196] width 22 height 6
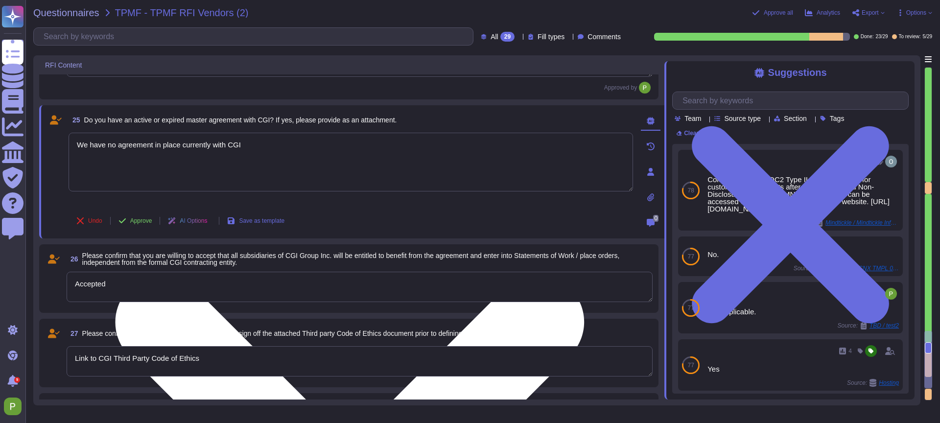
scroll to position [2421, 0]
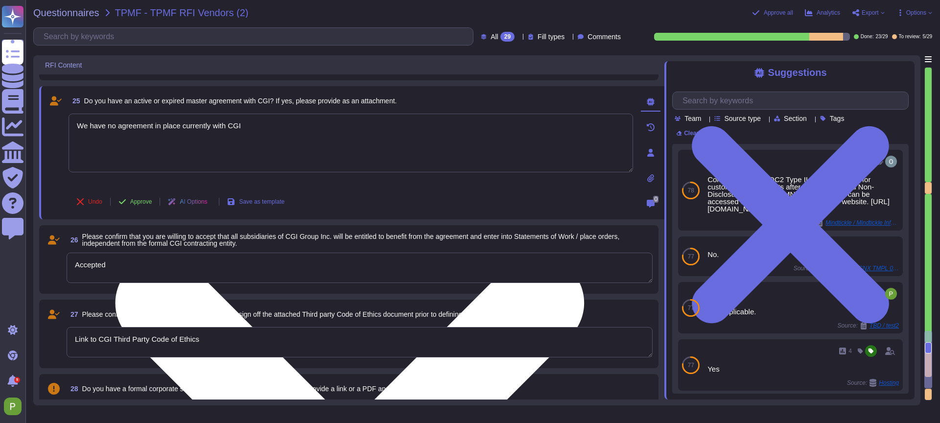
click at [278, 141] on textarea "We have no agreement in place currently with CGI" at bounding box center [351, 143] width 565 height 59
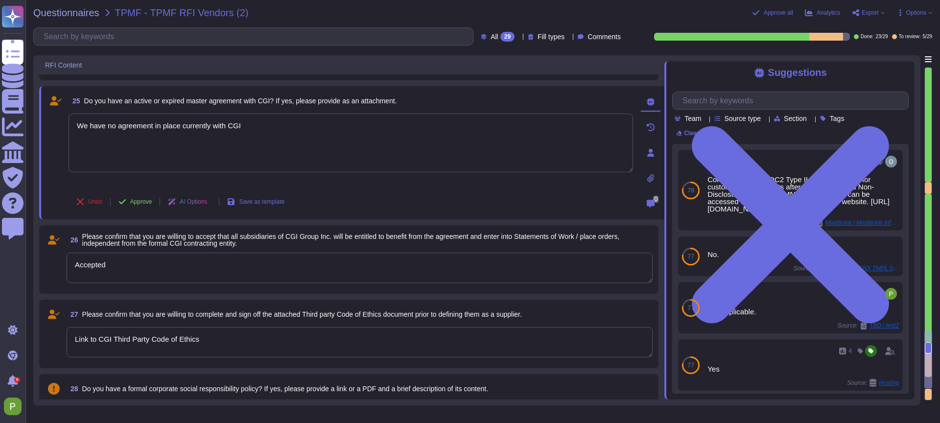
click at [241, 346] on textarea "Link to CGI Third Party Code of Ethics" at bounding box center [360, 342] width 586 height 30
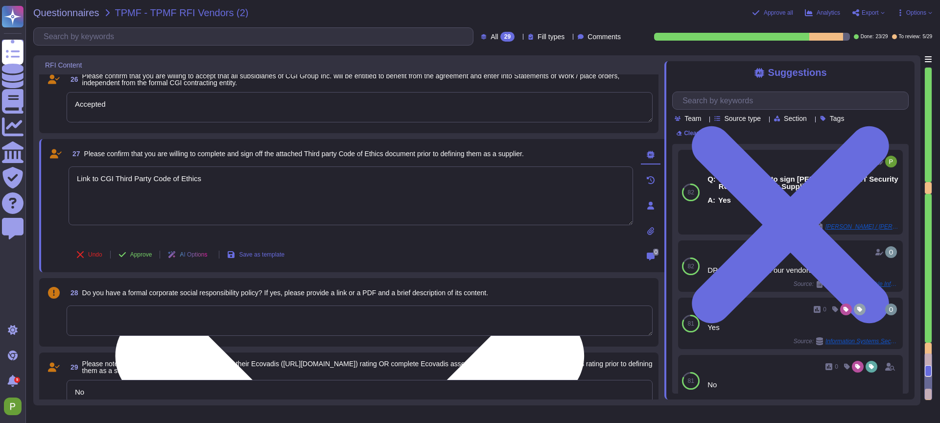
scroll to position [2545, 0]
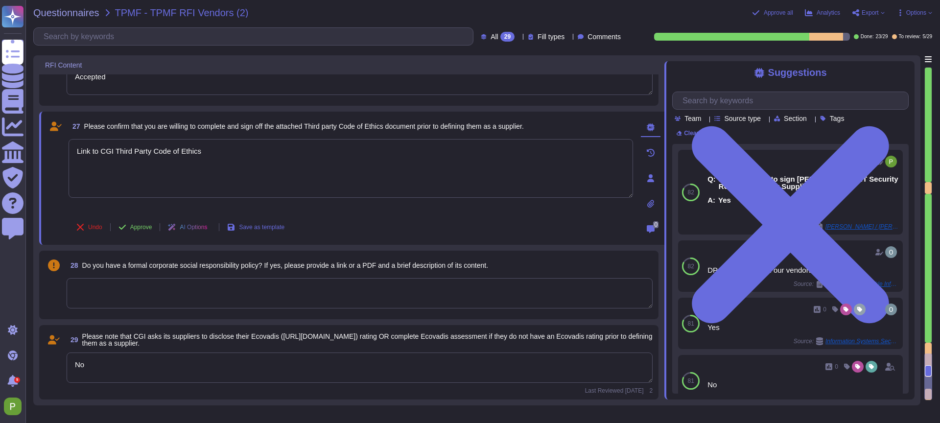
click at [144, 297] on textarea at bounding box center [360, 293] width 586 height 30
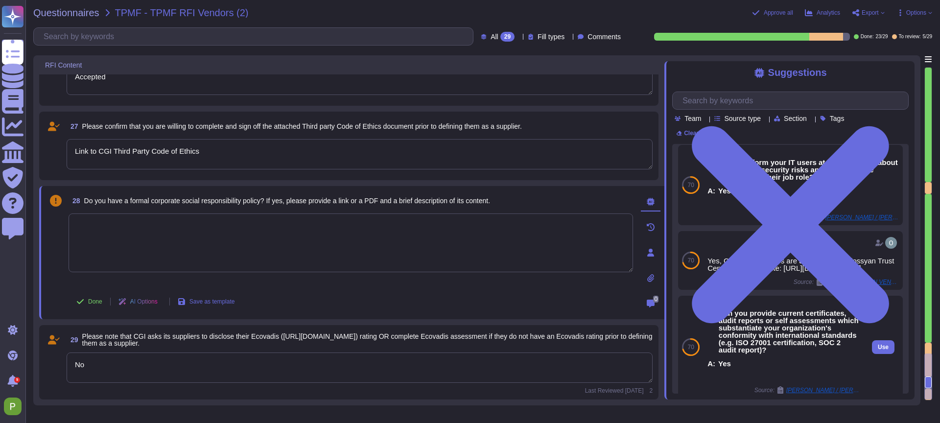
scroll to position [90, 0]
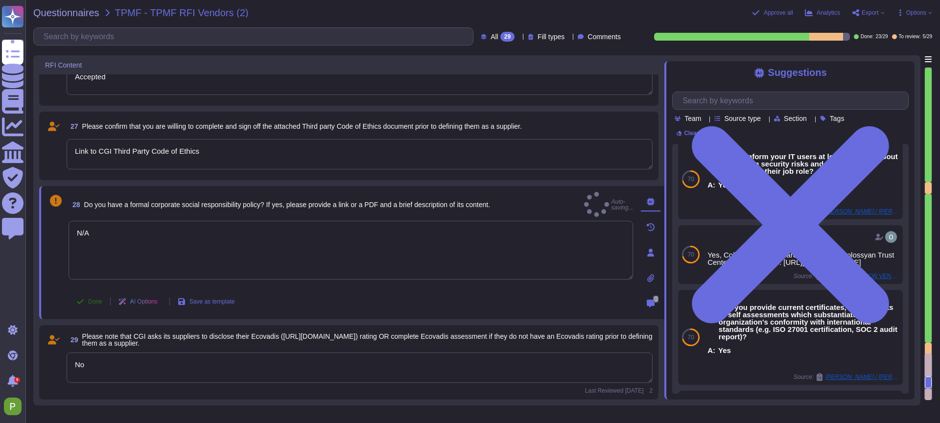
type textarea "N/A"
click at [97, 301] on span "Done" at bounding box center [95, 302] width 14 height 6
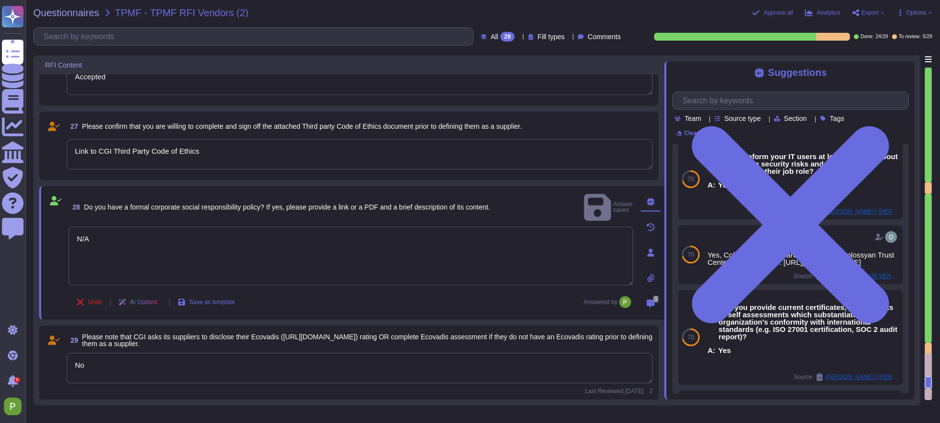
click at [160, 377] on textarea "No" at bounding box center [360, 368] width 586 height 30
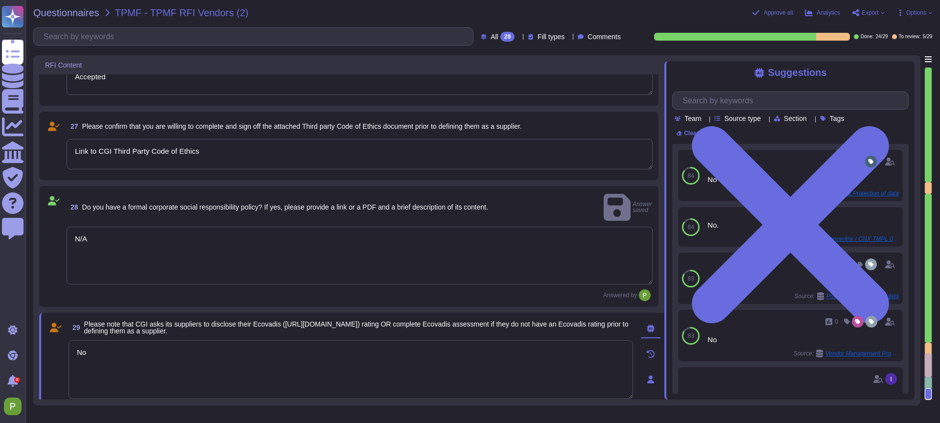
scroll to position [2572, 0]
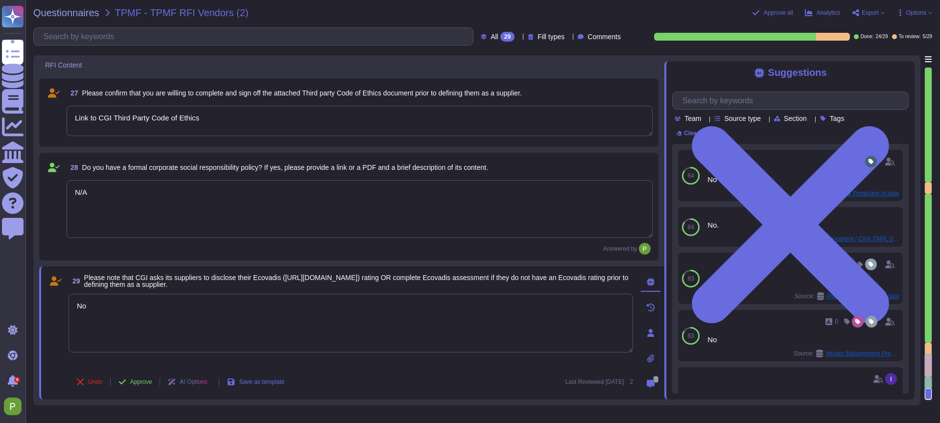
click at [141, 303] on textarea "No" at bounding box center [351, 323] width 565 height 59
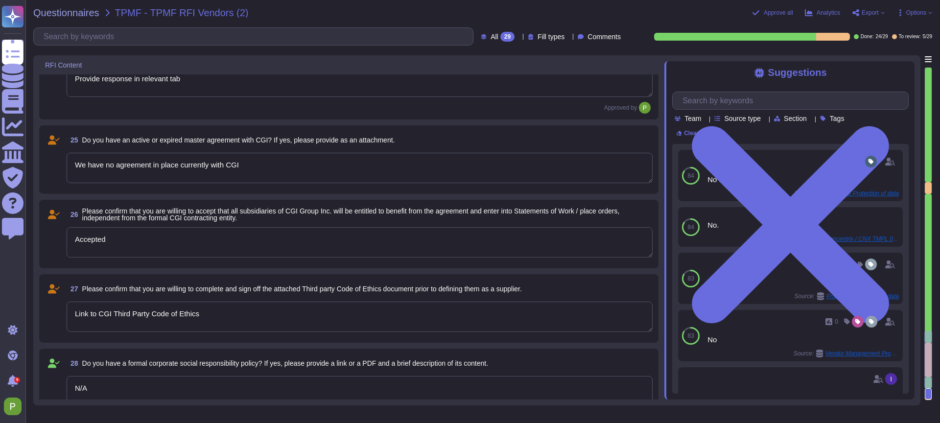
type textarea "Our security organization is structured with a hierarchical management system t…"
click at [224, 316] on textarea "Link to CGI Third Party Code of Ethics" at bounding box center [360, 318] width 586 height 30
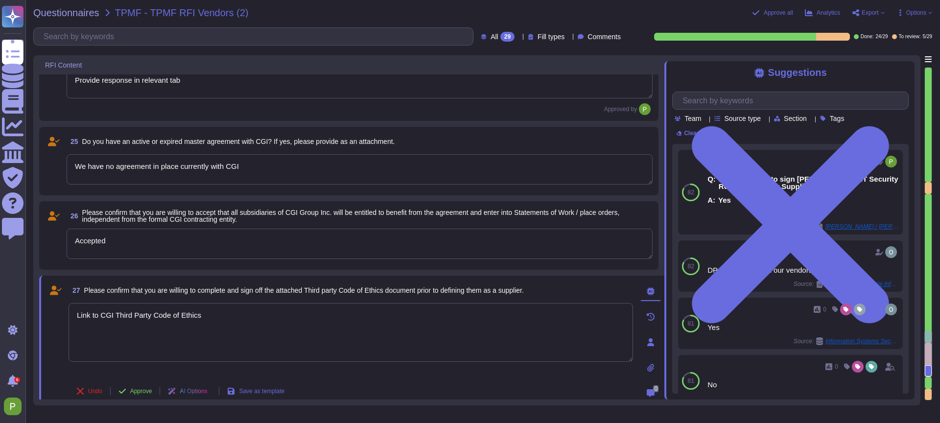
drag, startPoint x: 224, startPoint y: 316, endPoint x: 35, endPoint y: 311, distance: 189.1
click at [35, 311] on div "RFI Content 23 Please describe your security organization, standards, processes…" at bounding box center [476, 230] width 887 height 350
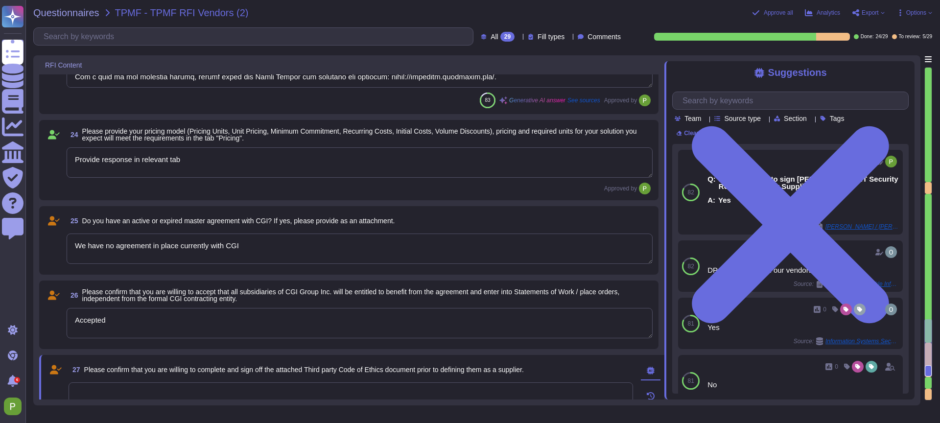
scroll to position [2301, 0]
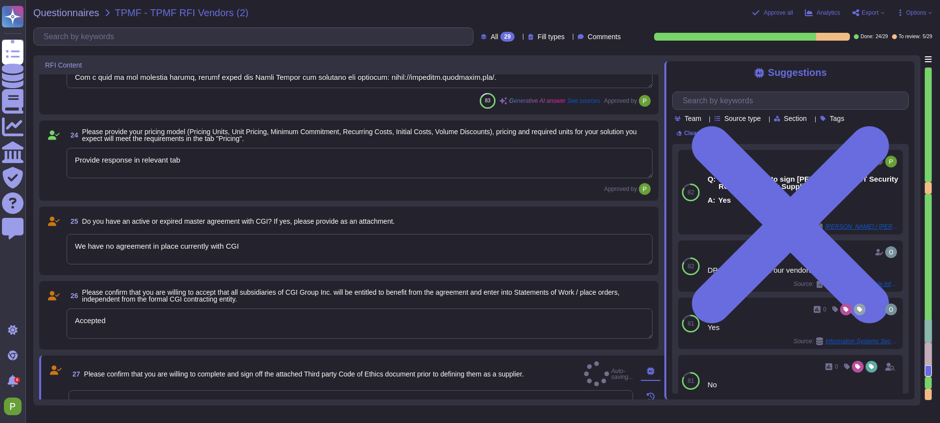
click at [180, 245] on textarea "We have no agreement in place currently with CGI" at bounding box center [360, 249] width 586 height 30
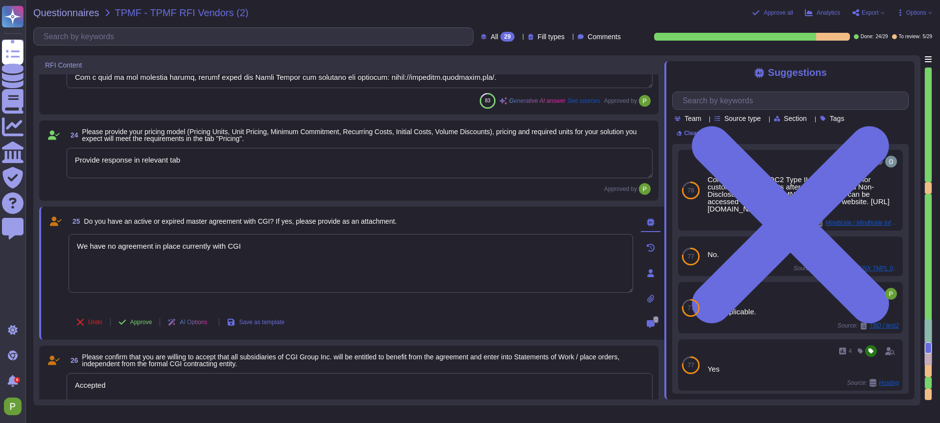
click at [180, 245] on textarea "We have no agreement in place currently with CGI" at bounding box center [351, 263] width 565 height 59
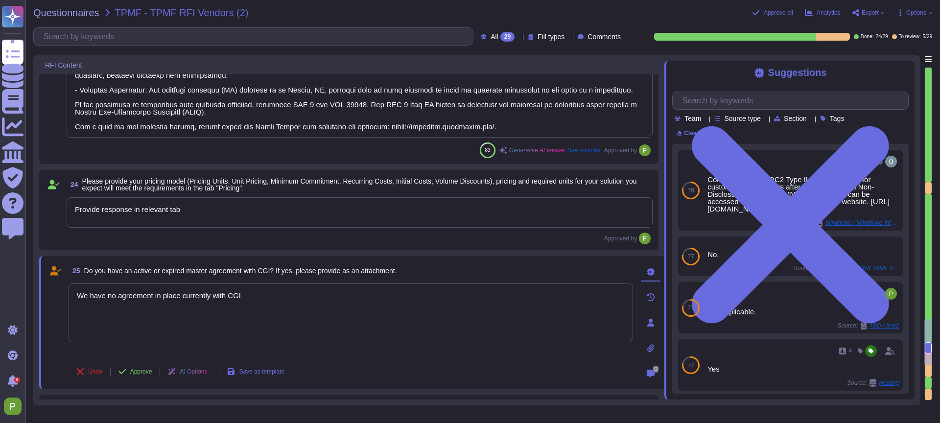
type textarea "Colossyan's internal privacy organization is structured with a Compliance repre…"
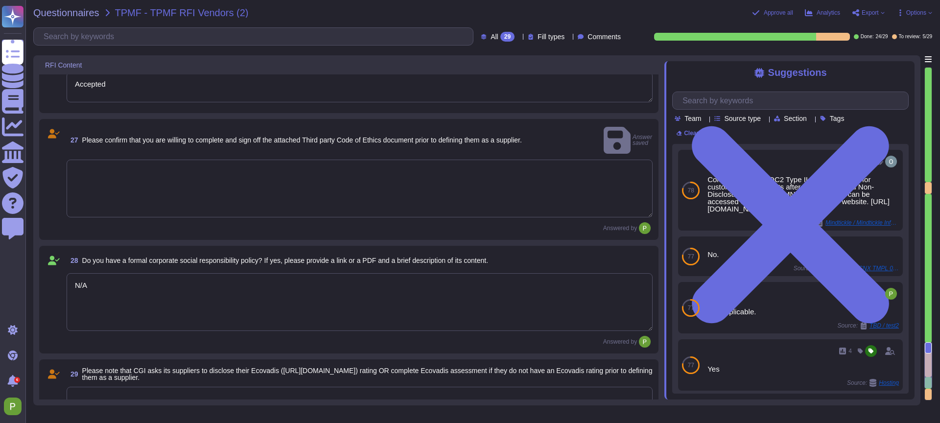
scroll to position [2623, 0]
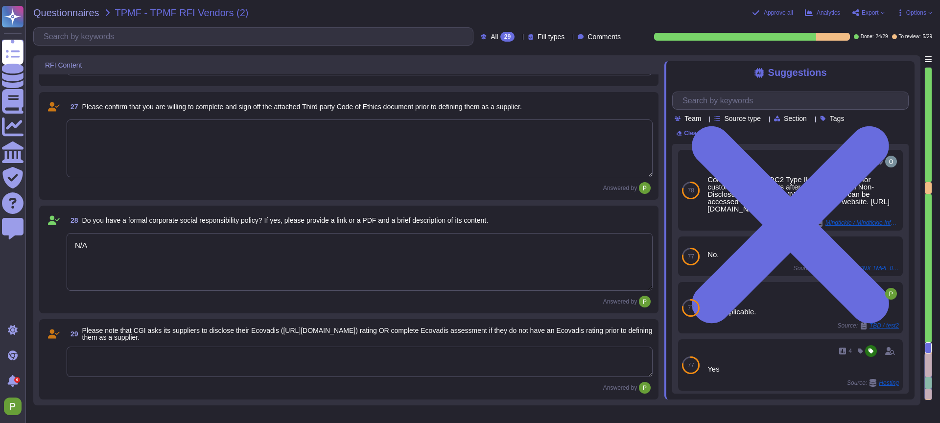
click at [822, 11] on span "Export" at bounding box center [870, 13] width 17 height 6
click at [822, 59] on p "Download" at bounding box center [904, 71] width 35 height 24
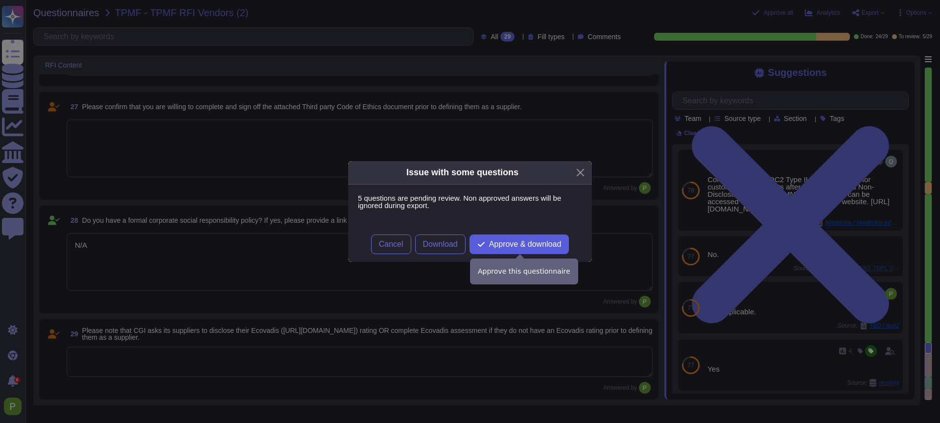
click at [504, 246] on span "Approve & download" at bounding box center [525, 244] width 72 height 8
